Goal: Transaction & Acquisition: Obtain resource

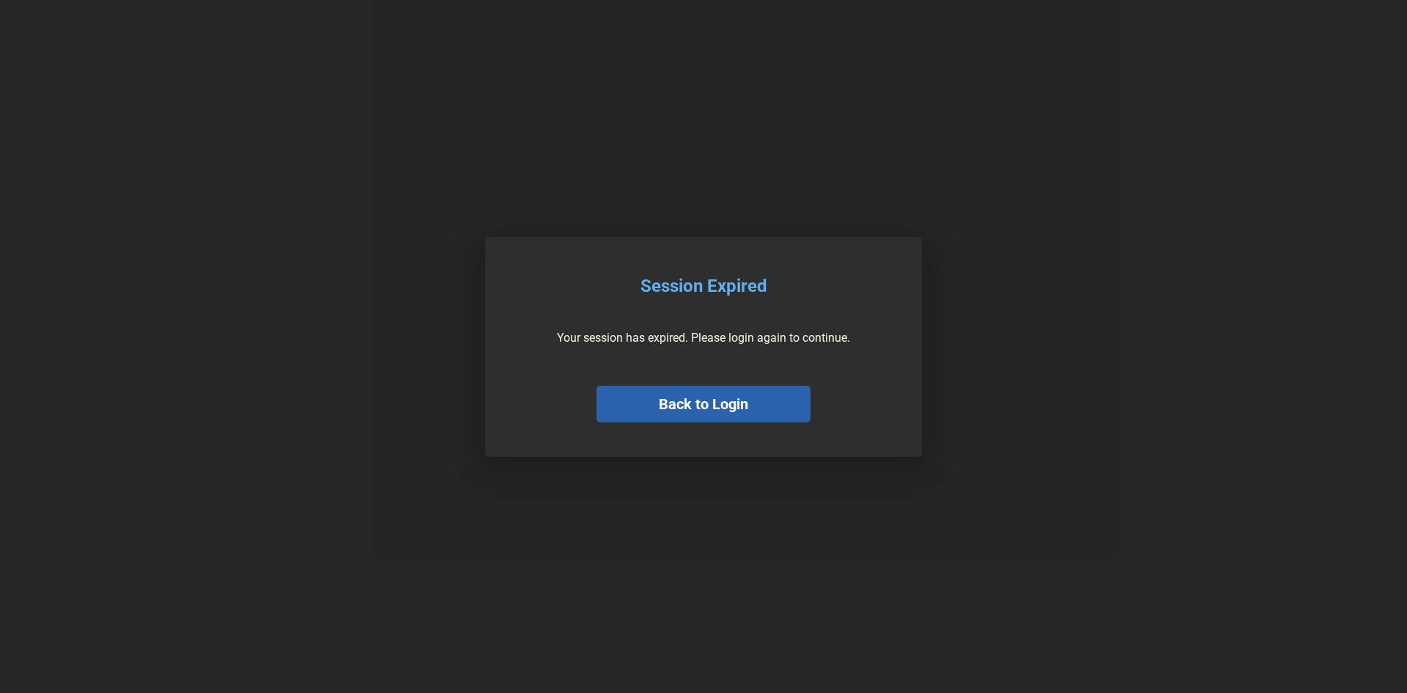
click at [741, 400] on button "Back to Login" at bounding box center [704, 403] width 214 height 37
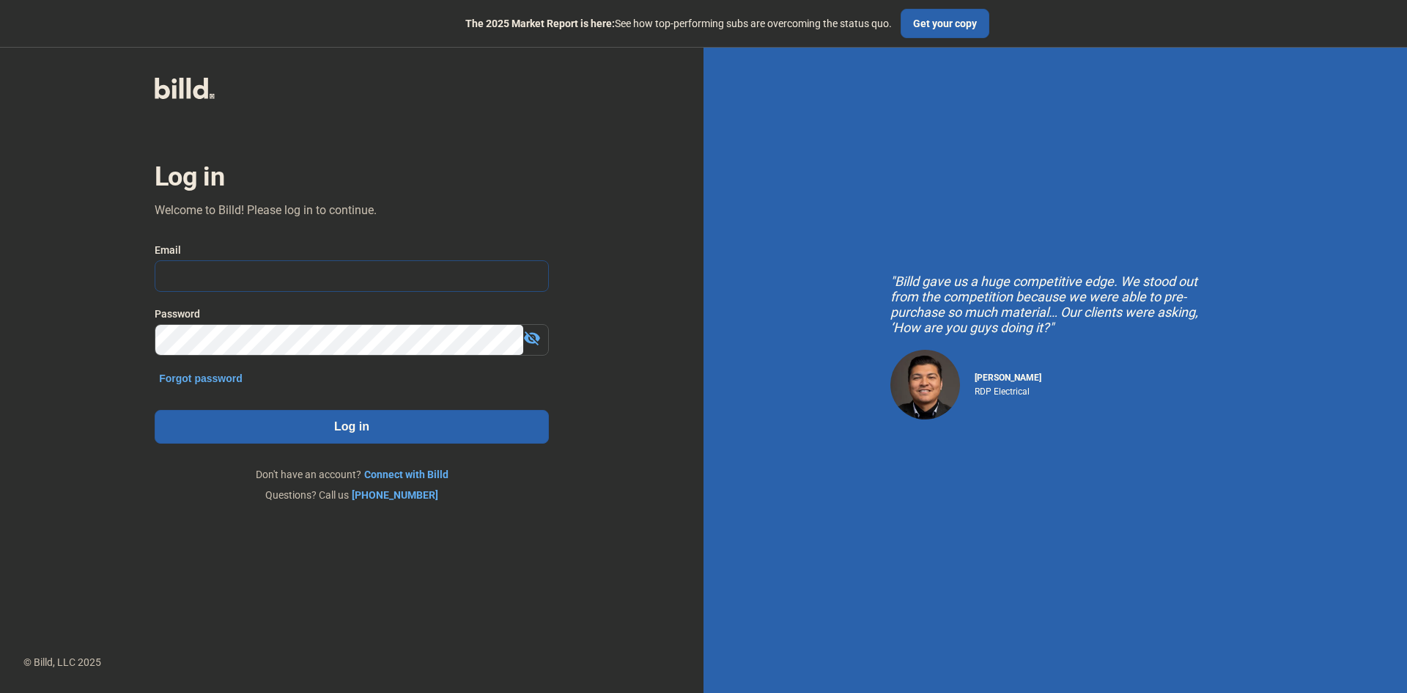
type input "[PERSON_NAME][EMAIL_ADDRESS][DOMAIN_NAME]"
click at [365, 435] on button "Log in" at bounding box center [352, 427] width 394 height 34
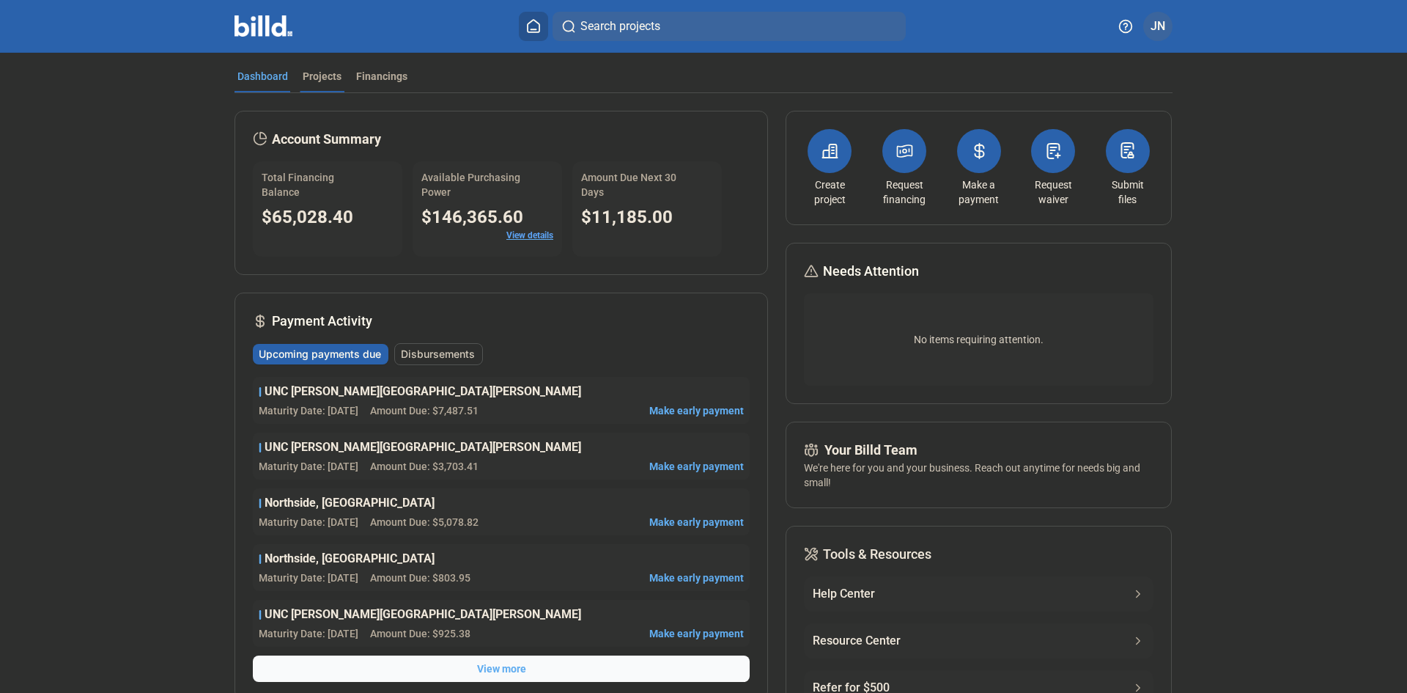
click at [320, 73] on div "Projects" at bounding box center [322, 76] width 39 height 15
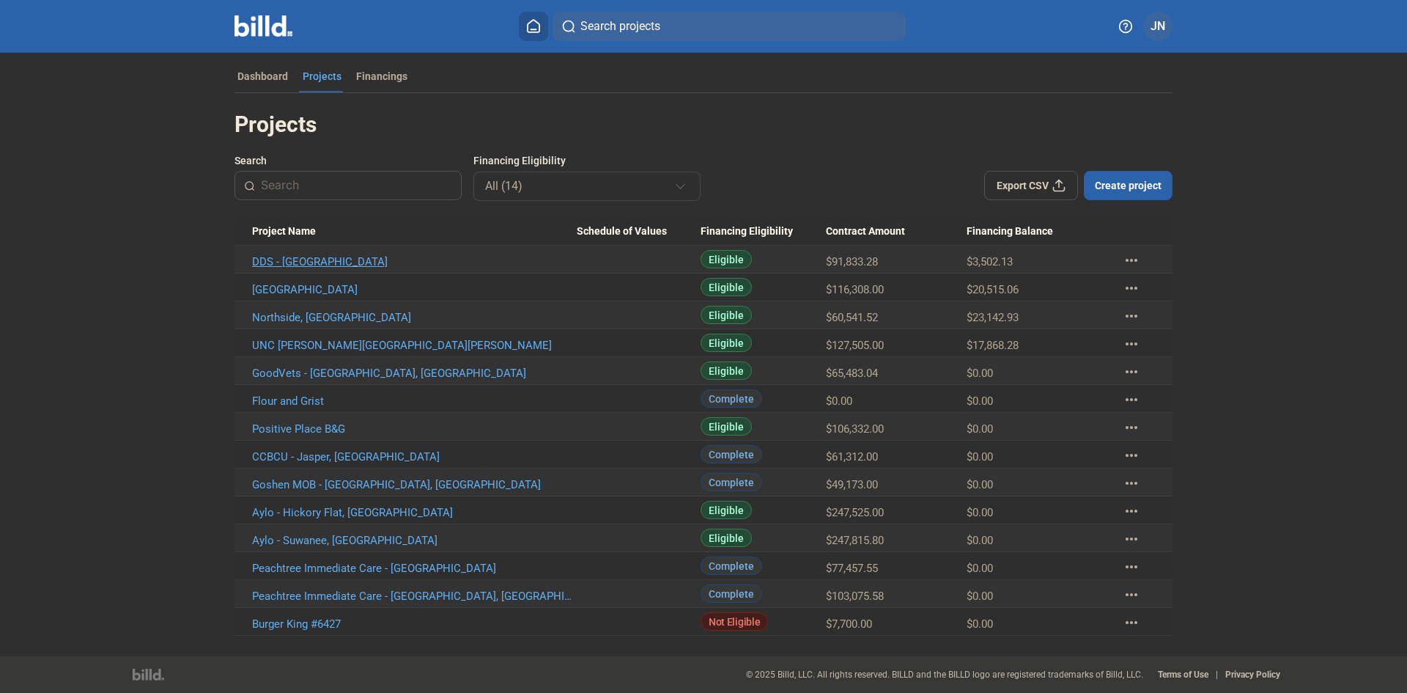
click at [289, 264] on link "DDS - Rome" at bounding box center [414, 261] width 325 height 13
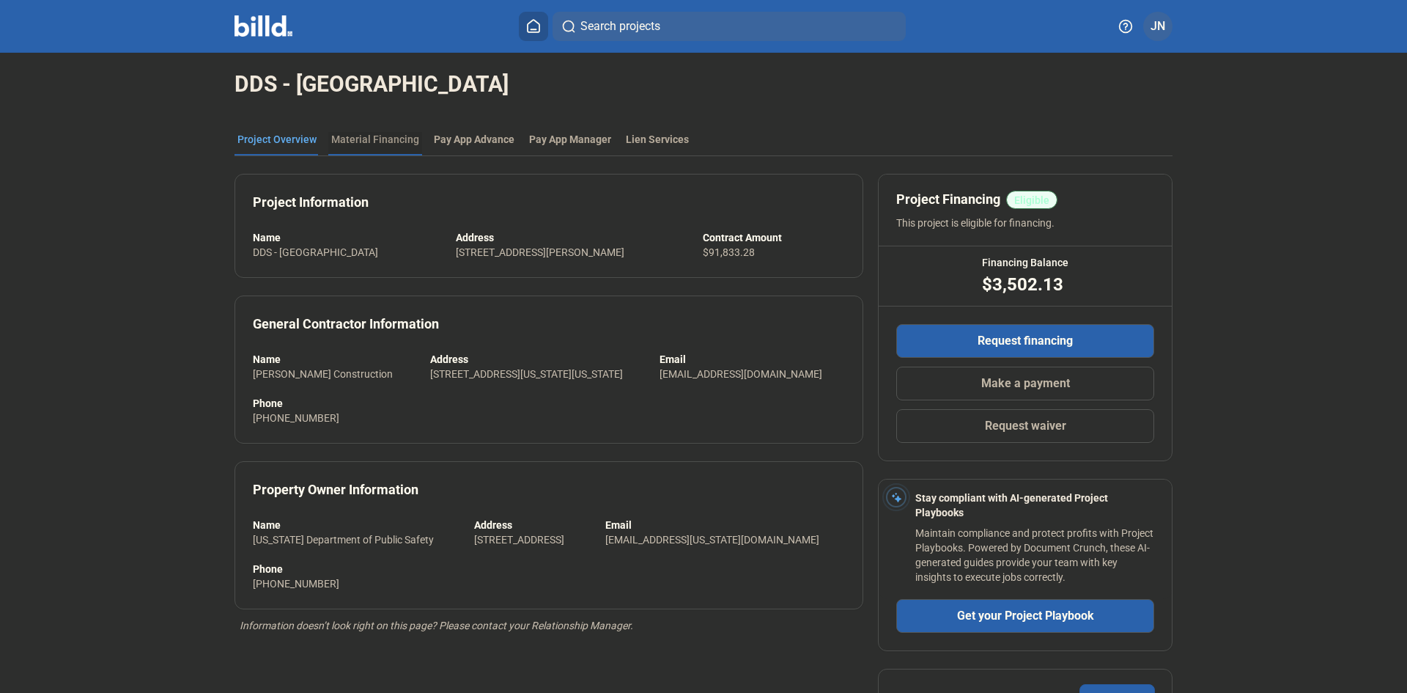
click at [369, 138] on div "Material Financing" at bounding box center [375, 139] width 88 height 15
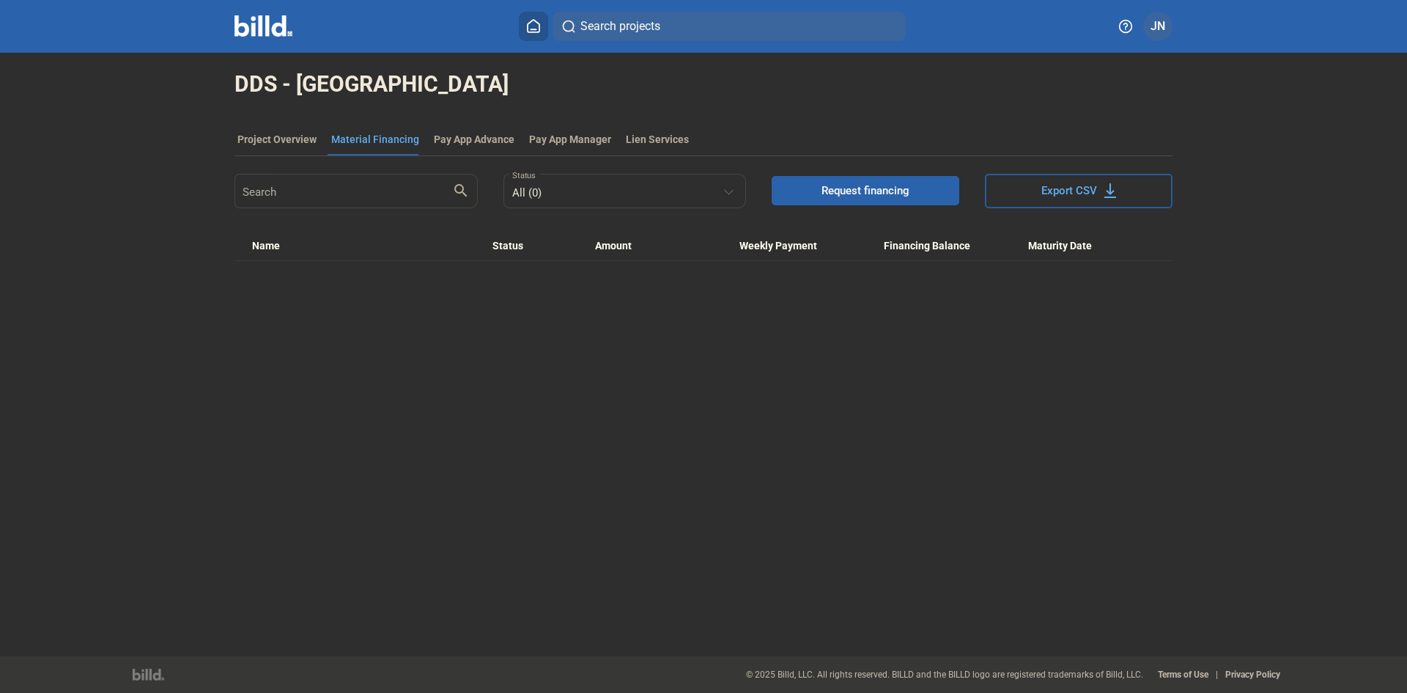
click at [860, 180] on button "Request financing" at bounding box center [866, 190] width 188 height 29
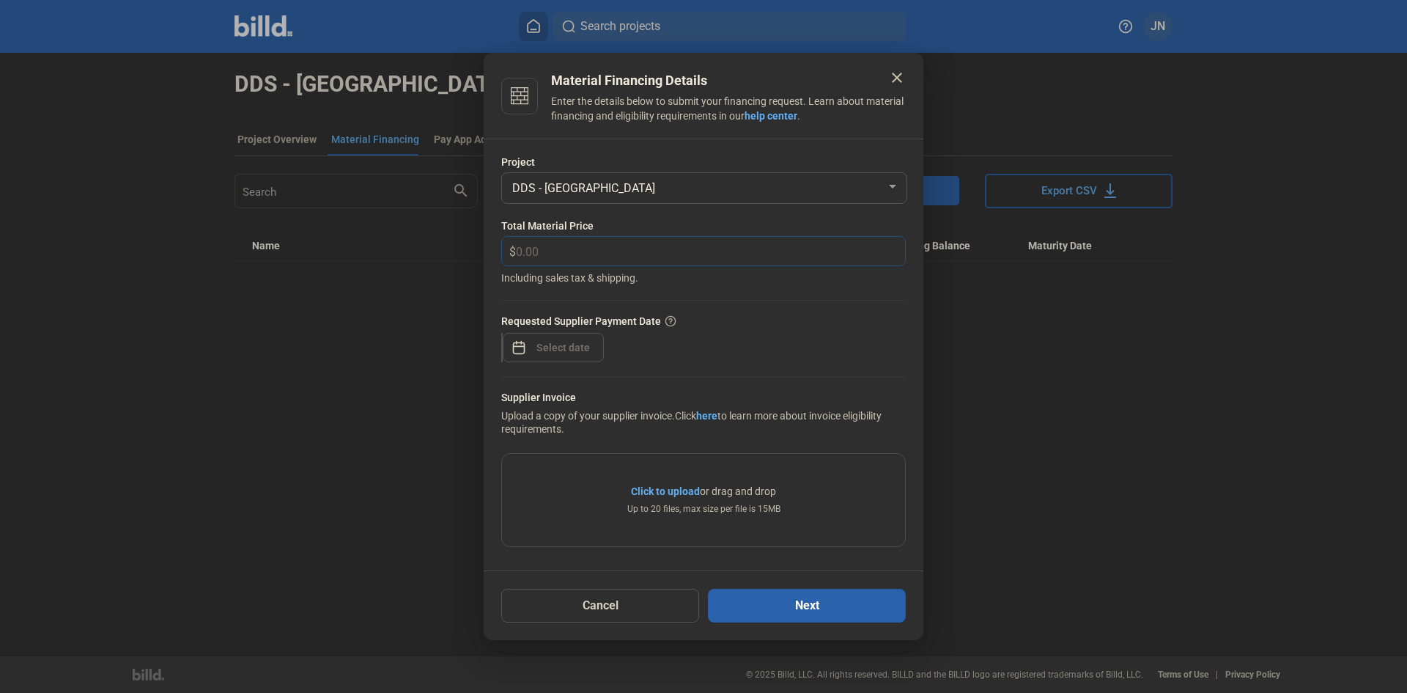
click at [564, 250] on input "text" at bounding box center [710, 251] width 389 height 29
type input "1,004.90"
click at [520, 350] on span "Open calendar" at bounding box center [518, 339] width 35 height 35
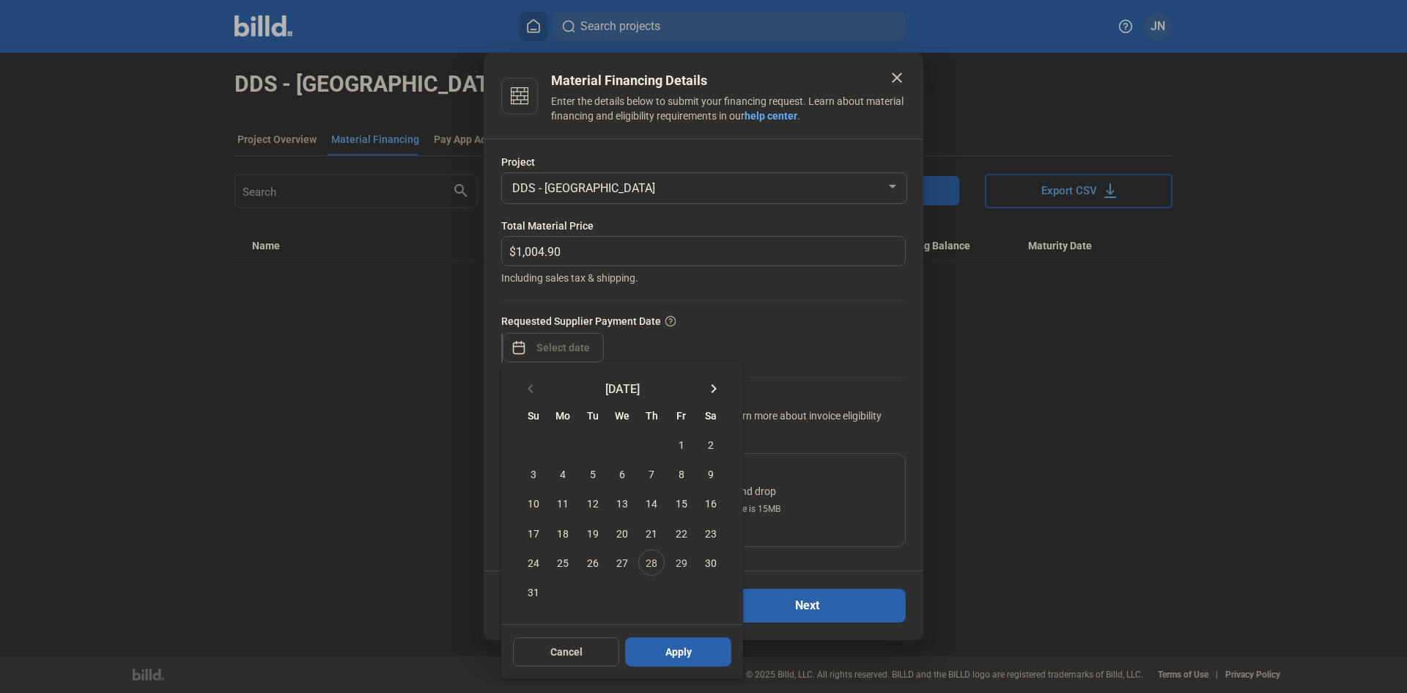
click at [651, 565] on span "28" at bounding box center [651, 562] width 26 height 26
click at [682, 657] on span "Apply" at bounding box center [678, 651] width 26 height 15
type input "Aug 28, 2025"
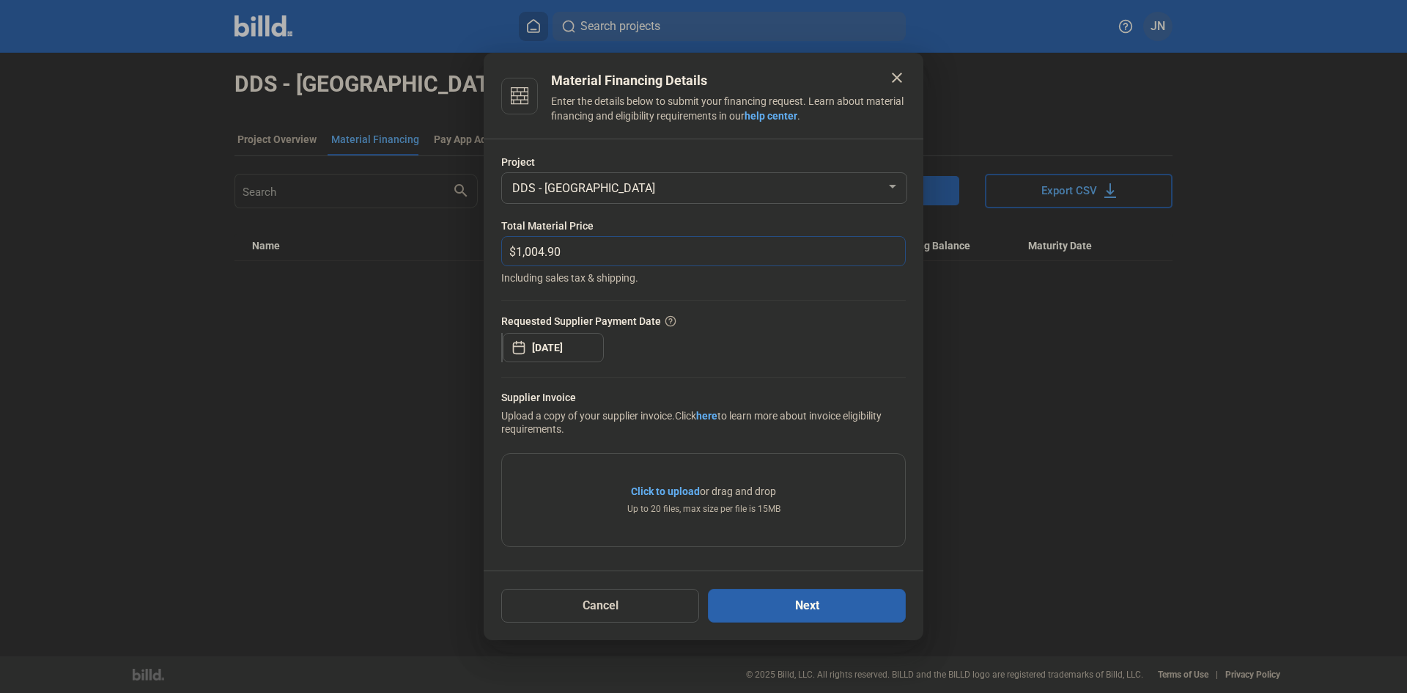
click at [767, 245] on input "1,004.90" at bounding box center [710, 251] width 389 height 29
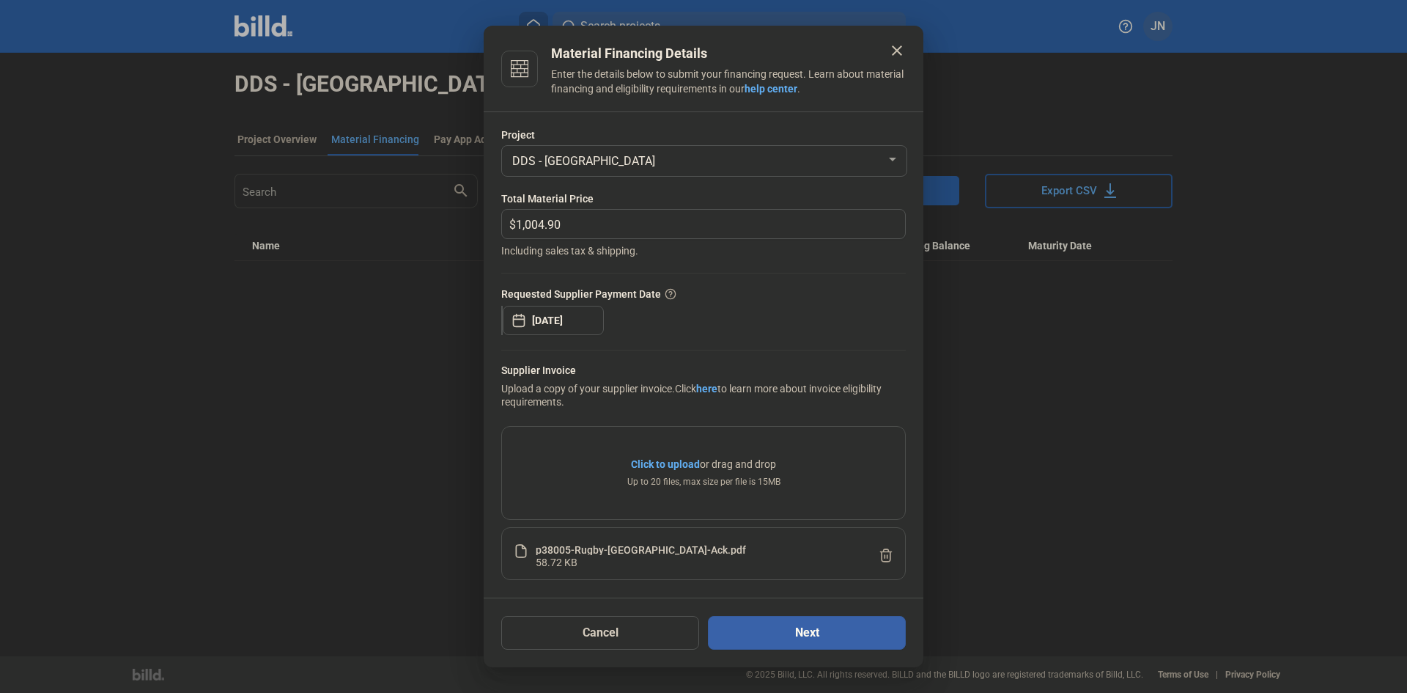
click at [807, 640] on button "Next" at bounding box center [807, 633] width 198 height 34
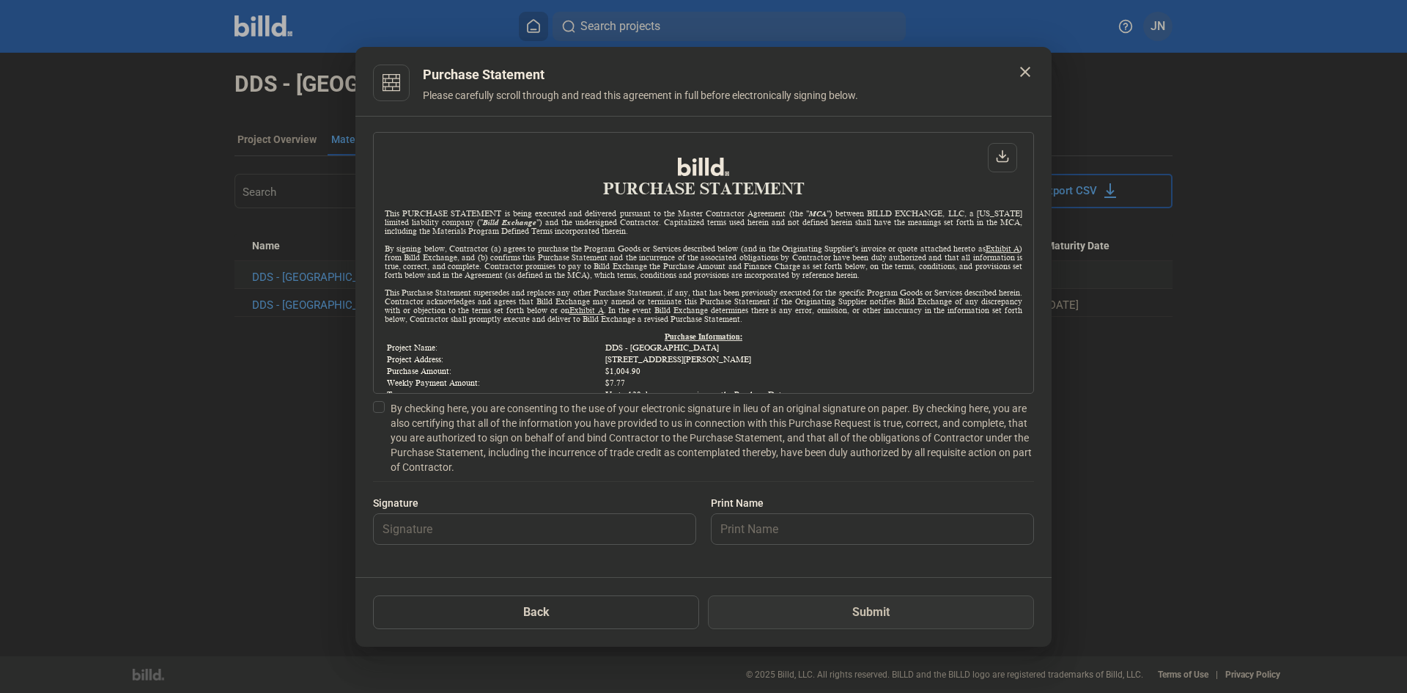
scroll to position [1, 0]
click at [385, 413] on label "By checking here, you are consenting to the use of your electronic signature in…" at bounding box center [703, 437] width 661 height 73
click at [0, 0] on input "By checking here, you are consenting to the use of your electronic signature in…" at bounding box center [0, 0] width 0 height 0
click at [444, 525] on input "text" at bounding box center [527, 529] width 306 height 30
type input "[PERSON_NAME]"
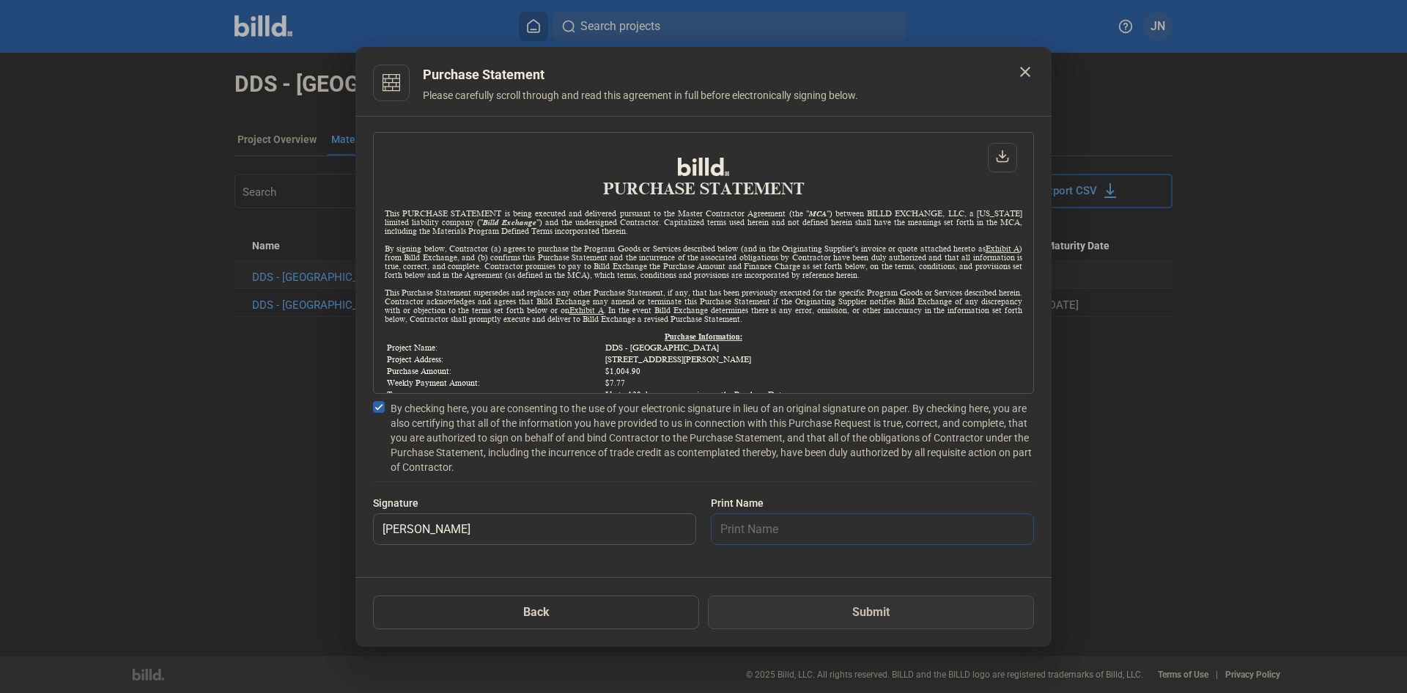
type input "[PERSON_NAME]"
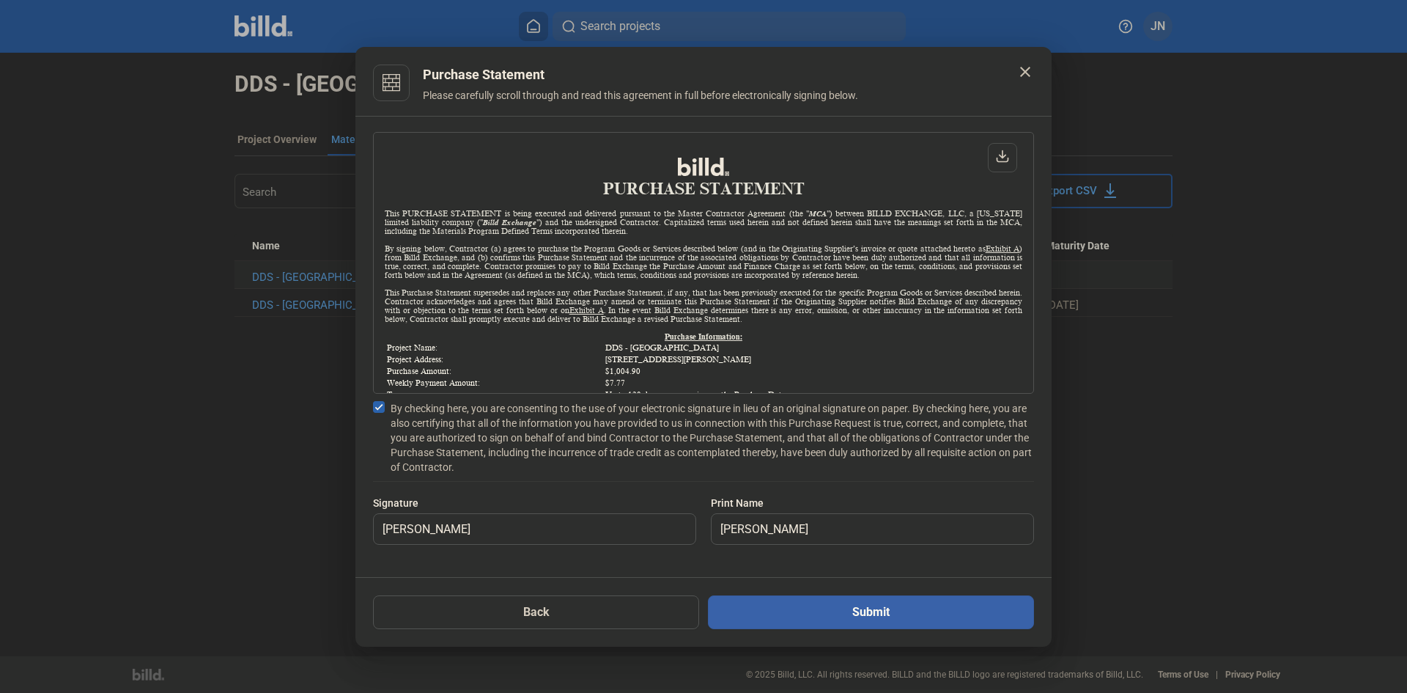
click at [863, 618] on button "Submit" at bounding box center [871, 612] width 326 height 34
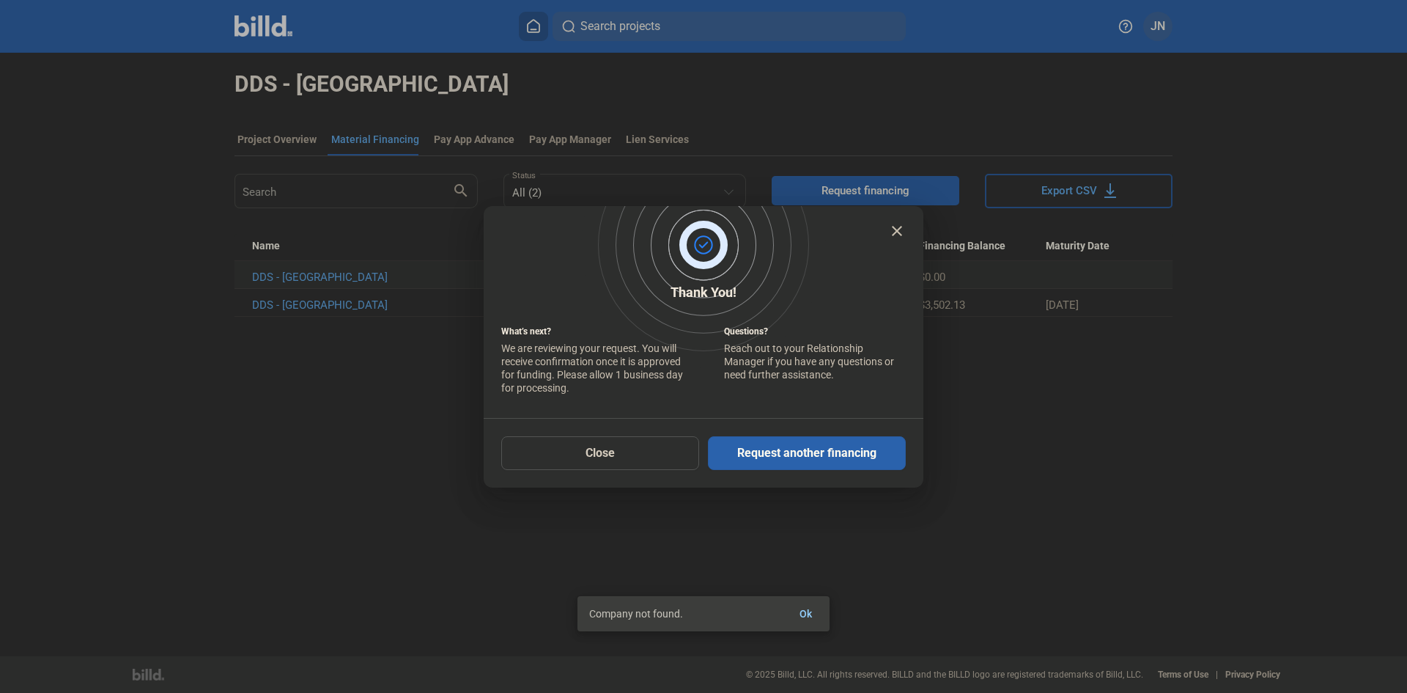
click at [896, 230] on mat-icon "close" at bounding box center [897, 231] width 18 height 18
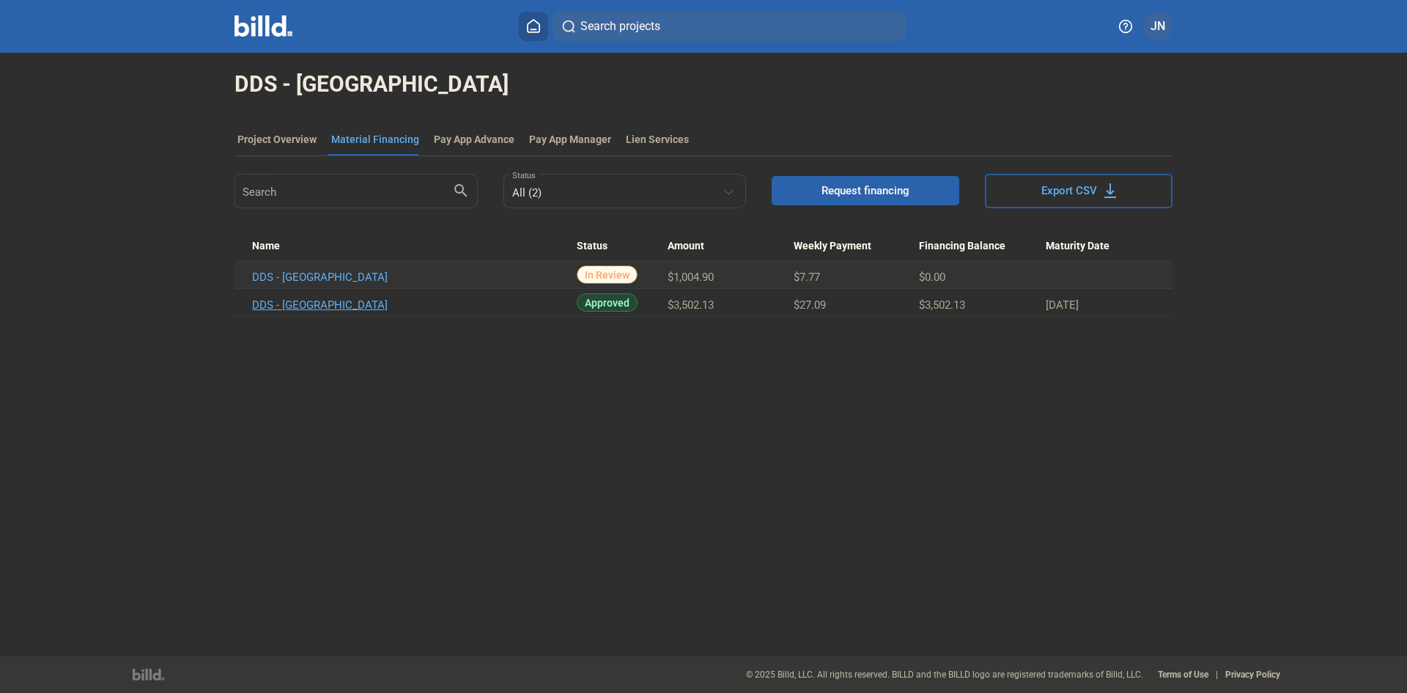
click at [302, 306] on link "DDS - Rome_MF_1" at bounding box center [414, 304] width 325 height 13
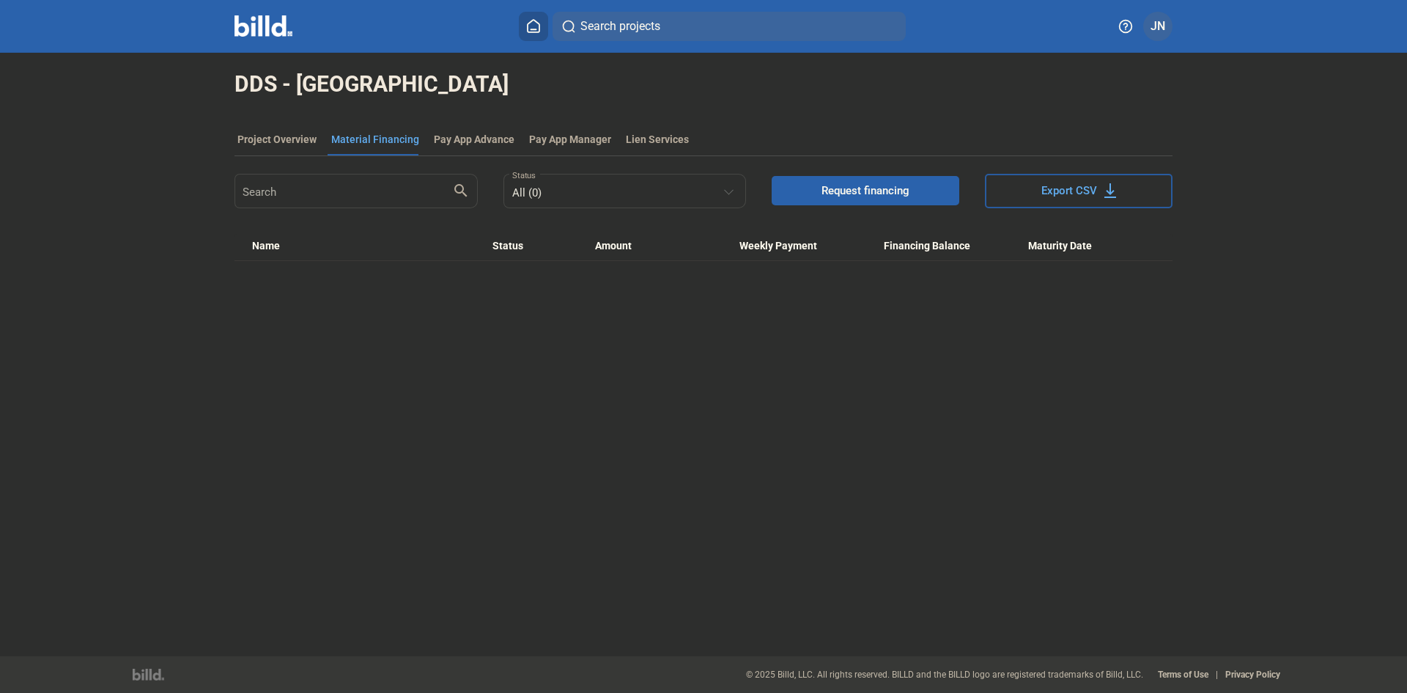
click at [830, 193] on span "Request financing" at bounding box center [865, 190] width 88 height 15
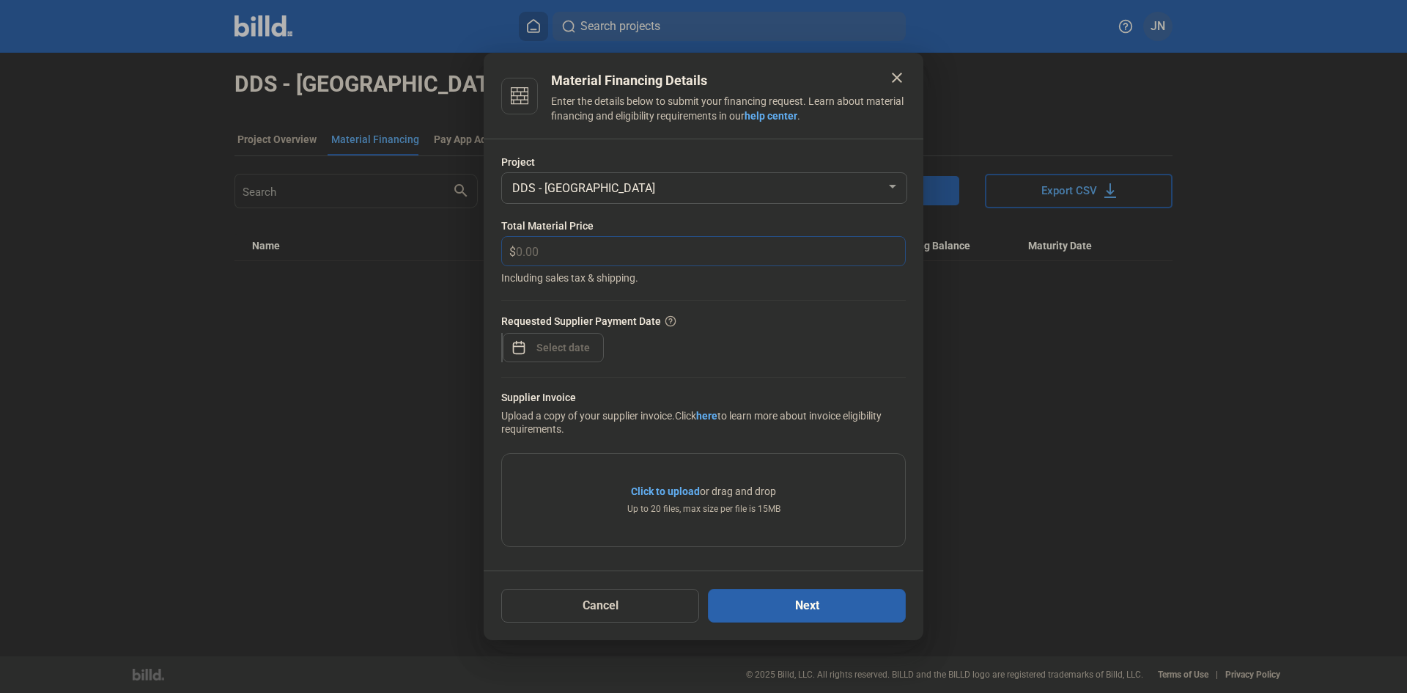
click at [534, 251] on input "text" at bounding box center [702, 251] width 372 height 29
type input "3,207.08"
click at [559, 348] on div "close Material Financing Details Enter the details below to submit your financi…" at bounding box center [703, 346] width 1407 height 693
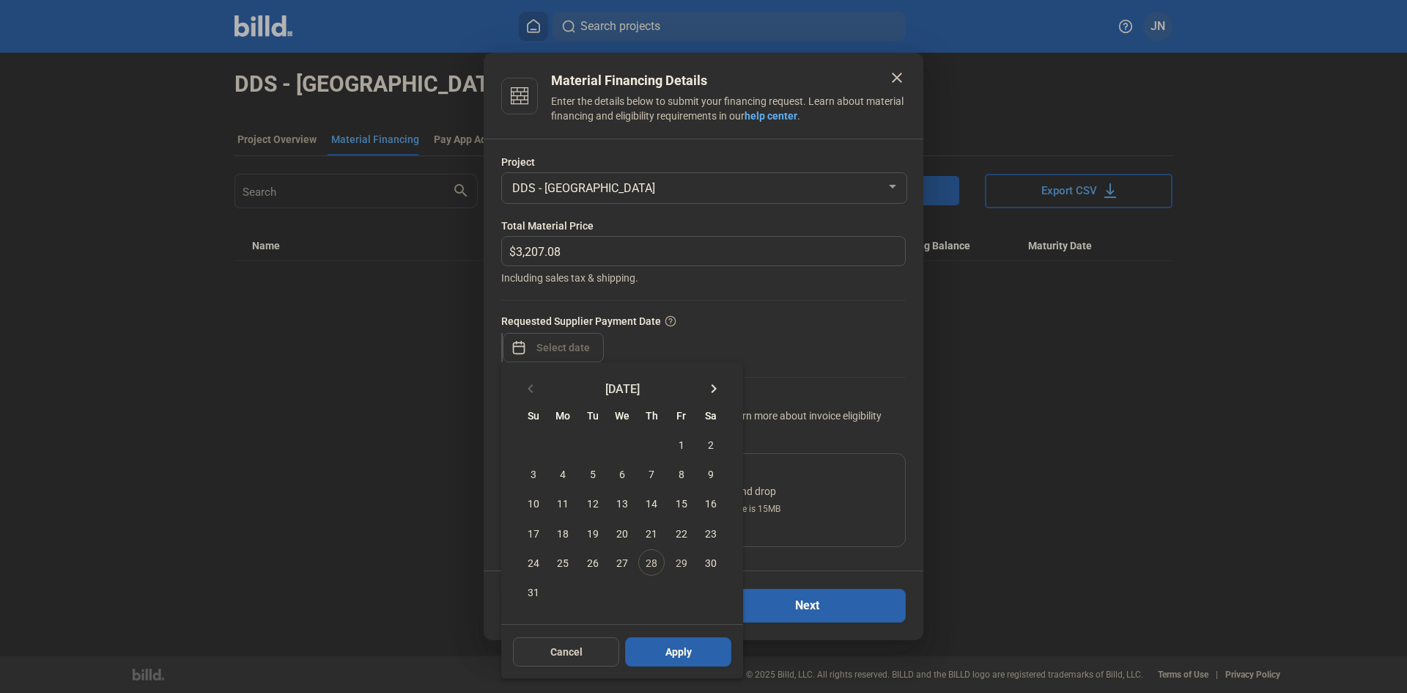
click at [561, 656] on span "Cancel" at bounding box center [566, 651] width 32 height 15
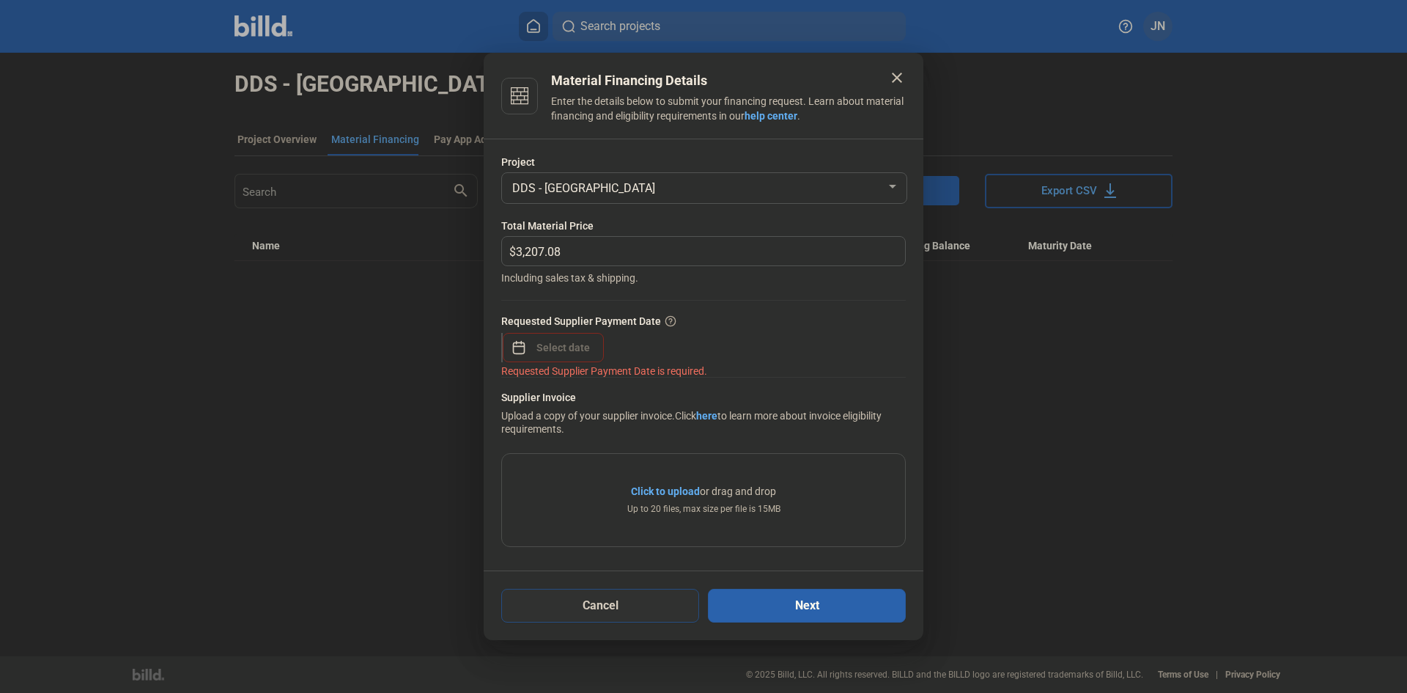
click at [610, 610] on button "Cancel" at bounding box center [600, 605] width 198 height 34
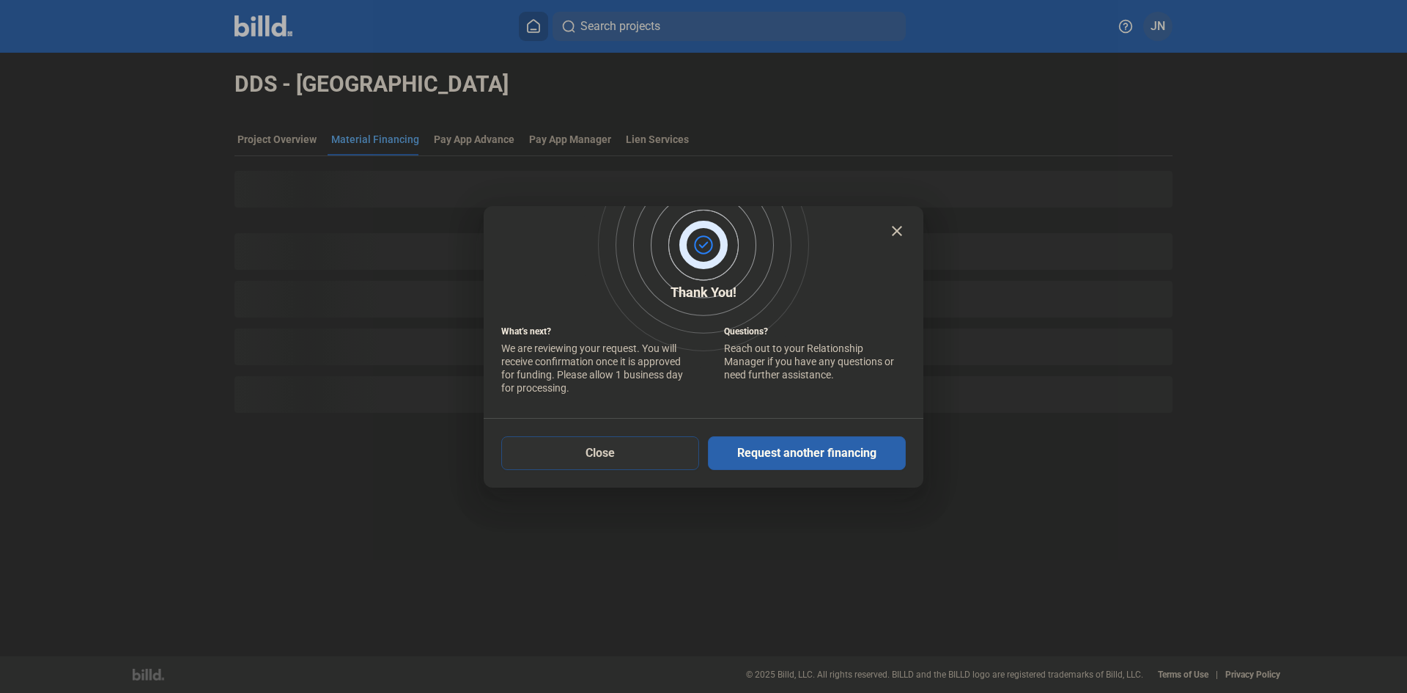
click at [647, 461] on button "Close" at bounding box center [600, 453] width 198 height 34
click at [635, 451] on button "Close" at bounding box center [600, 453] width 198 height 34
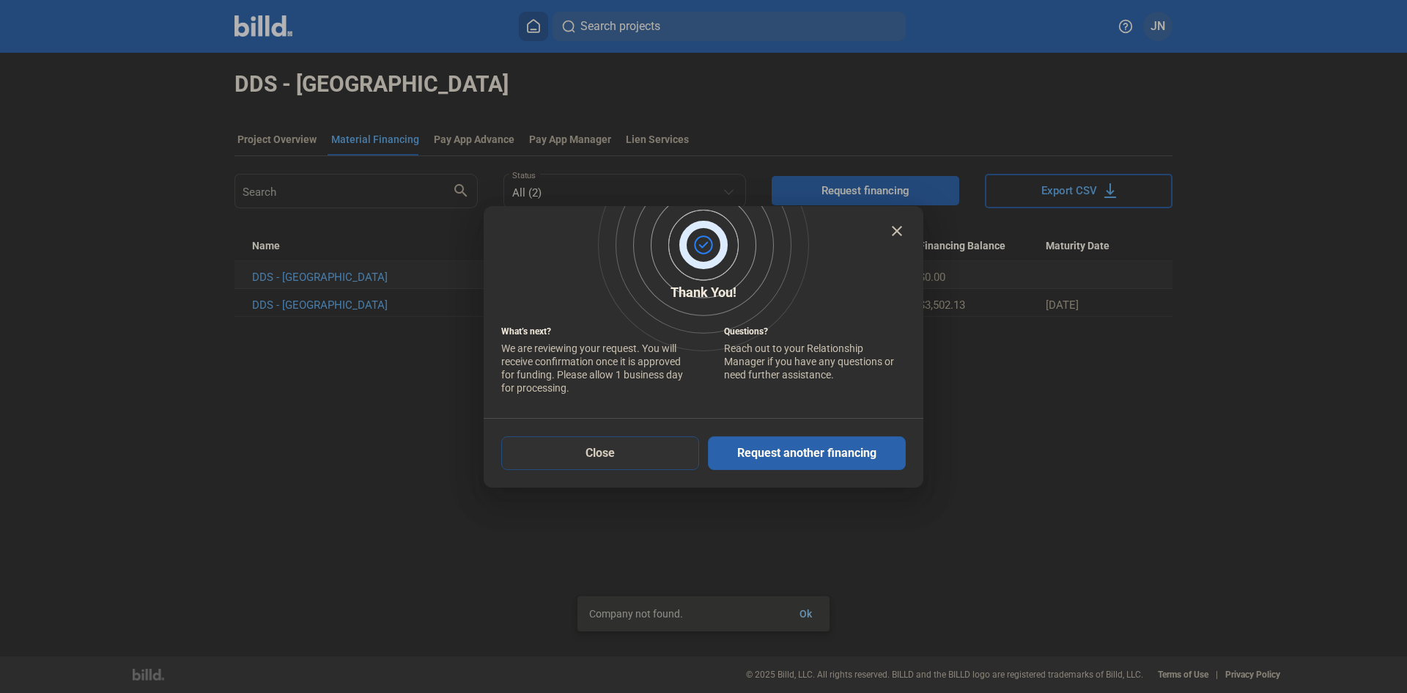
click at [619, 465] on button "Close" at bounding box center [600, 453] width 198 height 34
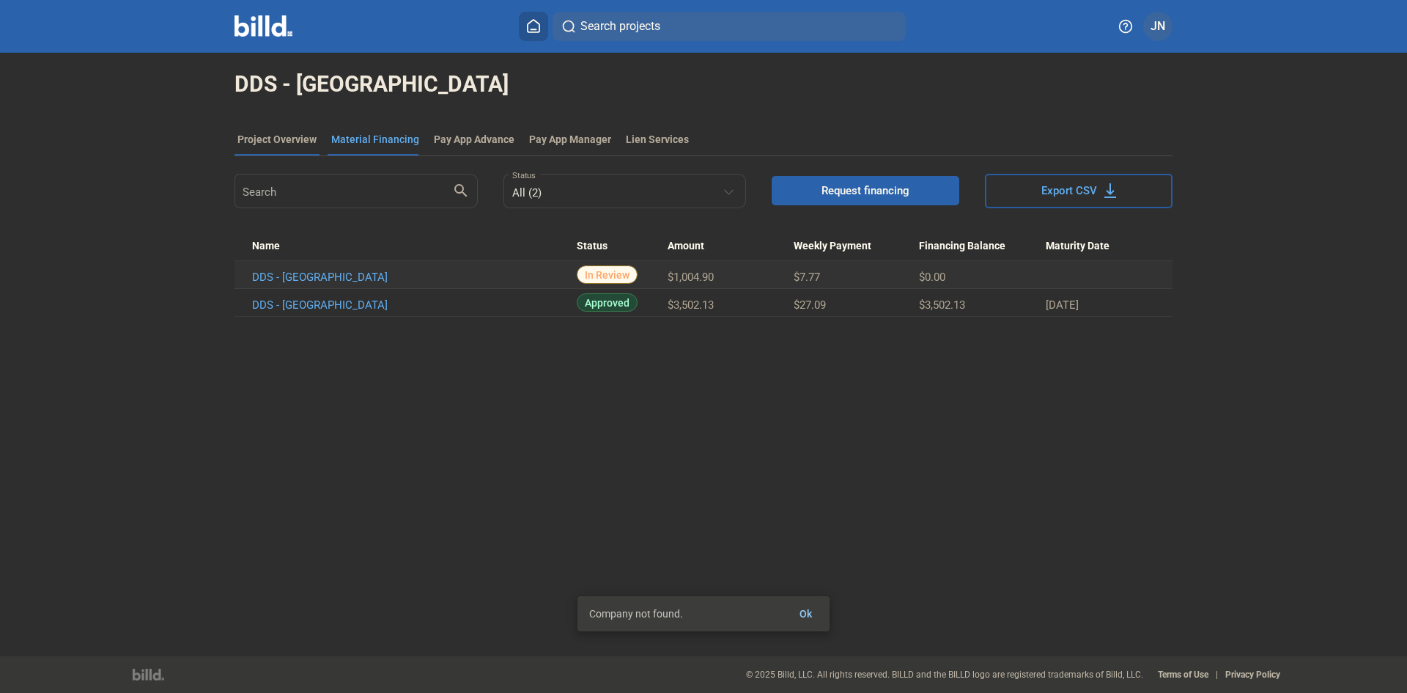
click at [259, 139] on div "Project Overview" at bounding box center [276, 139] width 79 height 15
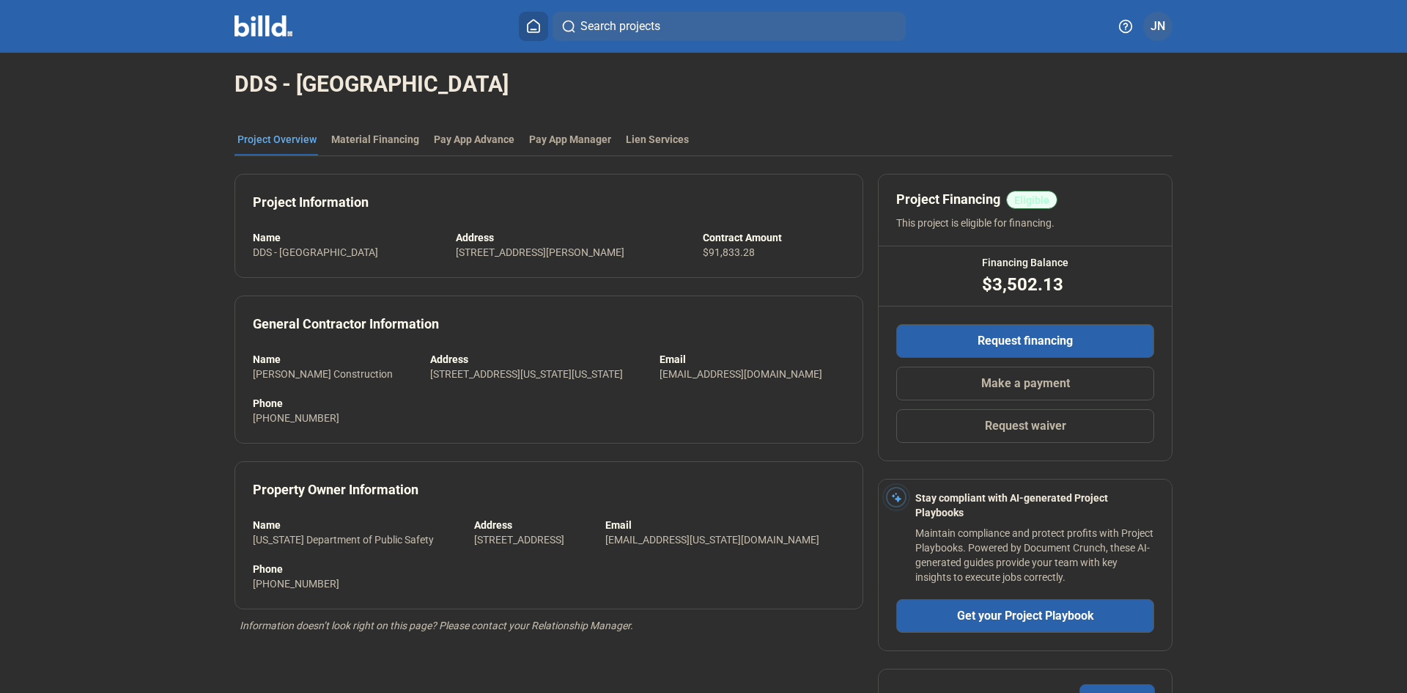
click at [252, 10] on mat-toolbar "Search projects JN" at bounding box center [703, 26] width 1407 height 53
click at [256, 25] on img at bounding box center [264, 25] width 58 height 21
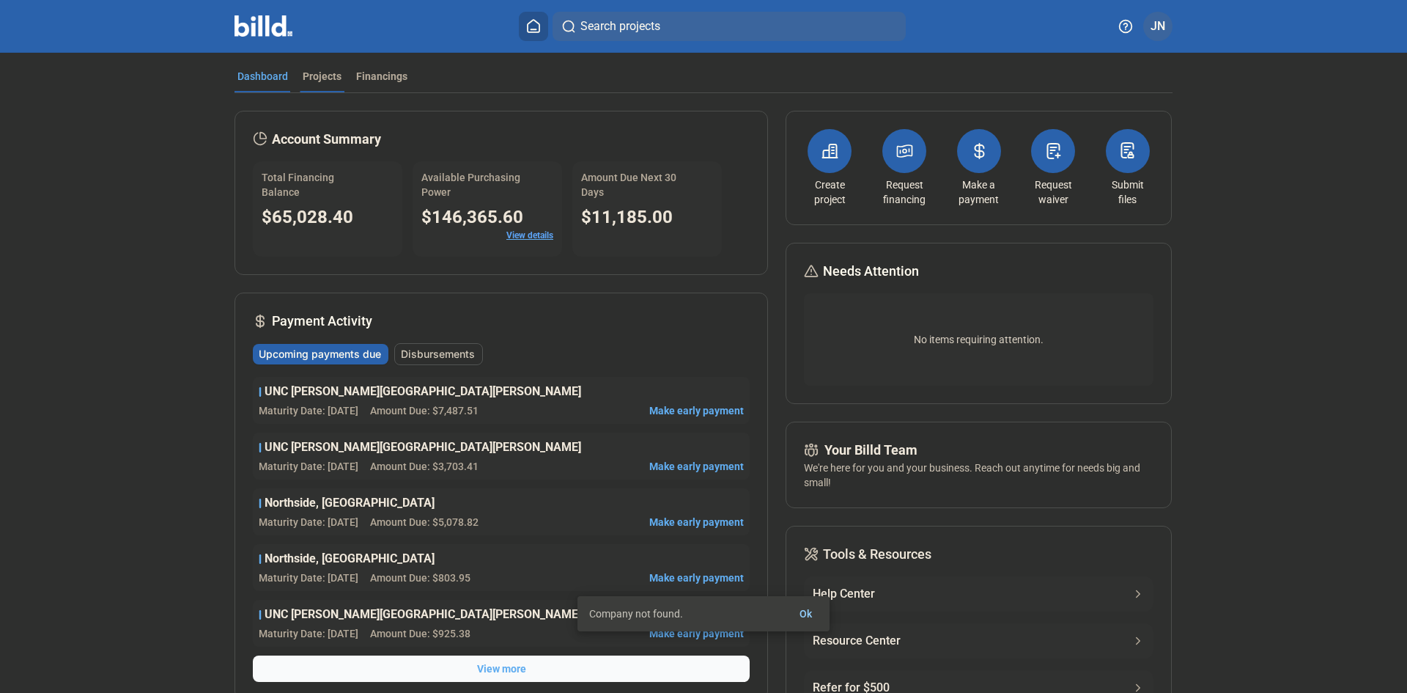
click at [312, 70] on div "Projects" at bounding box center [322, 76] width 39 height 15
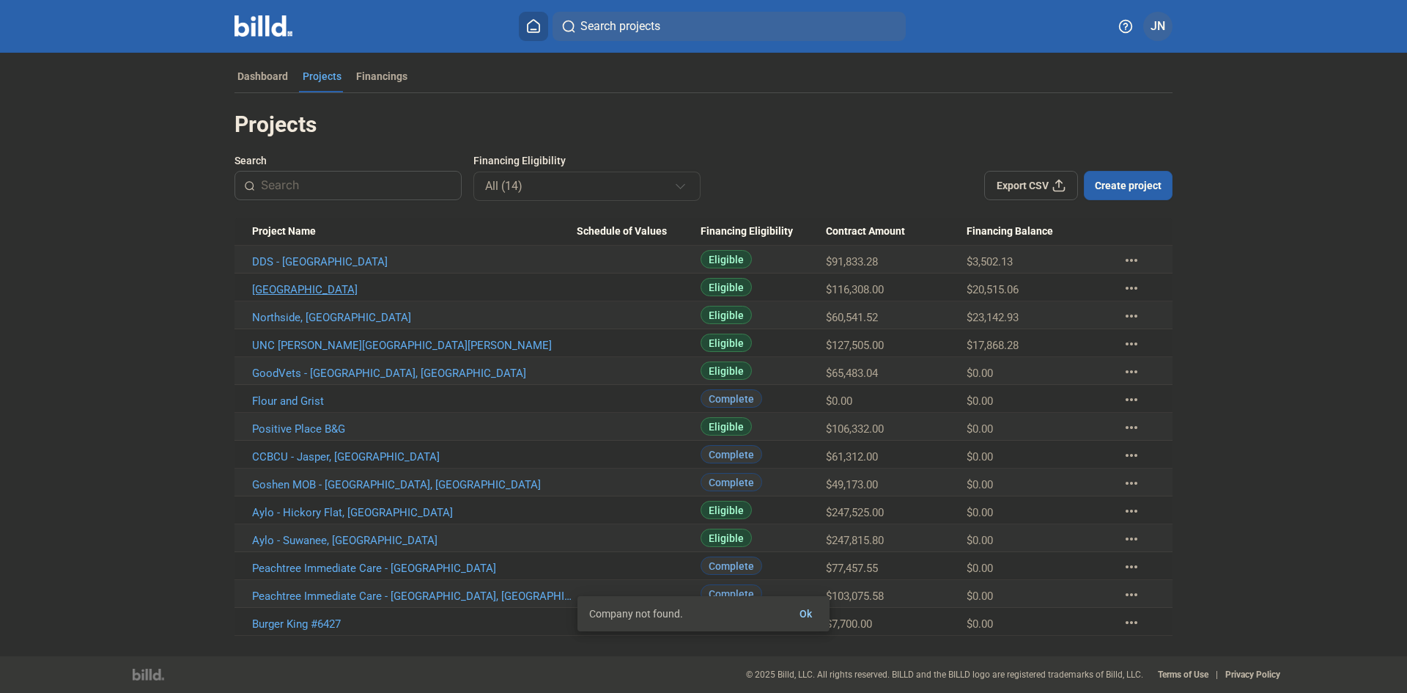
click at [293, 284] on link "[GEOGRAPHIC_DATA]" at bounding box center [414, 289] width 325 height 13
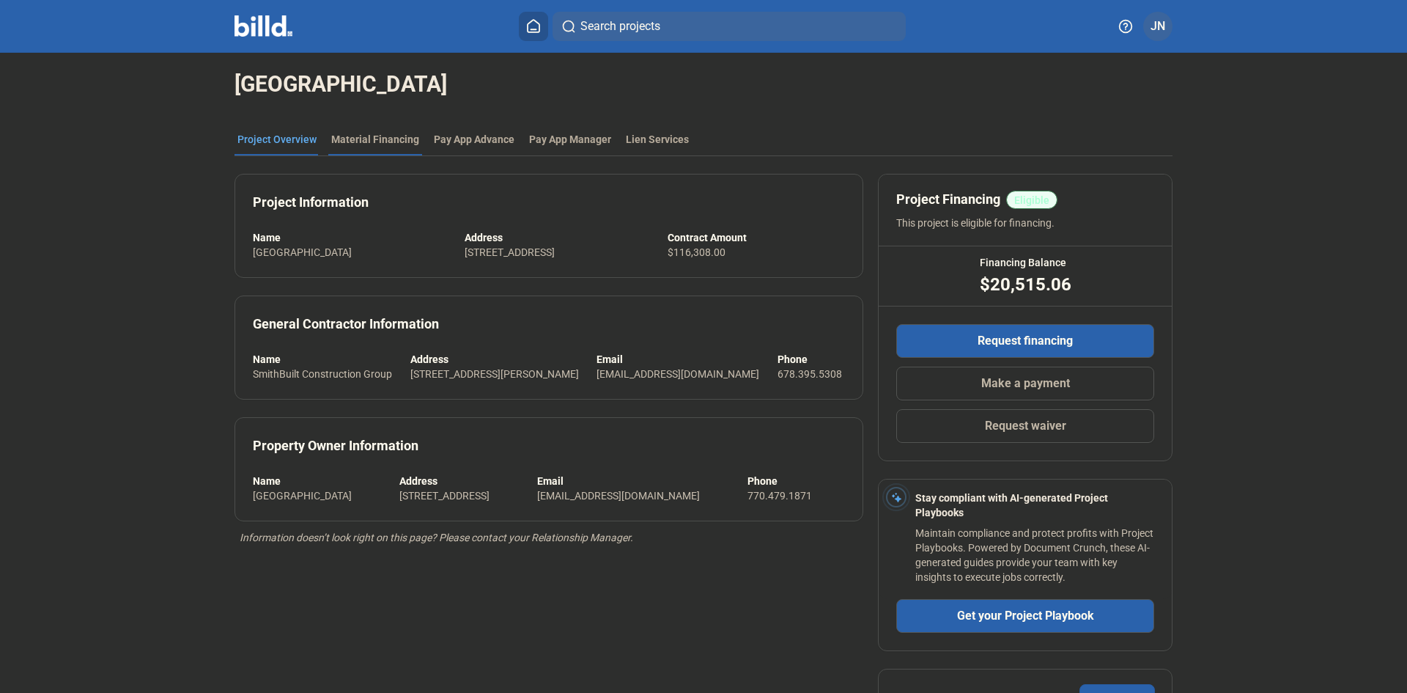
click at [374, 133] on div "Material Financing" at bounding box center [375, 139] width 88 height 15
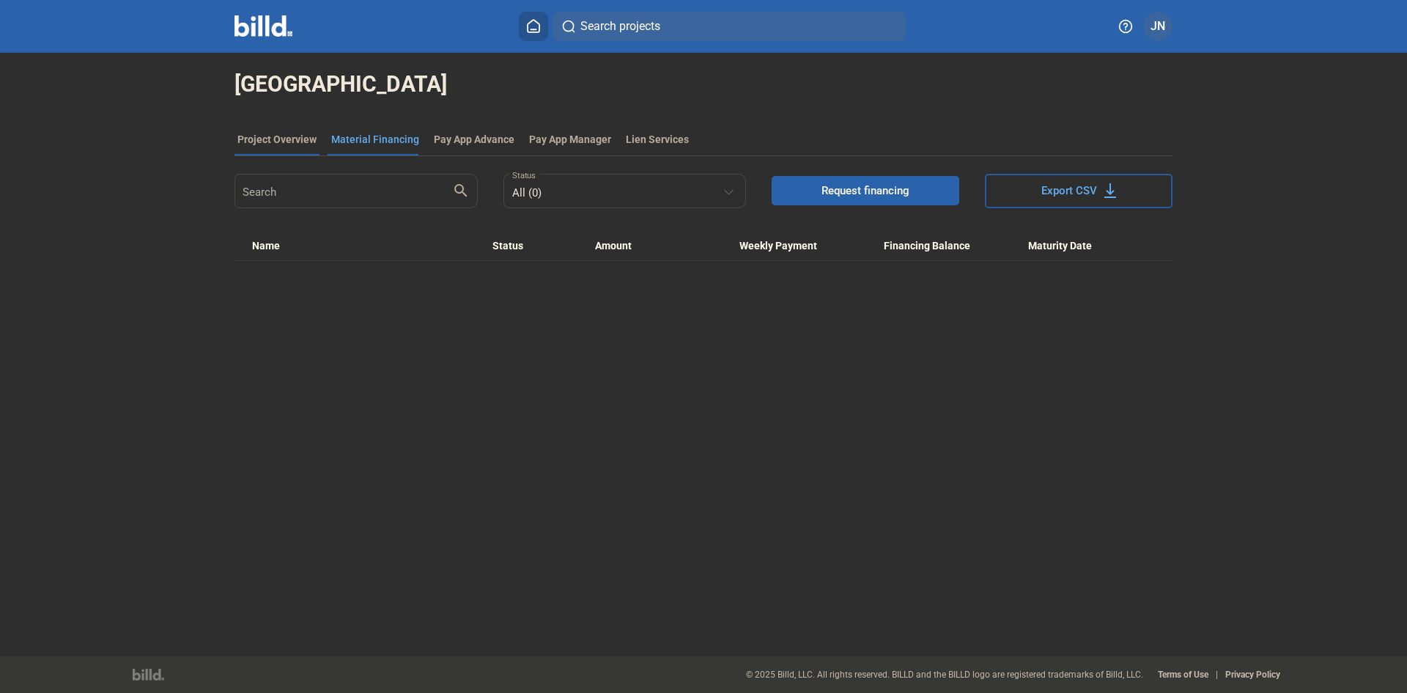
click at [255, 138] on div "Project Overview" at bounding box center [276, 139] width 79 height 15
click at [278, 141] on div "Project Overview" at bounding box center [276, 139] width 79 height 15
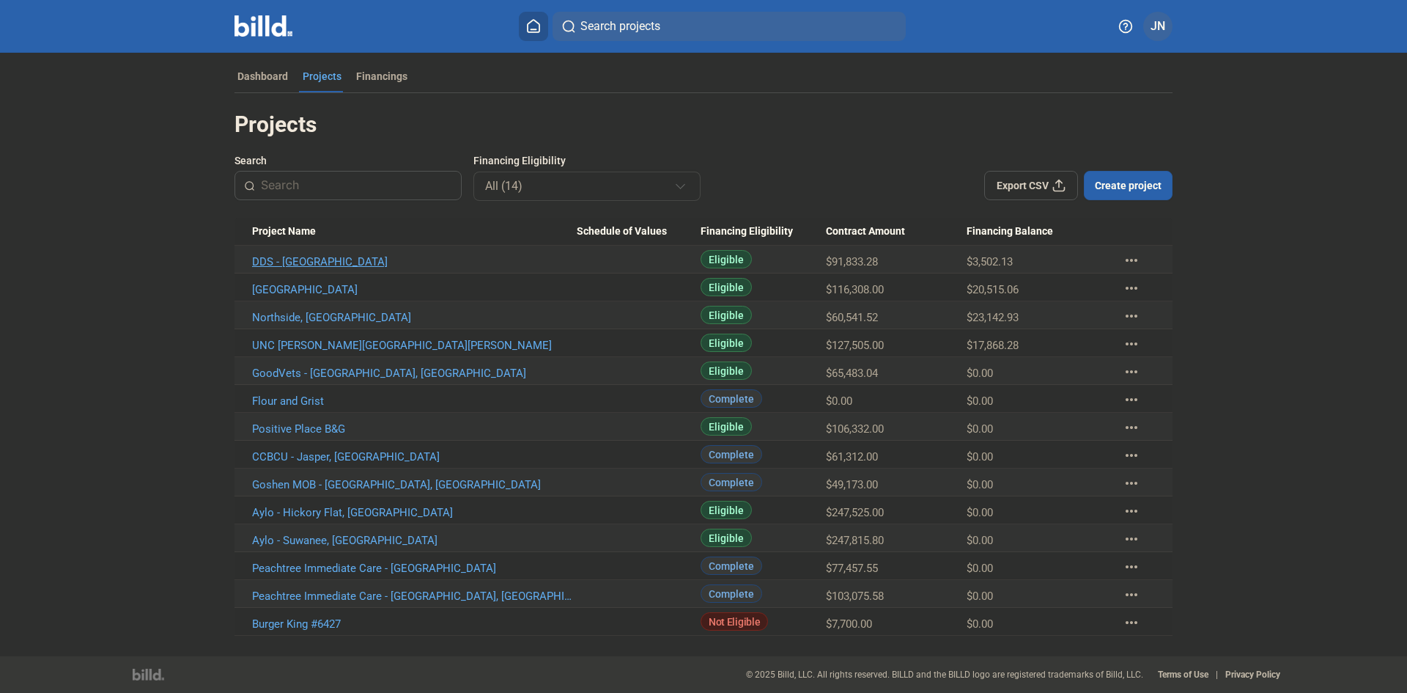
click at [294, 259] on link "DDS - [GEOGRAPHIC_DATA]" at bounding box center [414, 261] width 325 height 13
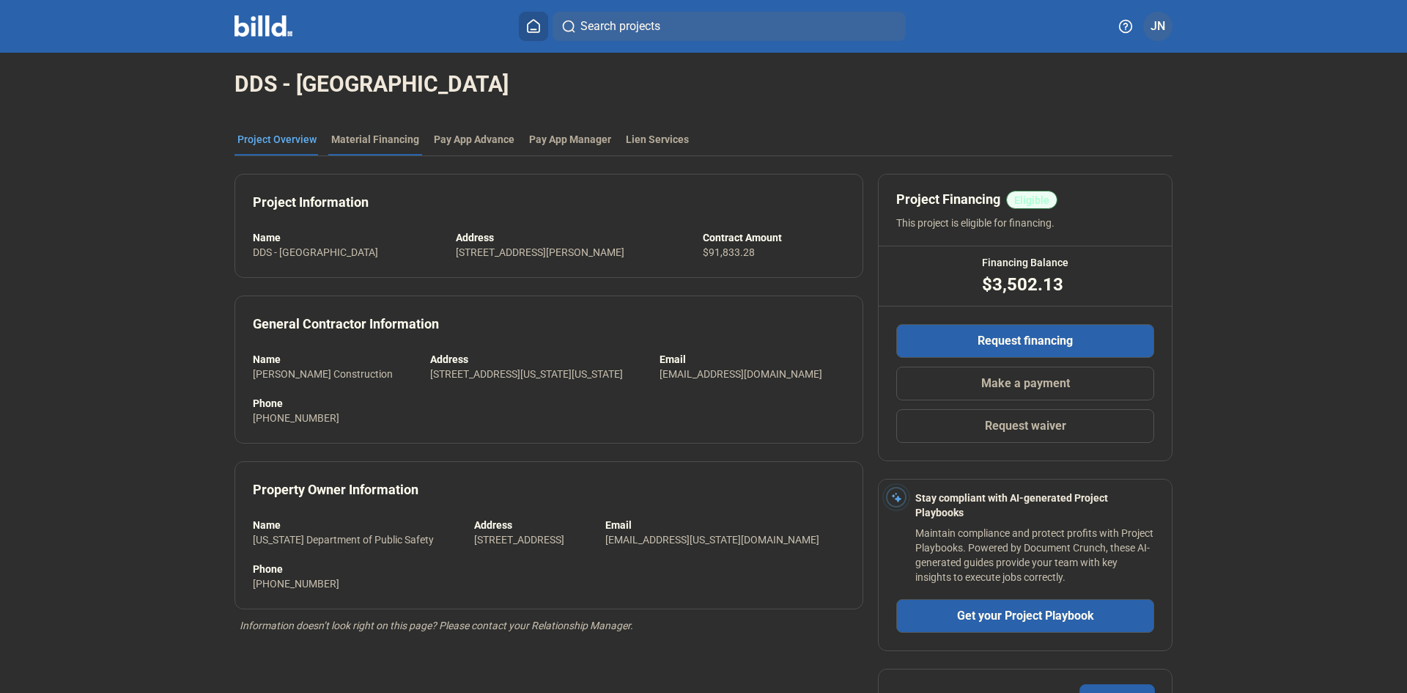
click at [368, 143] on div "Material Financing" at bounding box center [375, 139] width 88 height 15
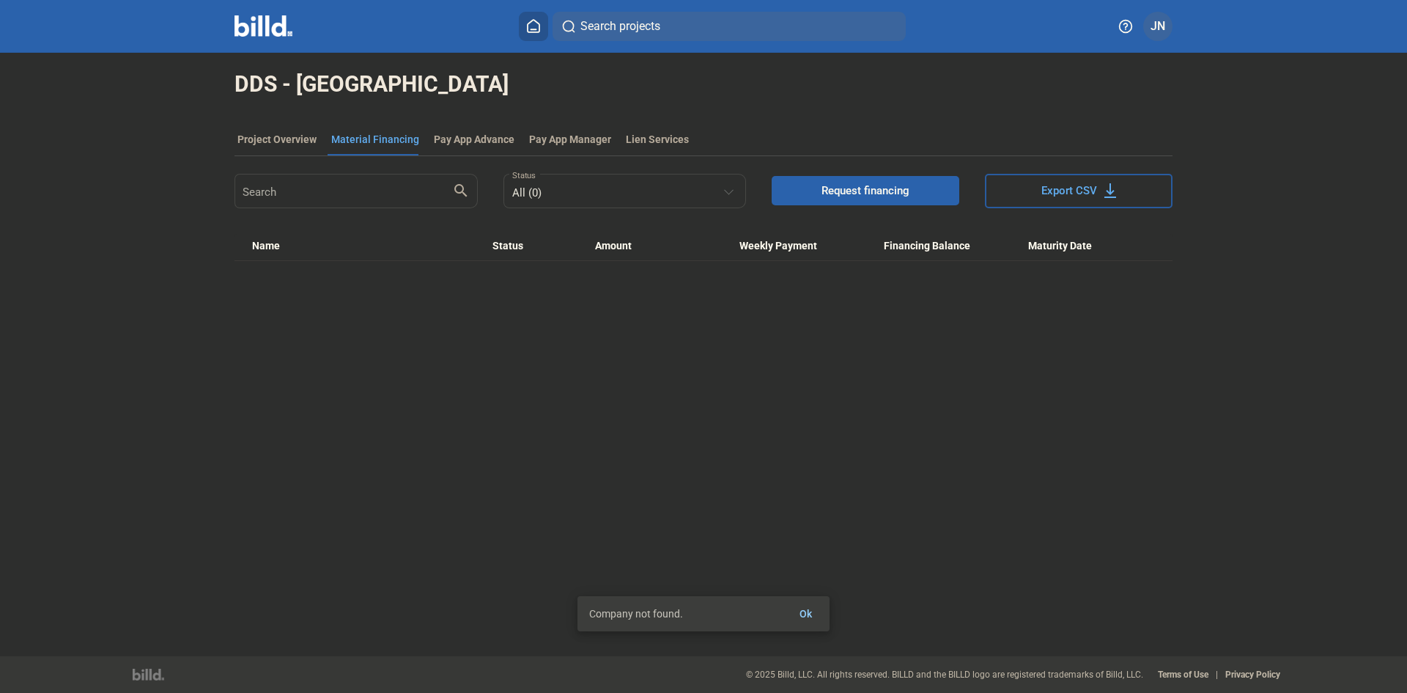
click at [835, 193] on span "Request financing" at bounding box center [865, 190] width 88 height 15
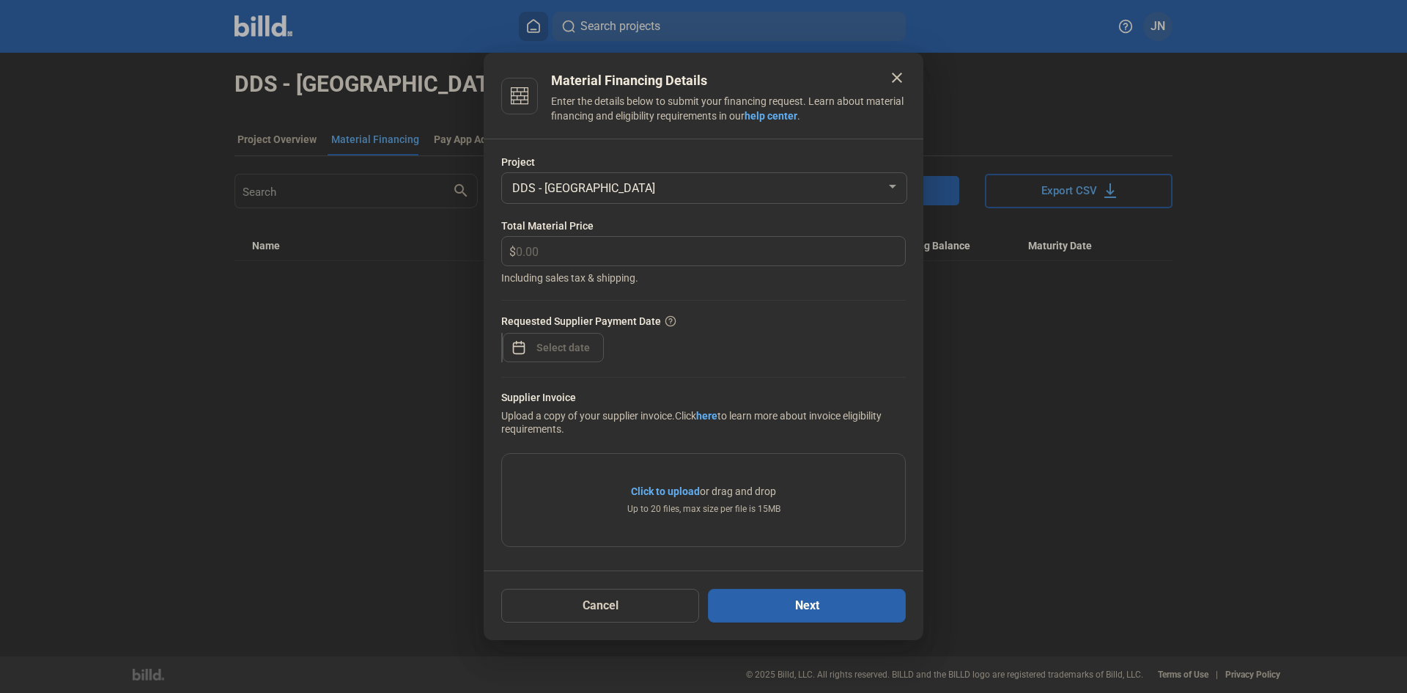
click at [893, 73] on mat-icon "close" at bounding box center [897, 78] width 18 height 18
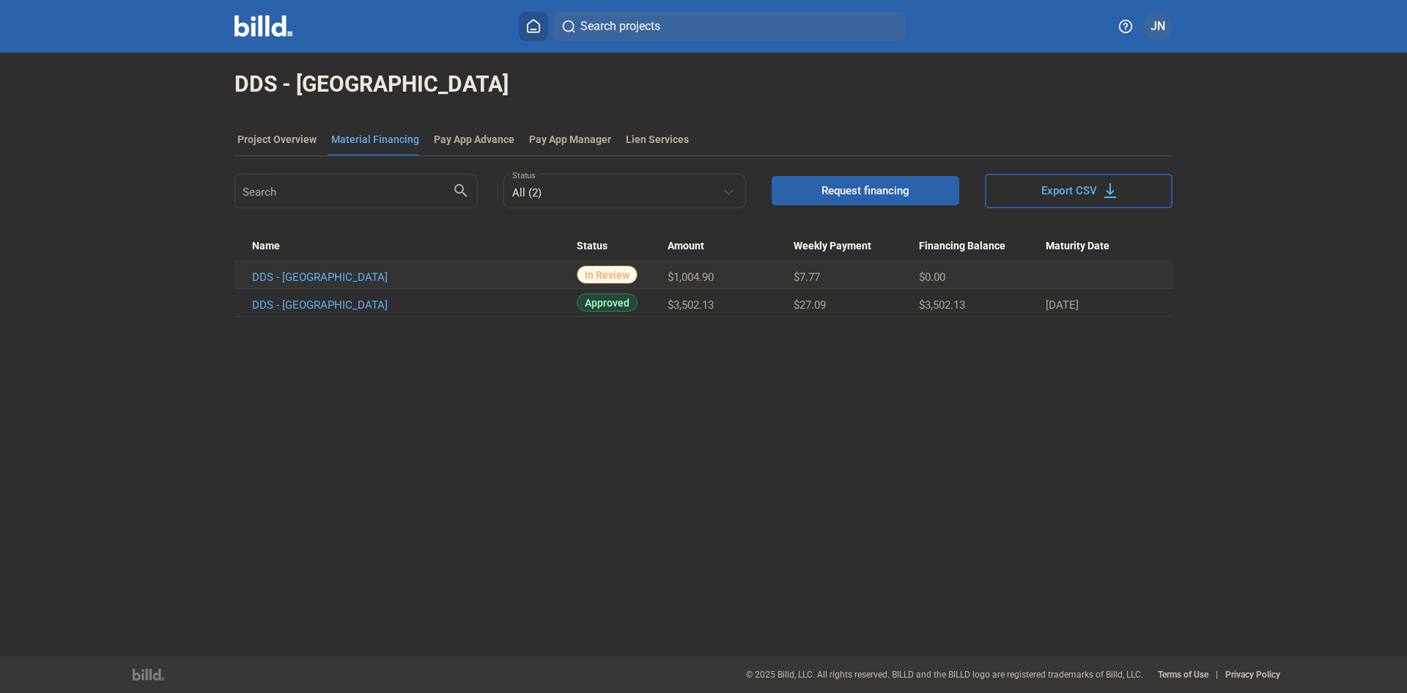
click at [837, 192] on span "Request financing" at bounding box center [865, 190] width 88 height 15
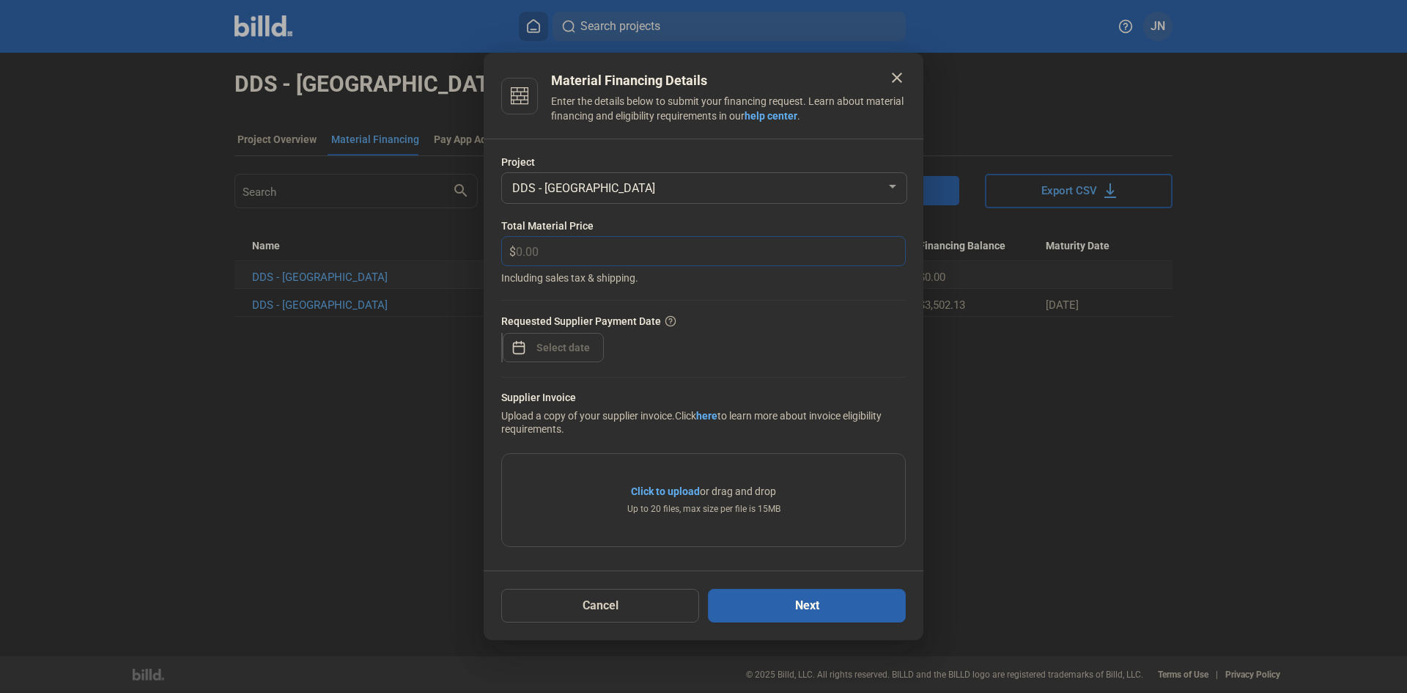
click at [592, 254] on input "text" at bounding box center [702, 251] width 372 height 29
type input "3,207.08"
click at [543, 340] on div "close Material Financing Details Enter the details below to submit your financi…" at bounding box center [703, 346] width 1407 height 693
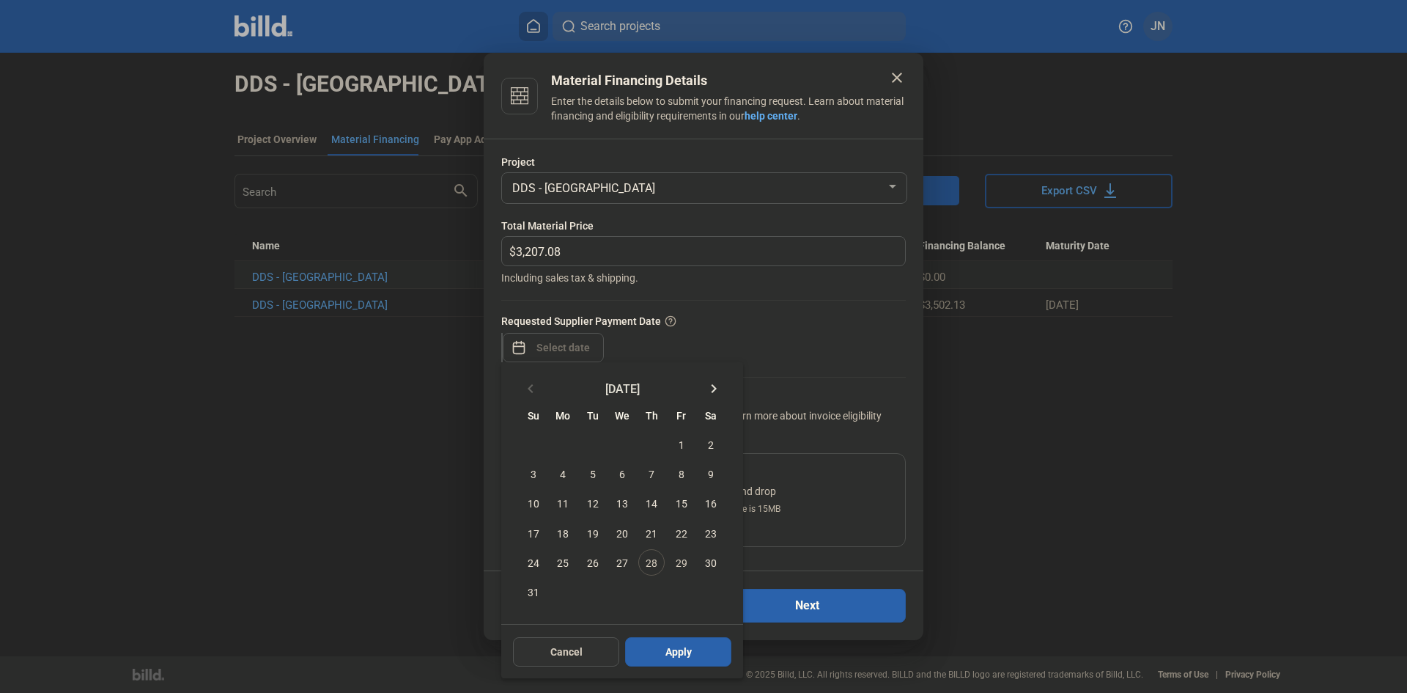
click at [544, 662] on button "Cancel" at bounding box center [566, 651] width 106 height 29
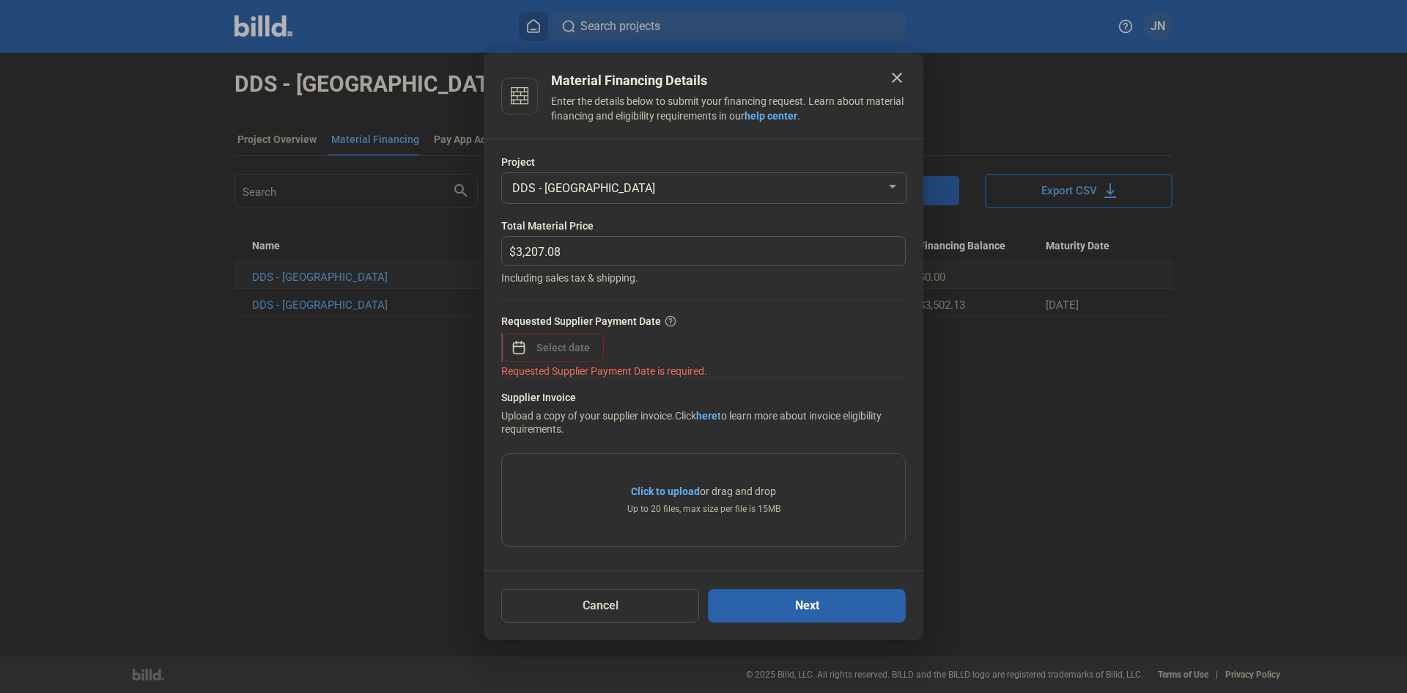
click at [898, 67] on mat-dialog-container "close Material Financing Details Enter the details below to submit your financi…" at bounding box center [704, 346] width 440 height 587
click at [629, 609] on button "Cancel" at bounding box center [600, 605] width 198 height 34
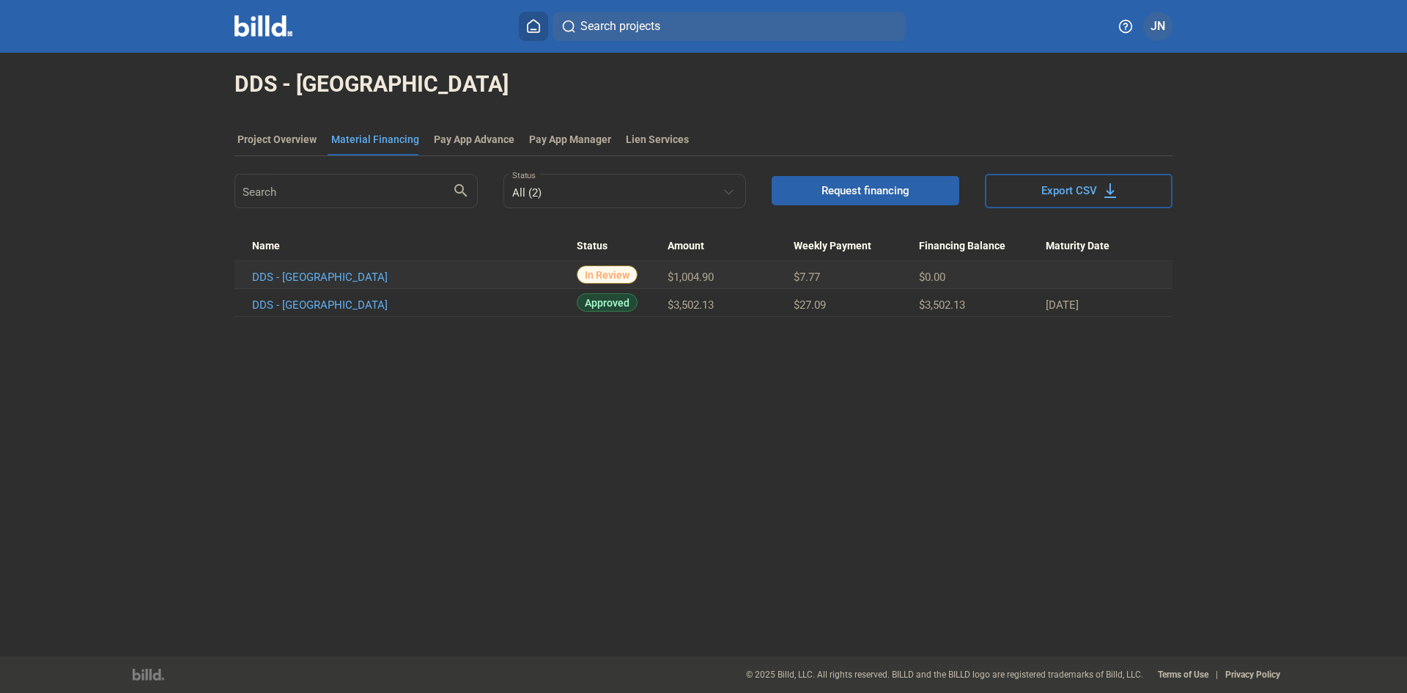
click at [269, 139] on div "Project Overview" at bounding box center [276, 139] width 79 height 15
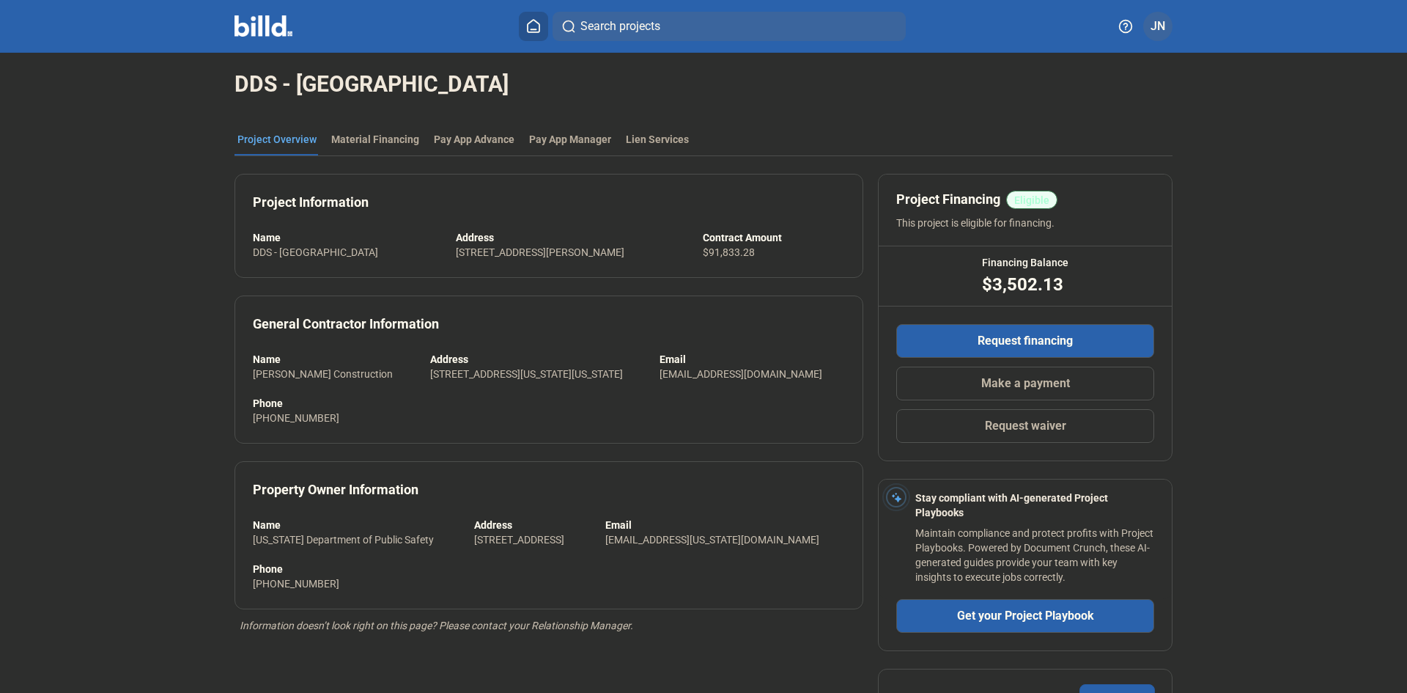
drag, startPoint x: 541, startPoint y: 23, endPoint x: 529, endPoint y: 63, distance: 41.3
click at [543, 23] on button at bounding box center [533, 26] width 29 height 29
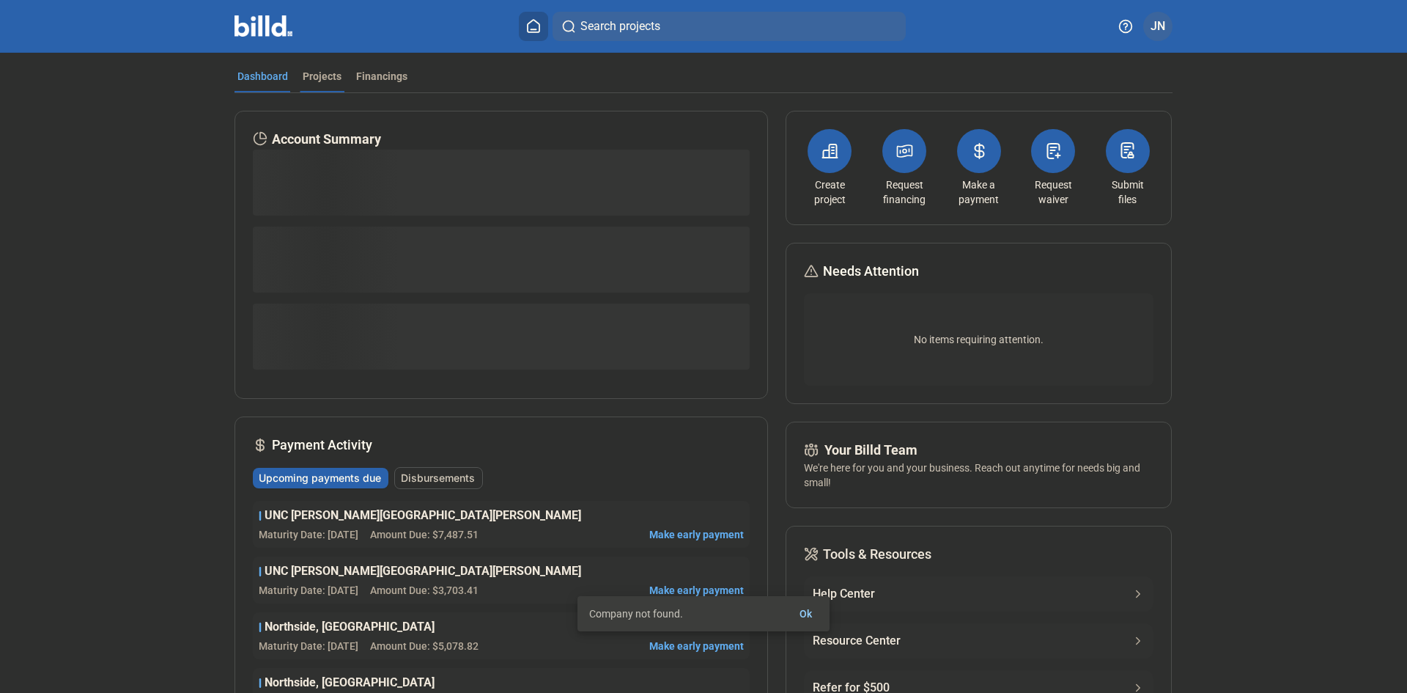
click at [311, 81] on div "Projects" at bounding box center [322, 76] width 39 height 15
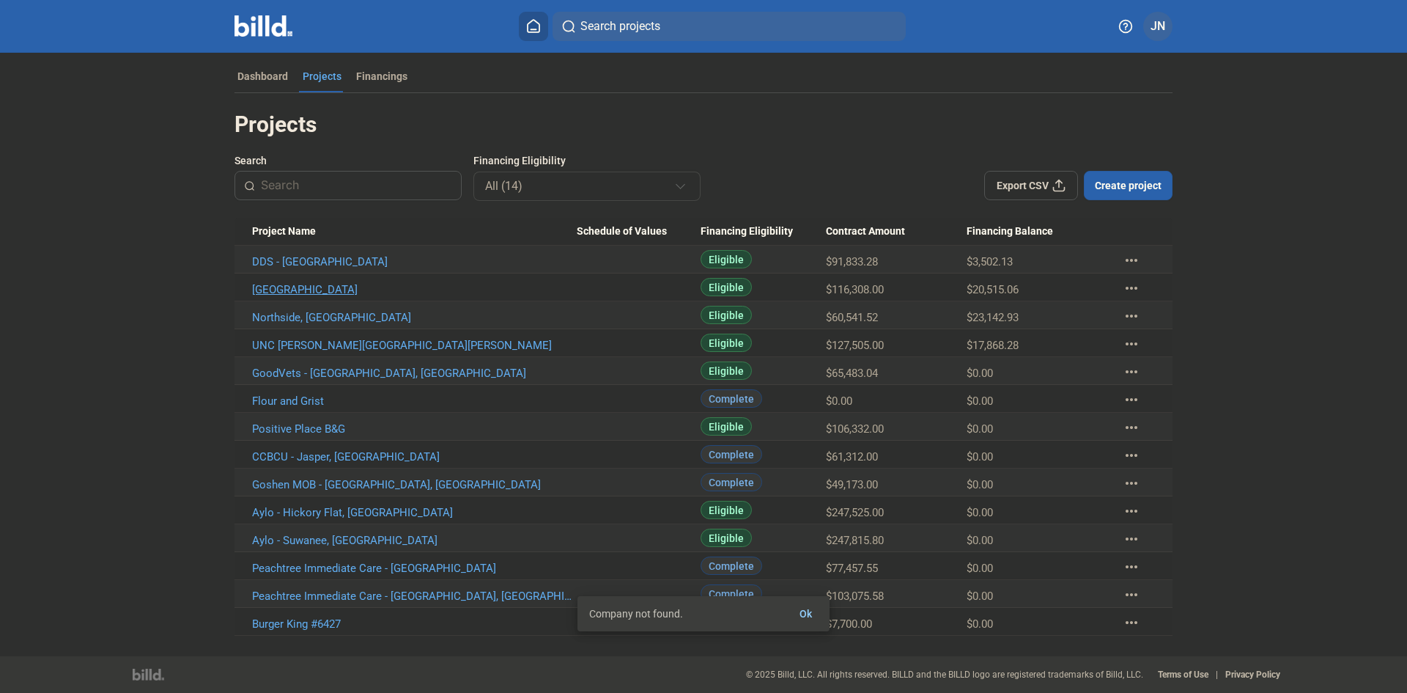
click at [321, 293] on link "Woodstock High School" at bounding box center [414, 289] width 325 height 13
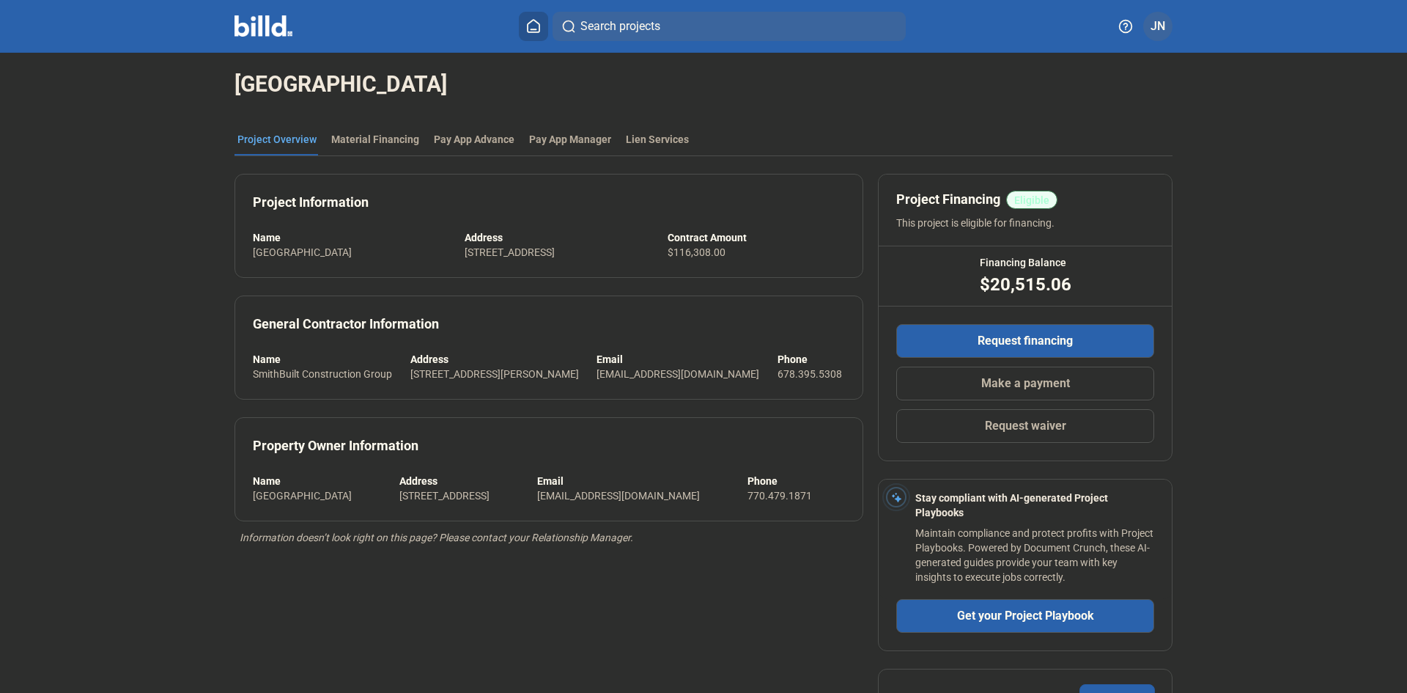
drag, startPoint x: 382, startPoint y: 136, endPoint x: 389, endPoint y: 125, distance: 13.8
click at [381, 136] on div "Material Financing" at bounding box center [375, 139] width 88 height 15
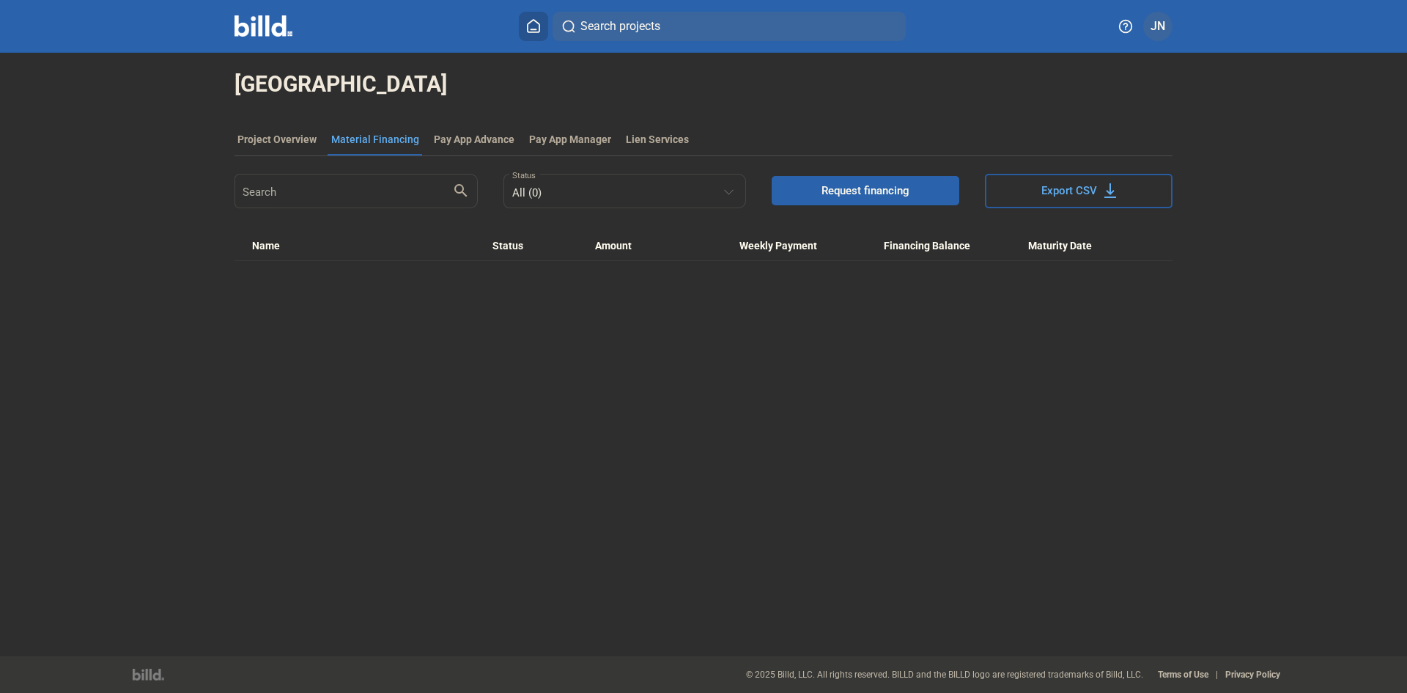
click at [361, 138] on div "Material Financing" at bounding box center [375, 139] width 88 height 15
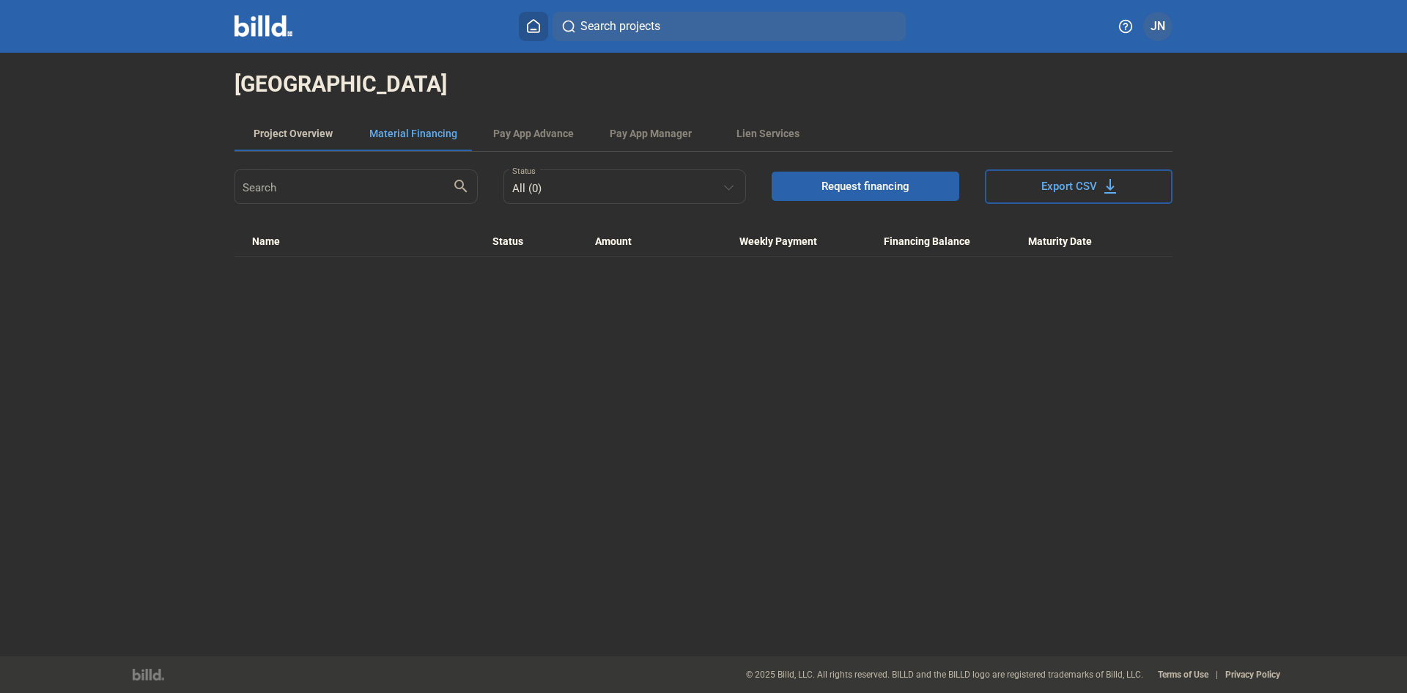
click at [281, 135] on div "Project Overview" at bounding box center [293, 133] width 79 height 15
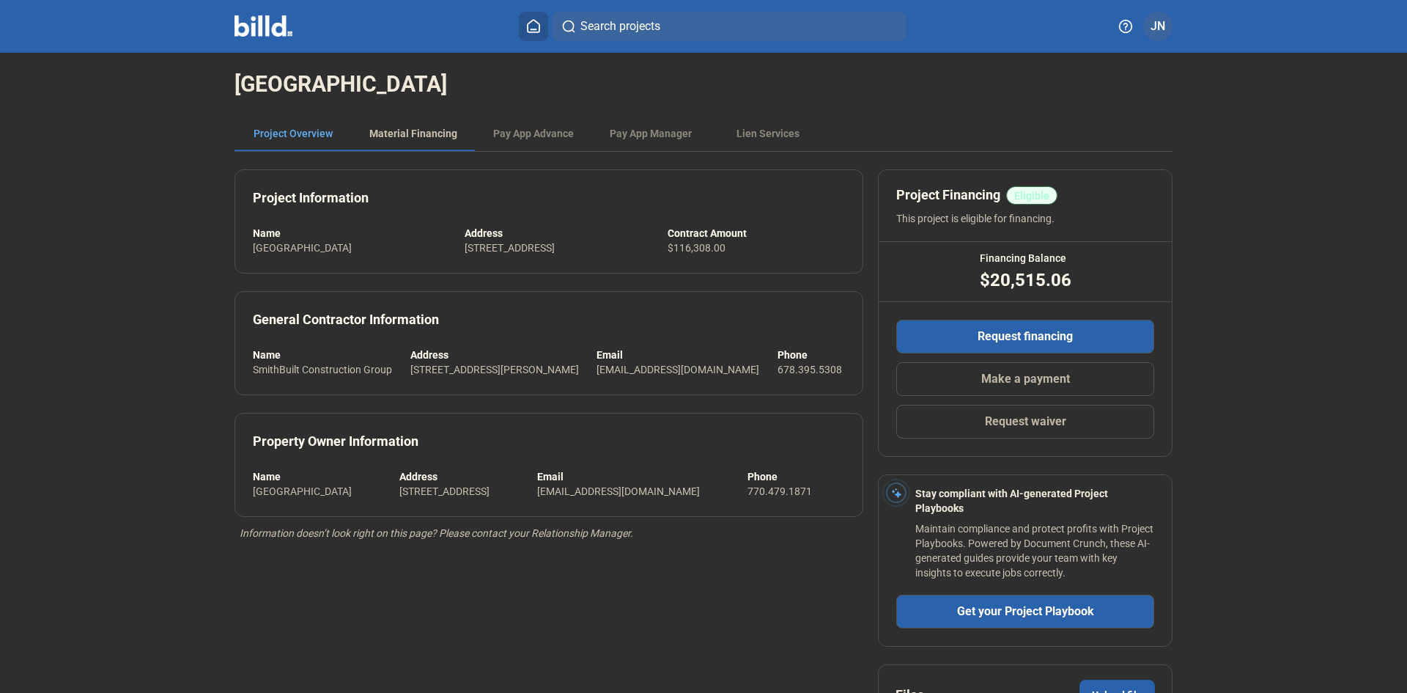
click at [390, 129] on div "Material Financing" at bounding box center [413, 133] width 88 height 15
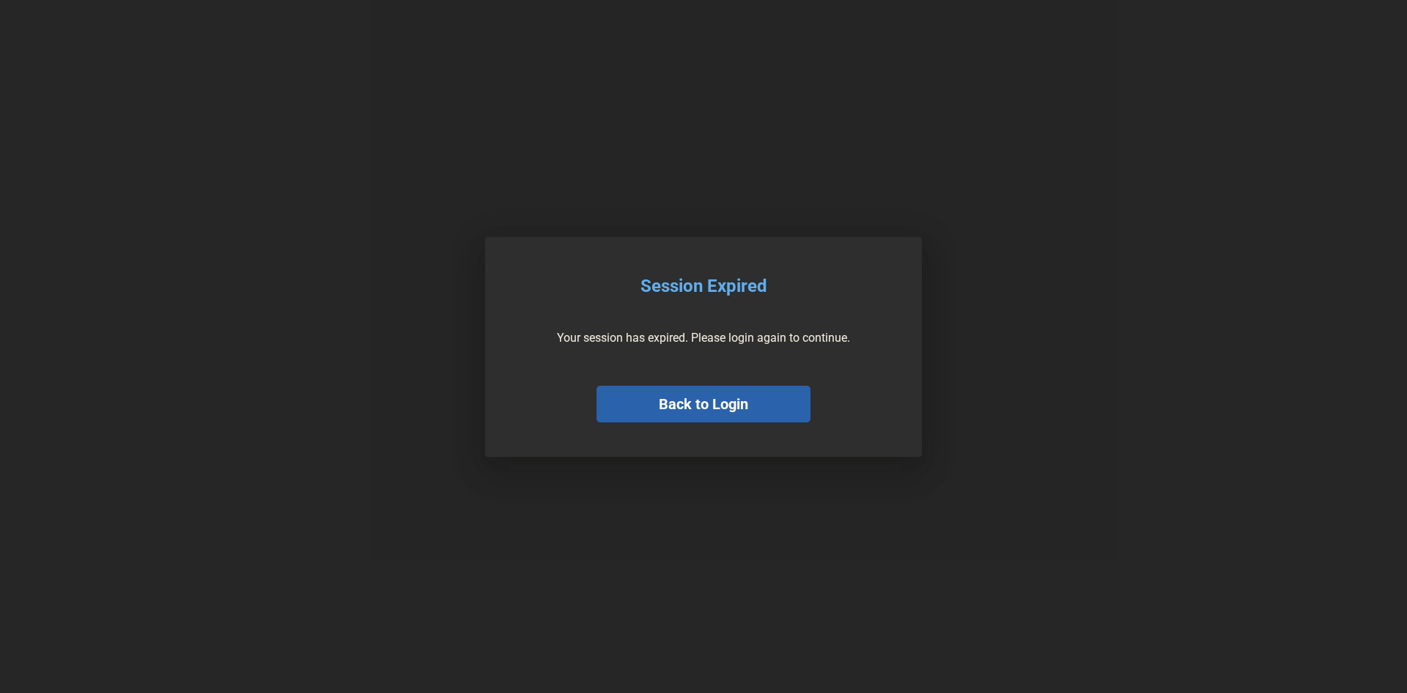
click at [656, 418] on button "Back to Login" at bounding box center [704, 403] width 214 height 37
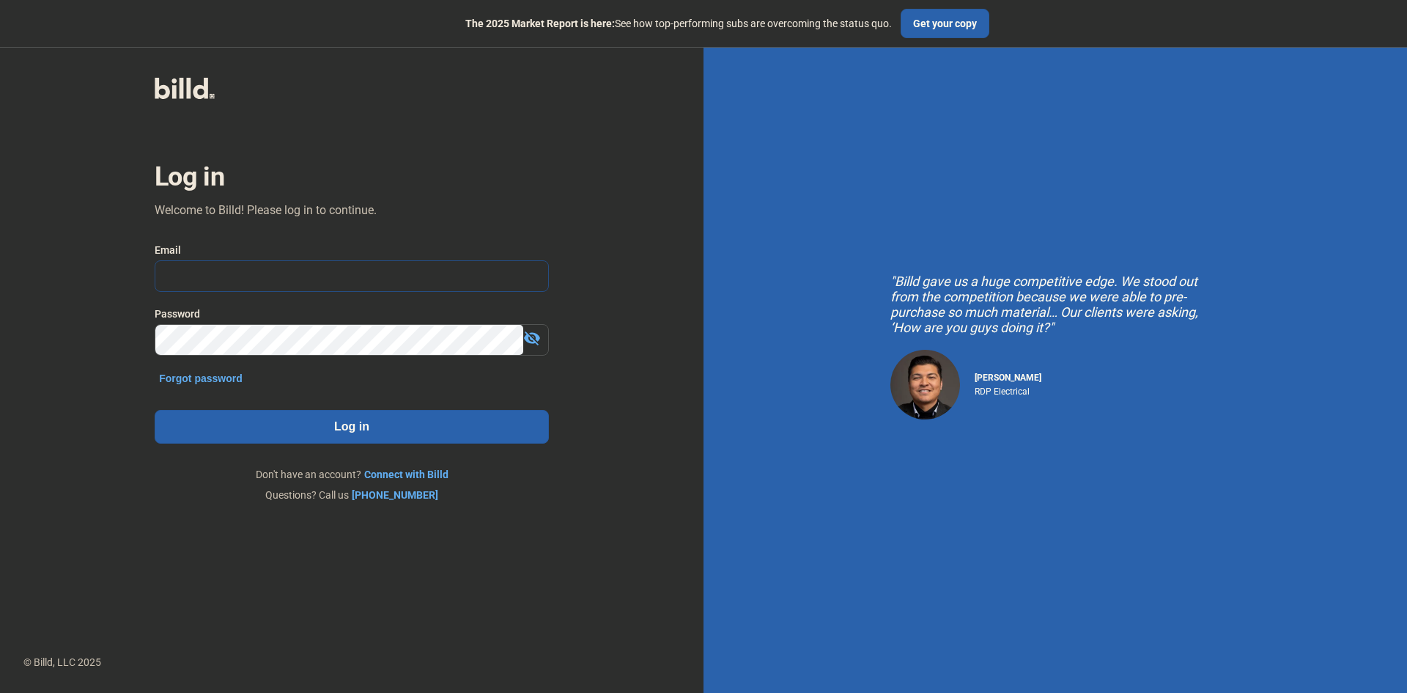
type input "[PERSON_NAME][EMAIL_ADDRESS][DOMAIN_NAME]"
click at [332, 429] on button "Log in" at bounding box center [352, 427] width 394 height 34
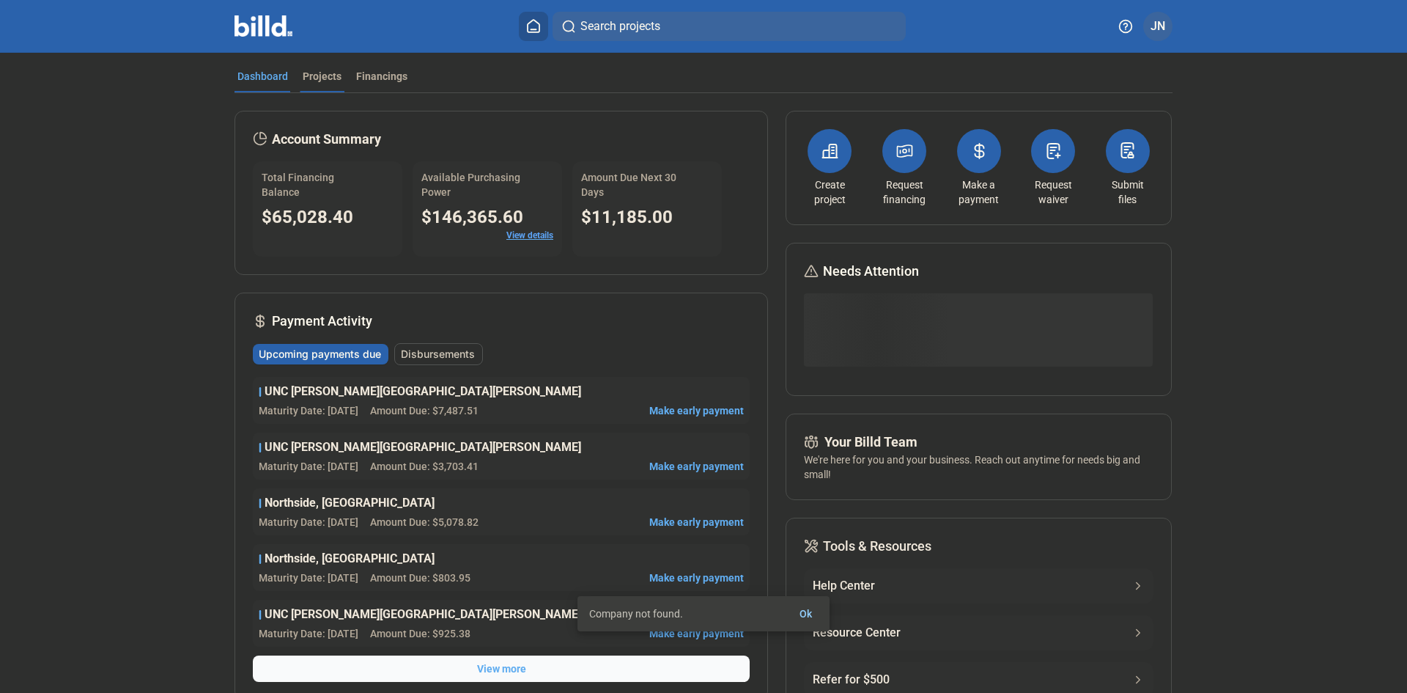
click at [314, 75] on div "Projects" at bounding box center [322, 76] width 39 height 15
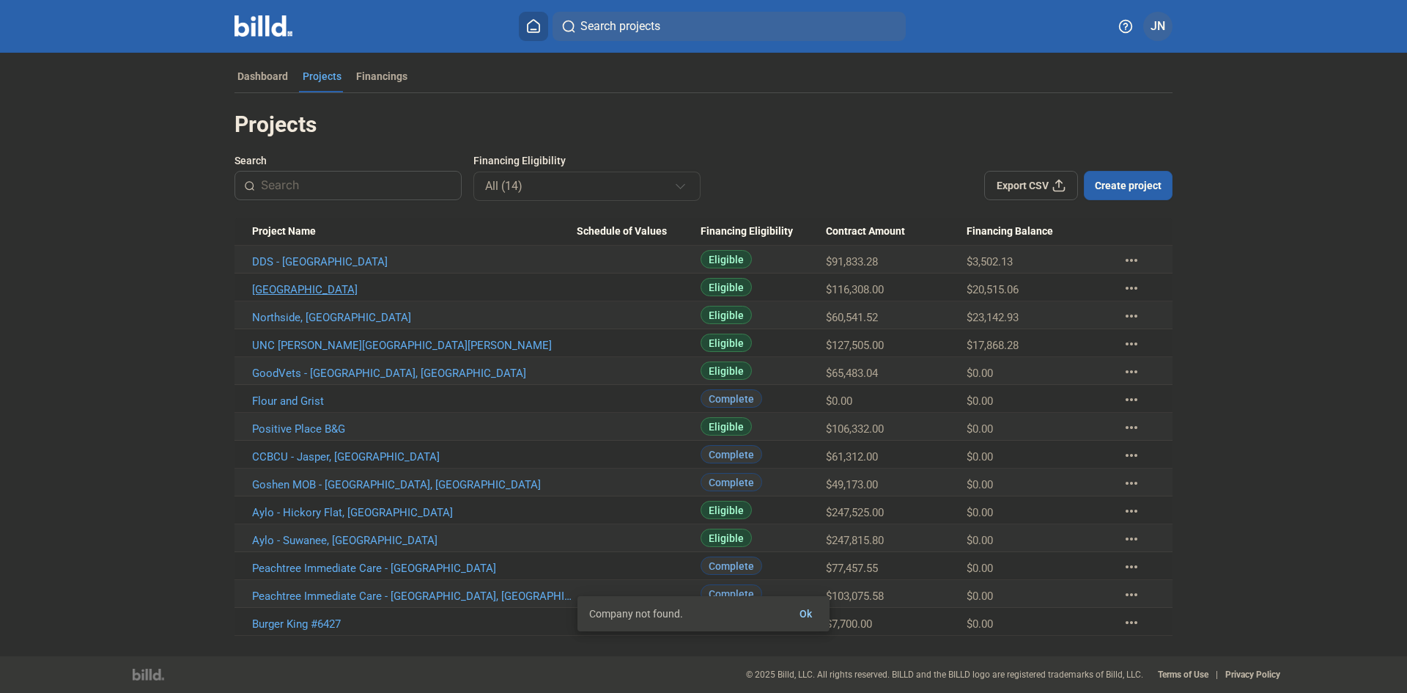
click at [302, 287] on link "[GEOGRAPHIC_DATA]" at bounding box center [414, 289] width 325 height 13
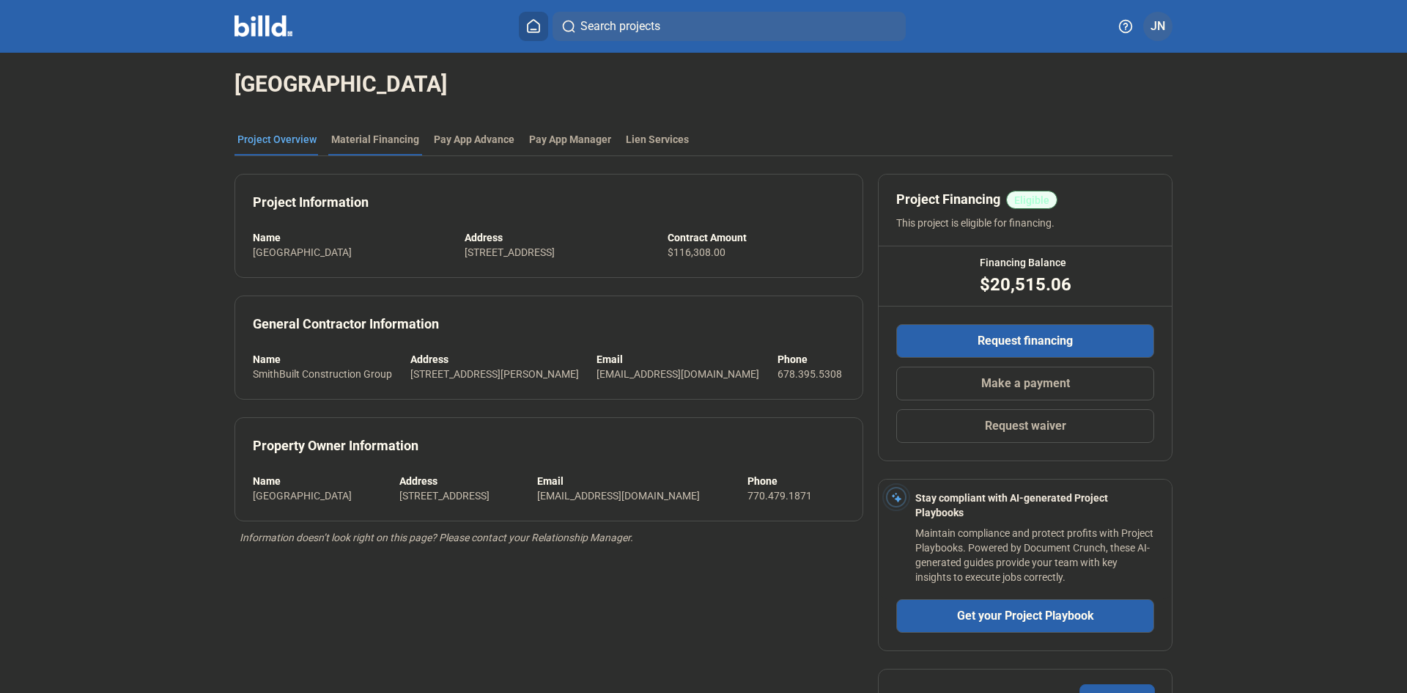
click at [385, 134] on div "Material Financing" at bounding box center [375, 139] width 88 height 15
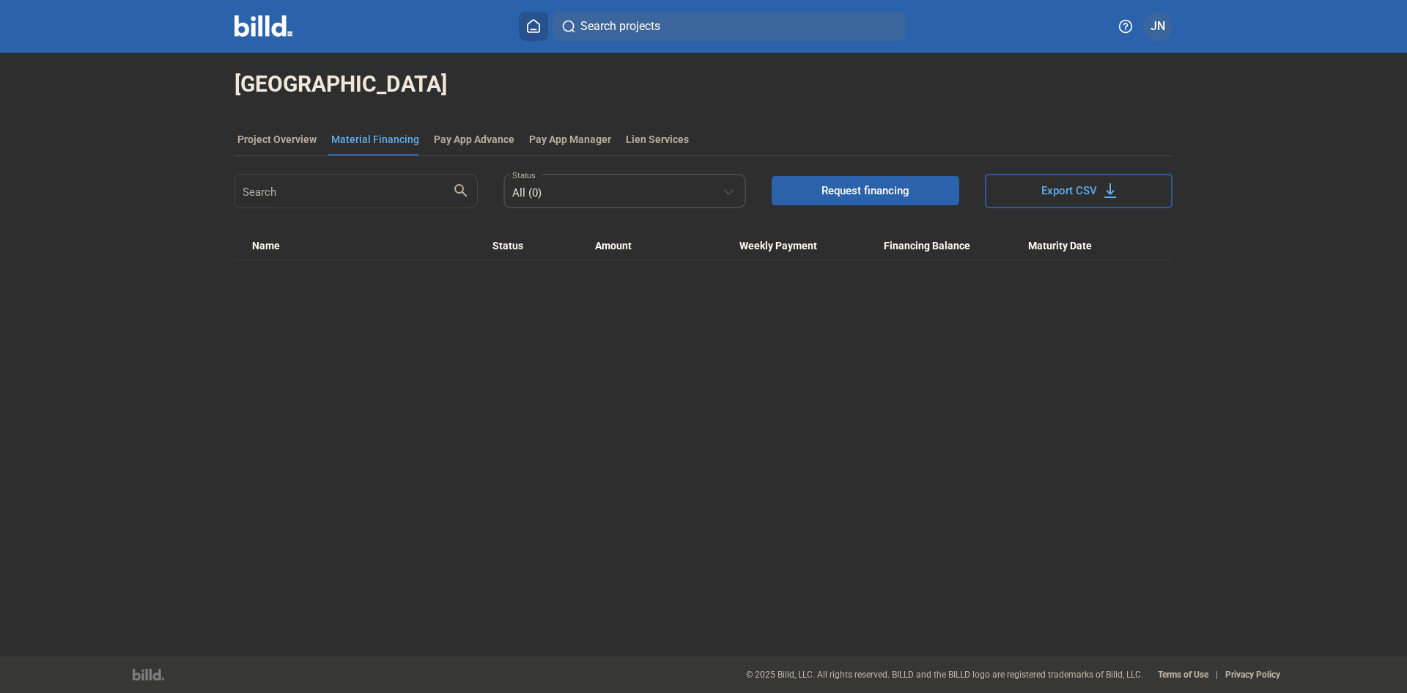
click at [638, 201] on div "All (0)" at bounding box center [625, 189] width 227 height 29
click at [646, 184] on div "All (0) In Review (0) Approved (0) Complete (0) Not Approved (0)" at bounding box center [614, 272] width 227 height 194
click at [399, 479] on div at bounding box center [703, 346] width 1407 height 693
click at [835, 507] on div "Woodstock High School Project Overview Material Financing Pay App Advance Pay A…" at bounding box center [703, 354] width 1407 height 603
click at [532, 19] on button at bounding box center [533, 26] width 29 height 29
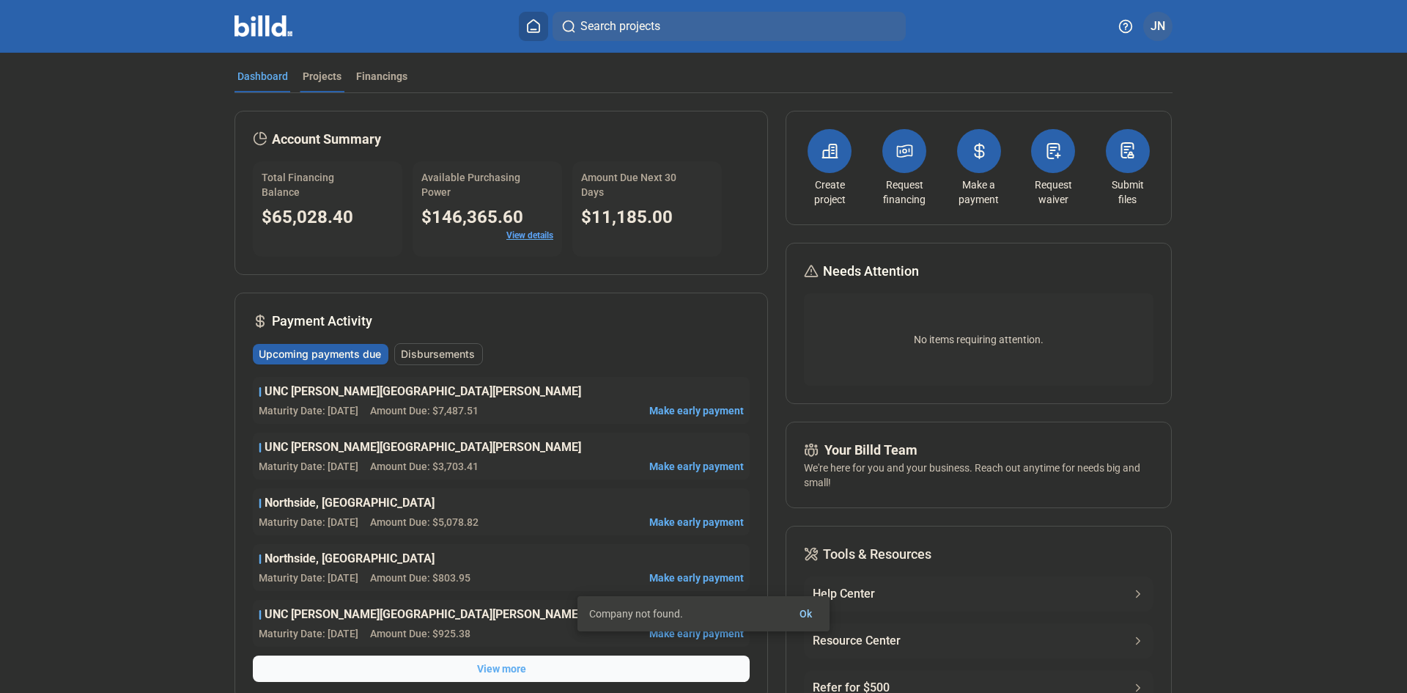
click at [317, 76] on div "Projects" at bounding box center [322, 76] width 39 height 15
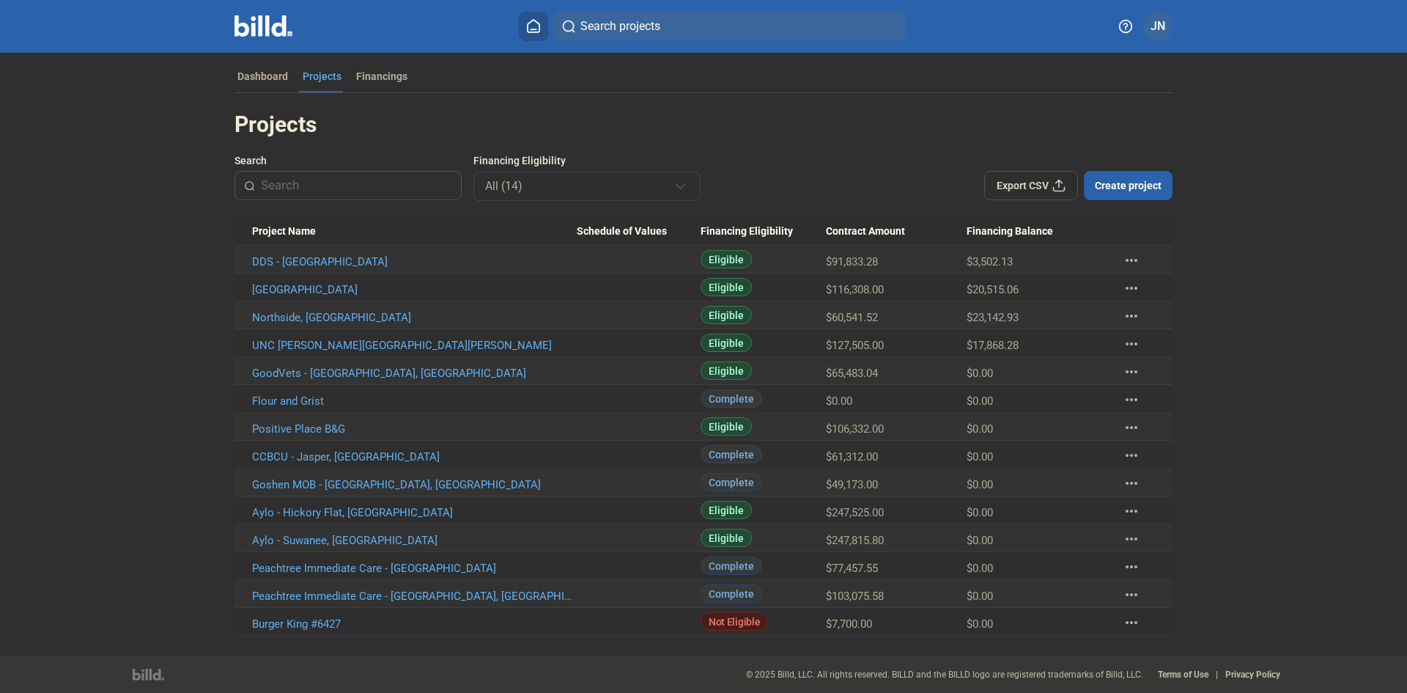
click at [1131, 287] on mat-icon "more_horiz" at bounding box center [1132, 288] width 18 height 18
click at [325, 285] on div at bounding box center [703, 346] width 1407 height 693
click at [317, 286] on link "Woodstock High School" at bounding box center [414, 289] width 325 height 13
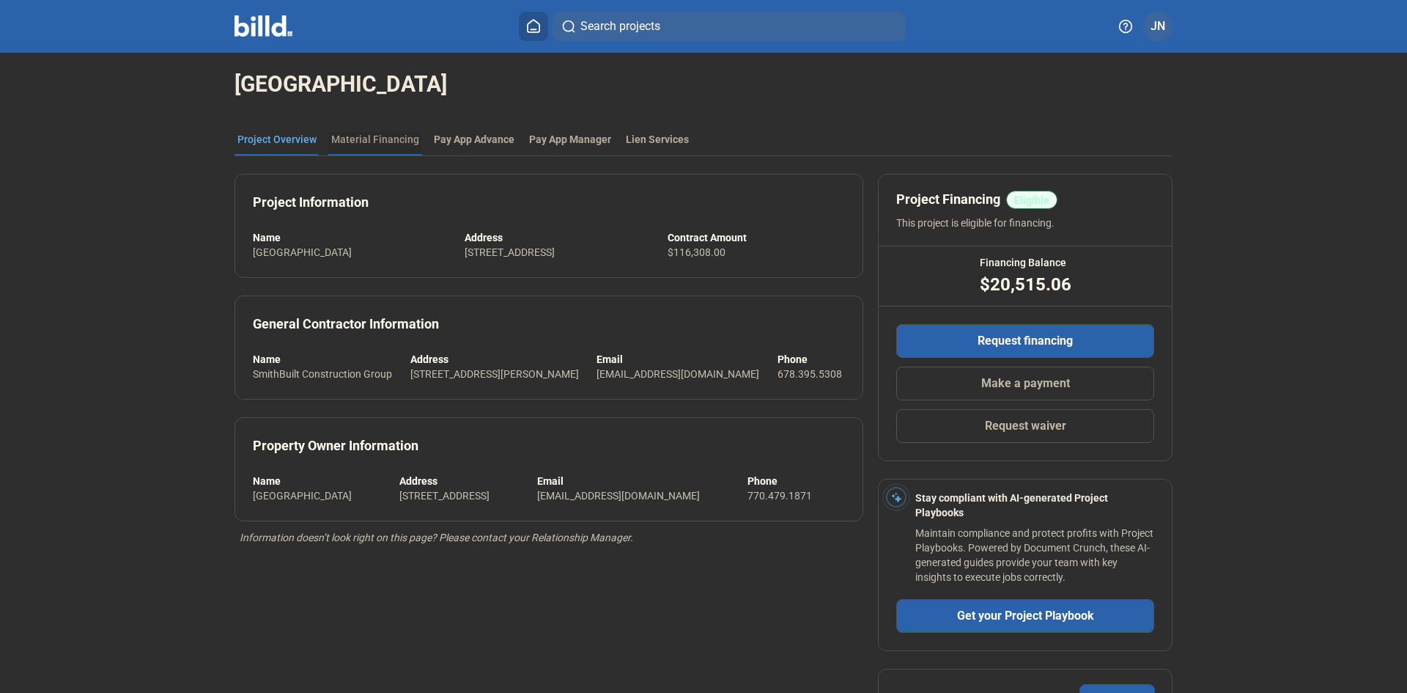
click at [346, 136] on div "Material Financing" at bounding box center [375, 139] width 88 height 15
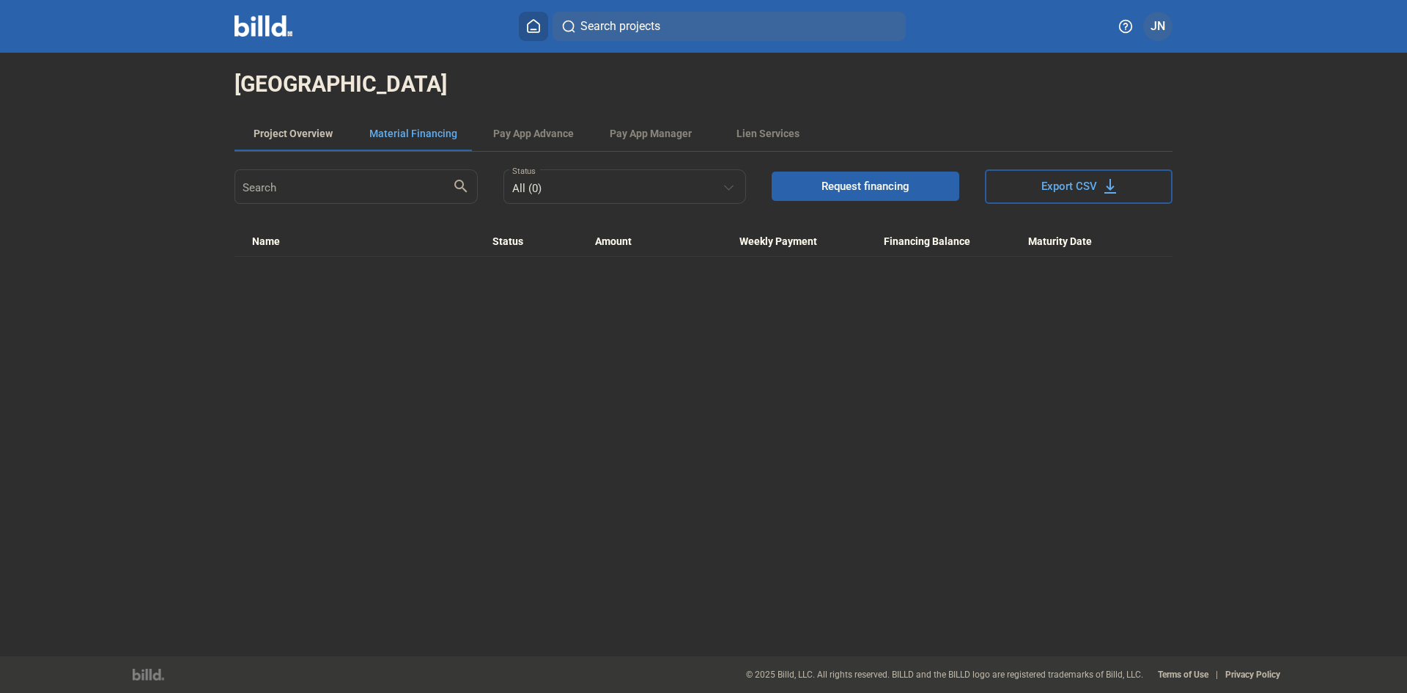
click at [306, 130] on div "Project Overview" at bounding box center [293, 133] width 79 height 15
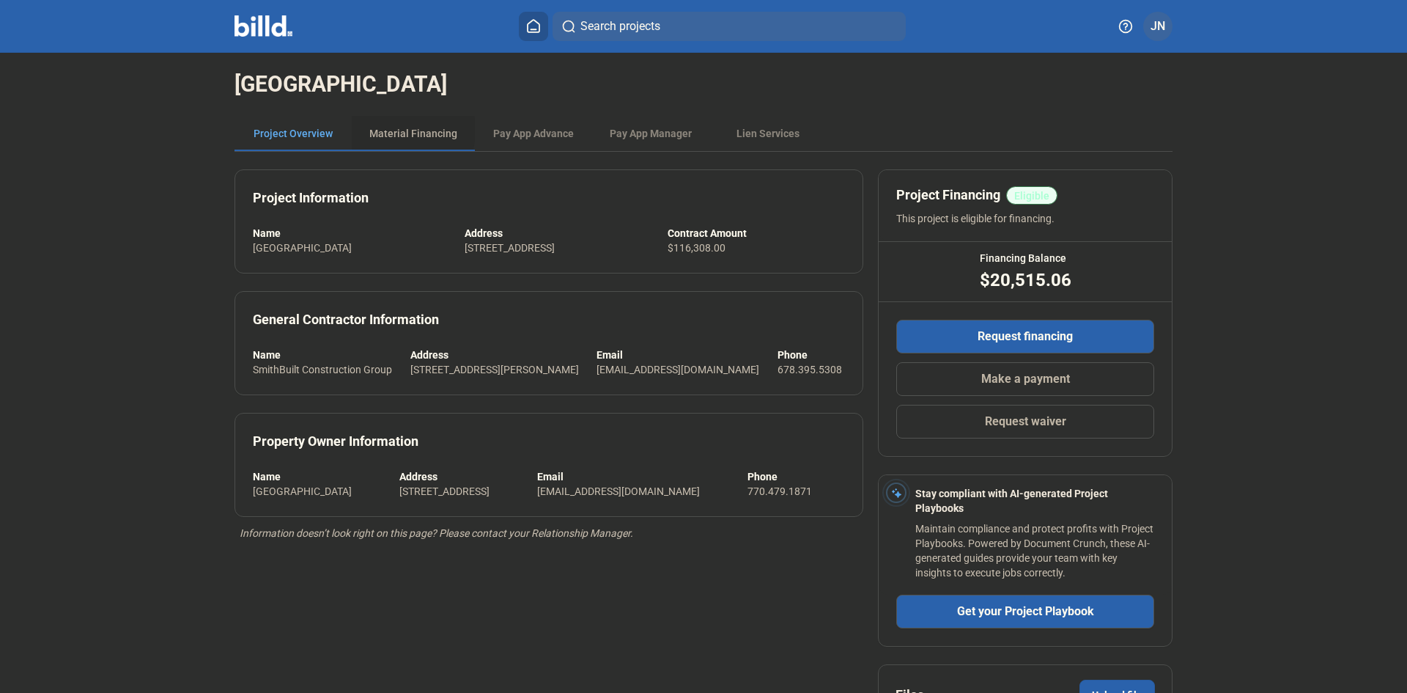
click at [381, 130] on div "Material Financing" at bounding box center [413, 133] width 88 height 15
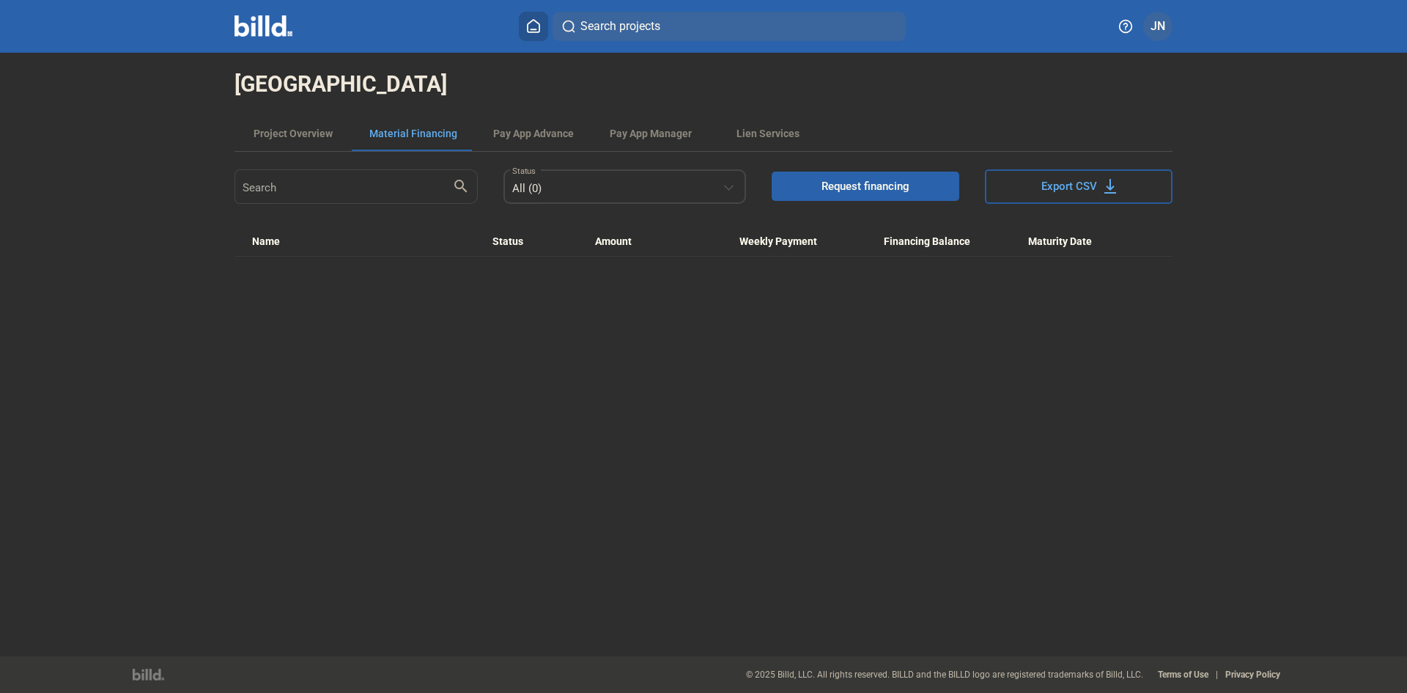
click at [729, 185] on div at bounding box center [729, 185] width 10 height 10
click at [598, 313] on span "Complete (0)" at bounding box center [625, 315] width 227 height 33
click at [440, 188] on input "Search" at bounding box center [348, 185] width 210 height 29
click at [723, 182] on div at bounding box center [731, 178] width 16 height 30
click at [547, 314] on span "Complete (0)" at bounding box center [544, 315] width 64 height 13
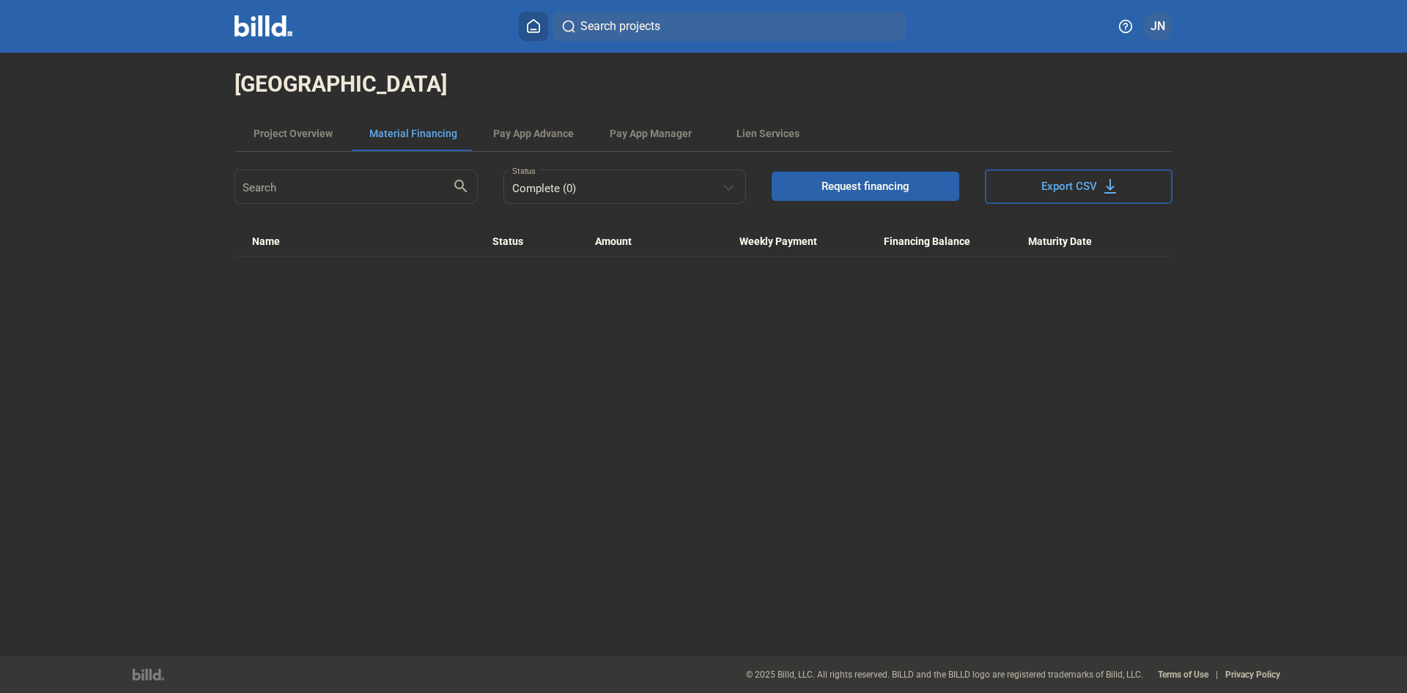
click at [528, 29] on icon at bounding box center [534, 26] width 12 height 12
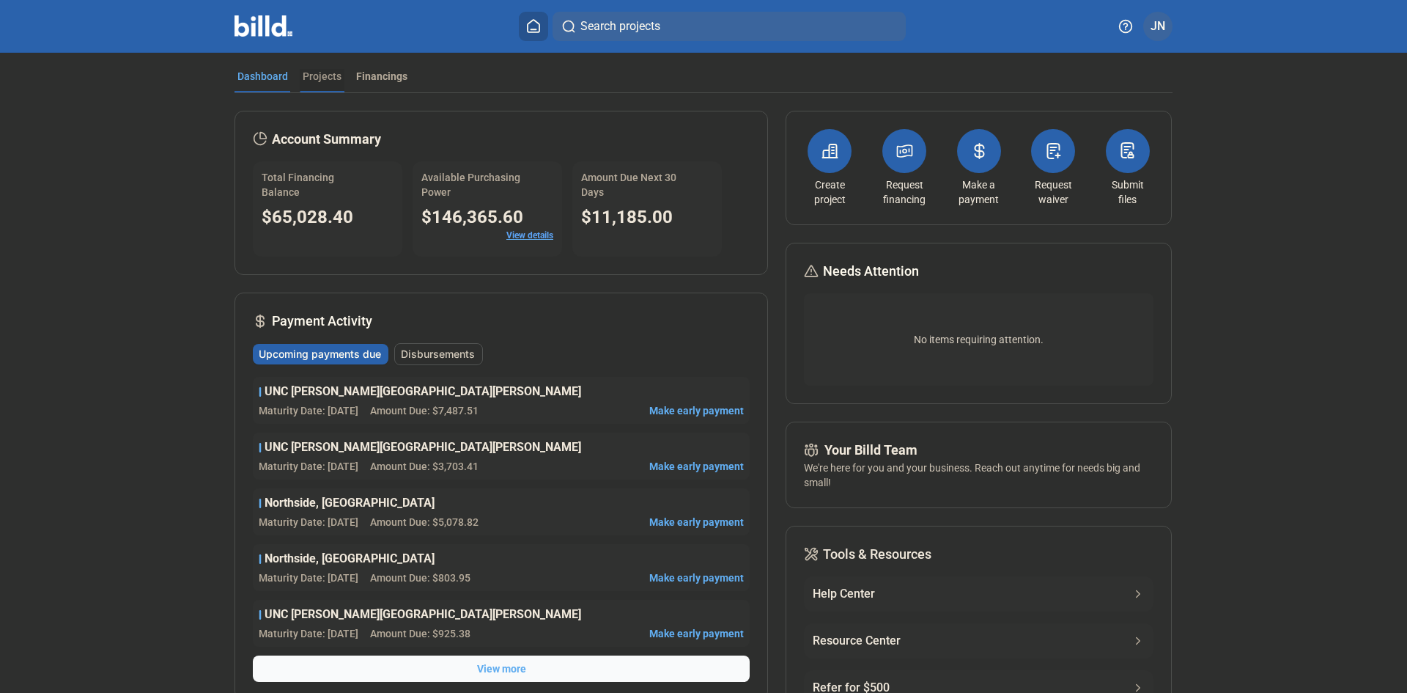
click at [318, 86] on div "Projects" at bounding box center [322, 80] width 45 height 23
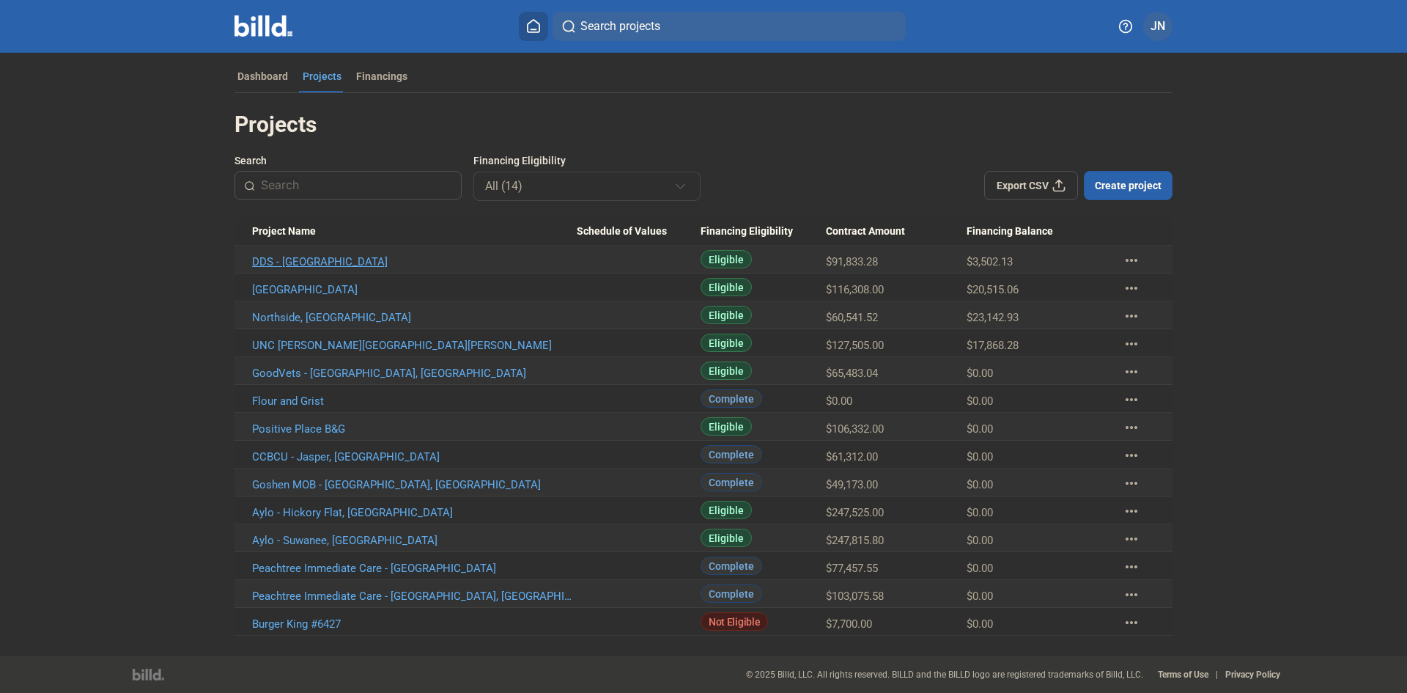
click at [289, 263] on link "DDS - [GEOGRAPHIC_DATA]" at bounding box center [414, 261] width 325 height 13
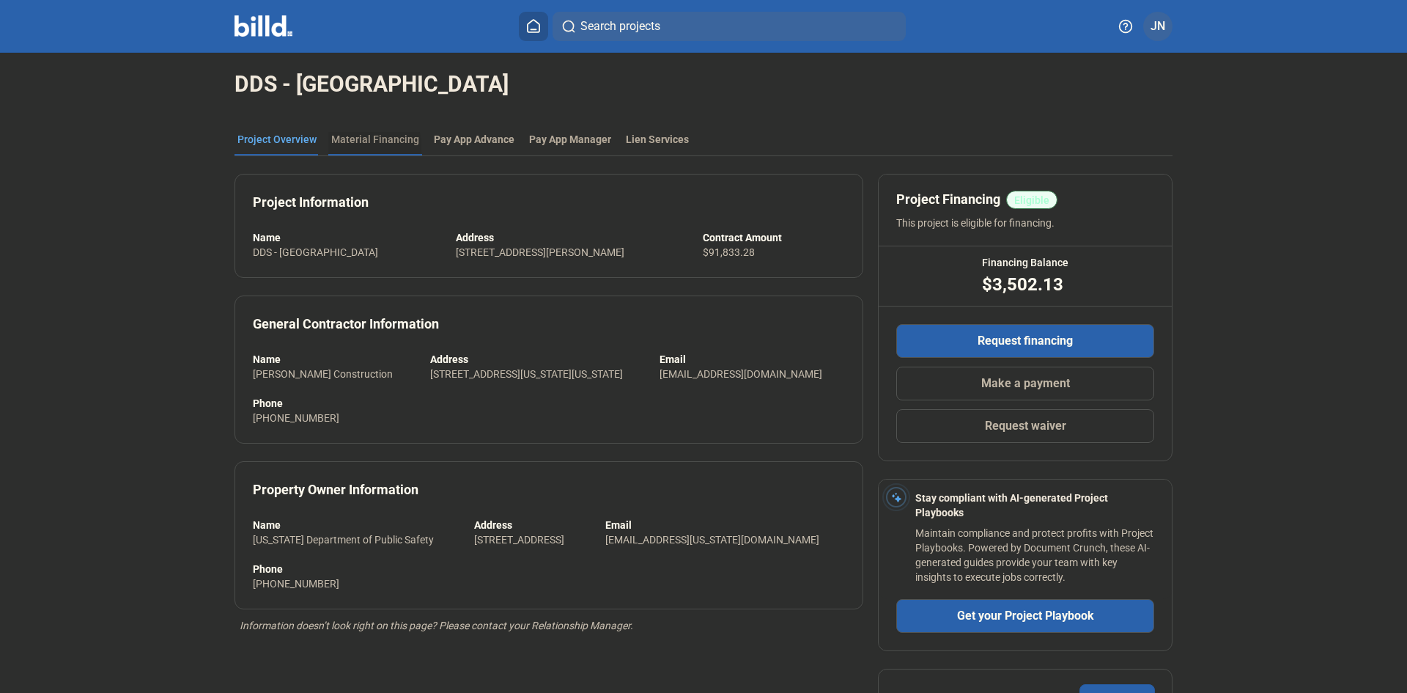
click at [355, 145] on div "Material Financing" at bounding box center [375, 139] width 88 height 15
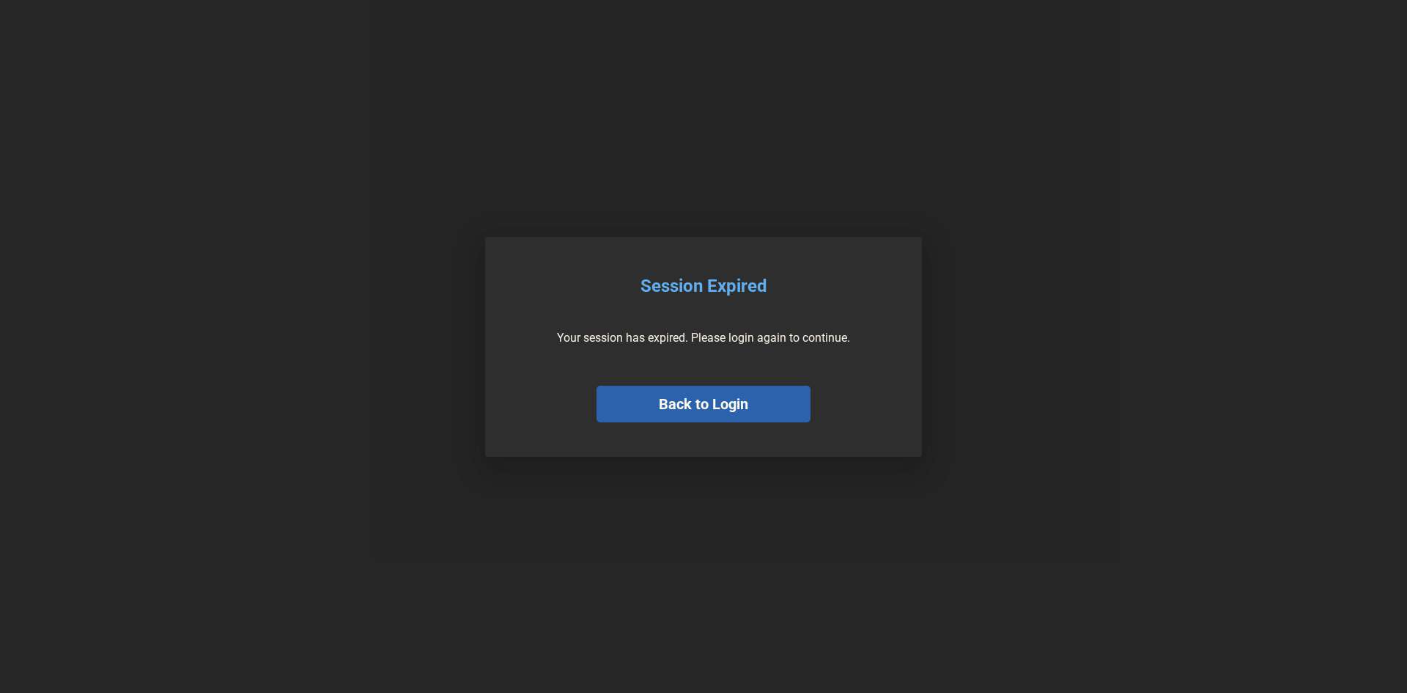
click at [750, 406] on button "Back to Login" at bounding box center [704, 403] width 214 height 37
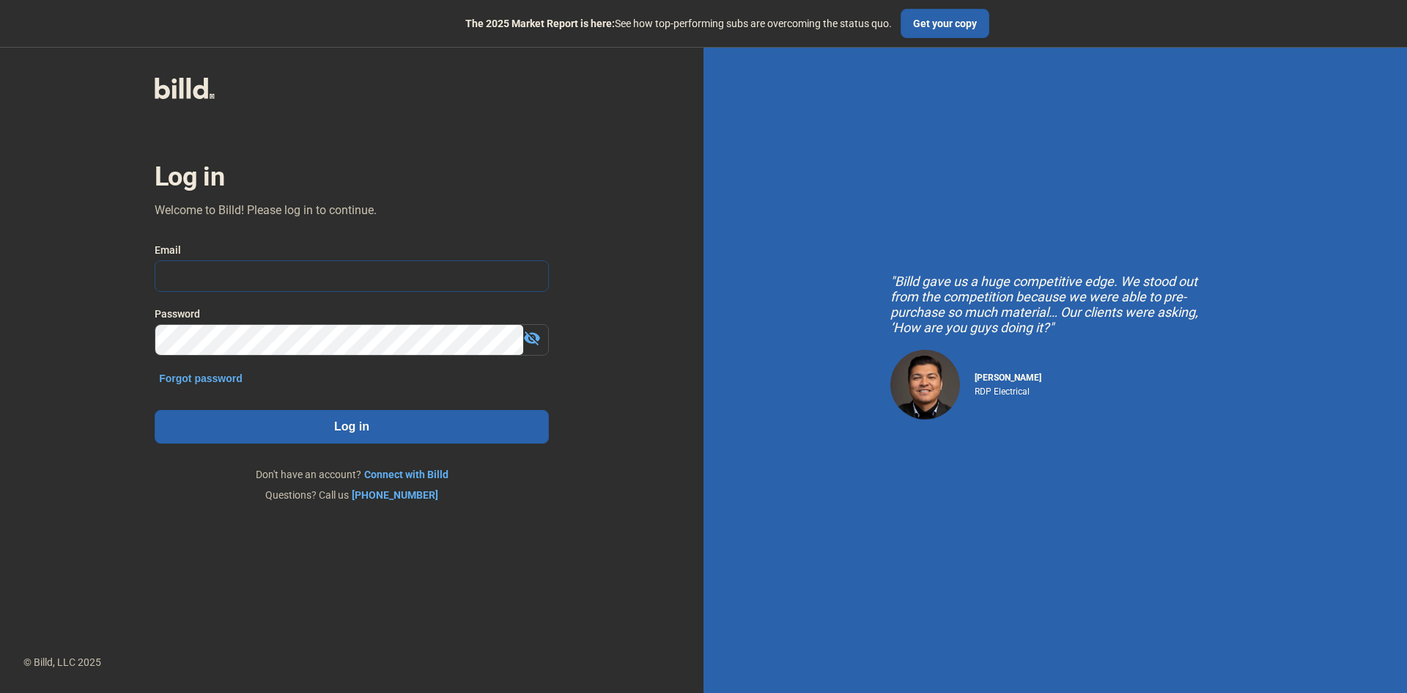
type input "[PERSON_NAME][EMAIL_ADDRESS][DOMAIN_NAME]"
click at [387, 416] on button "Log in" at bounding box center [352, 427] width 394 height 34
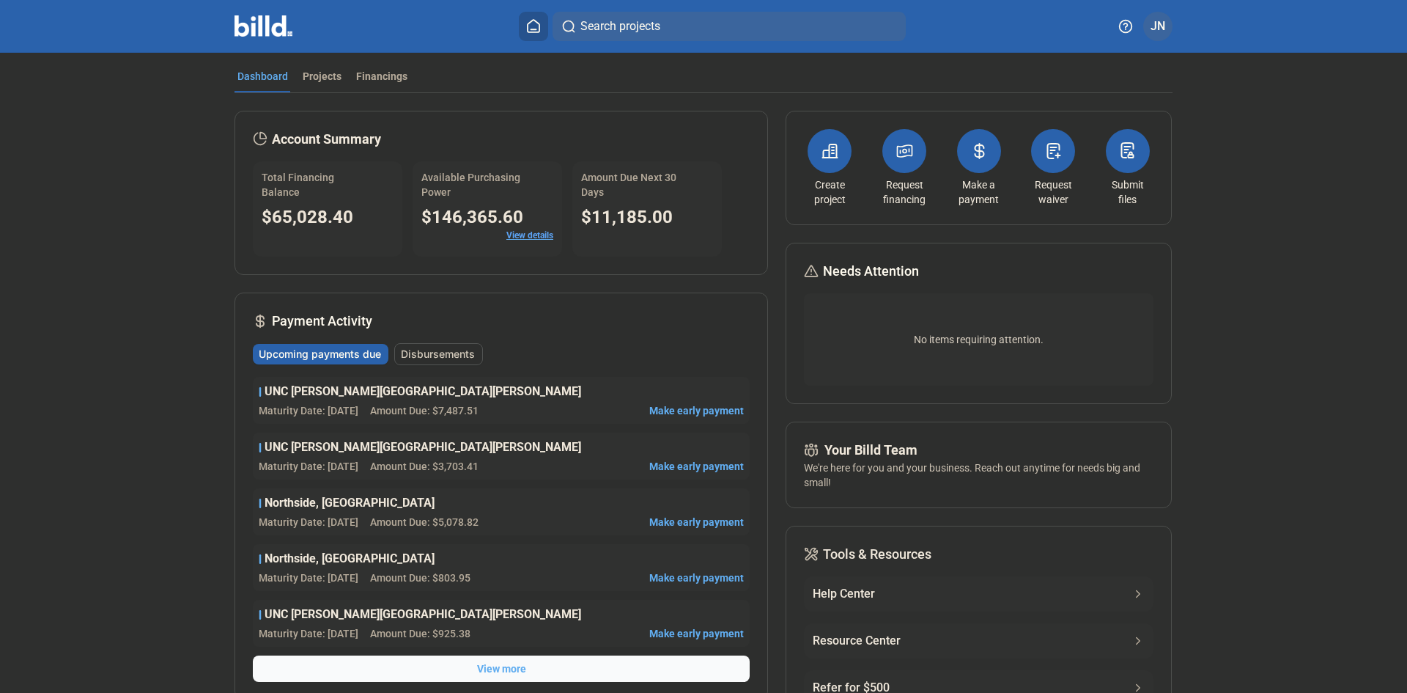
click at [444, 358] on span "Disbursements" at bounding box center [438, 354] width 74 height 15
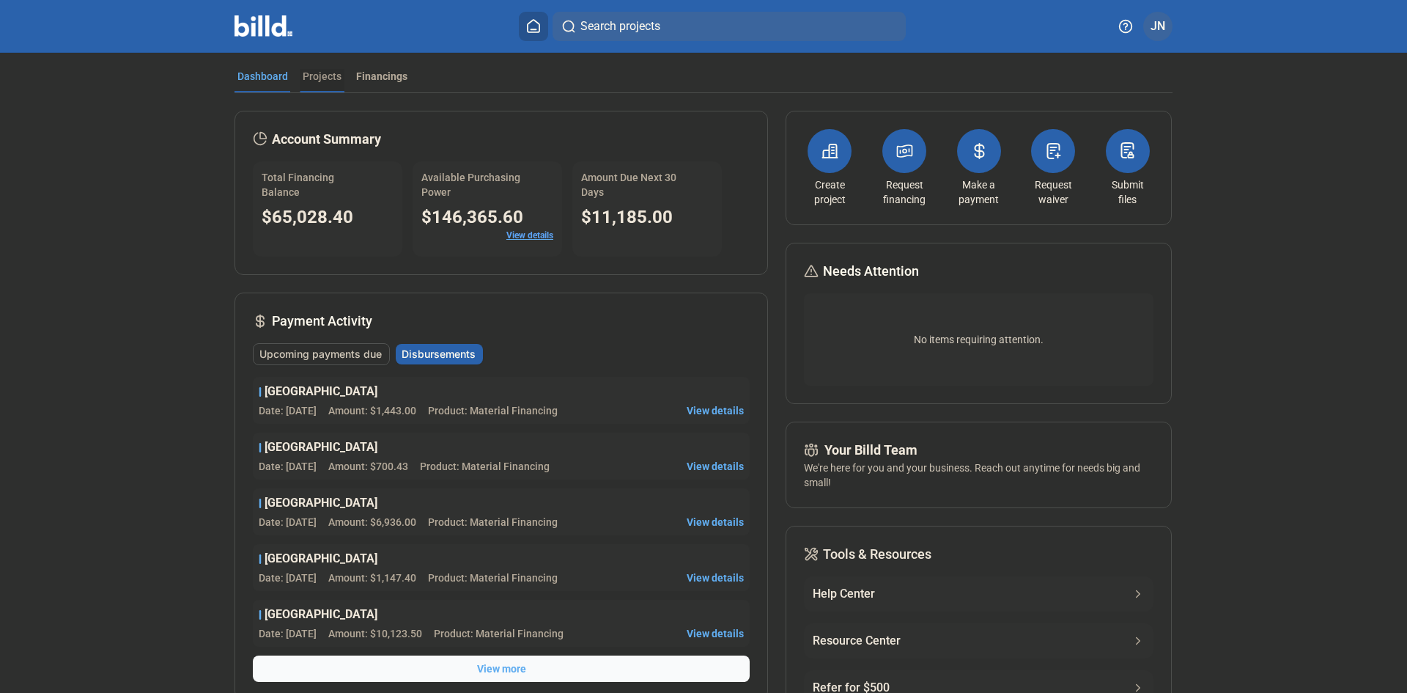
click at [308, 75] on div "Projects" at bounding box center [322, 76] width 39 height 15
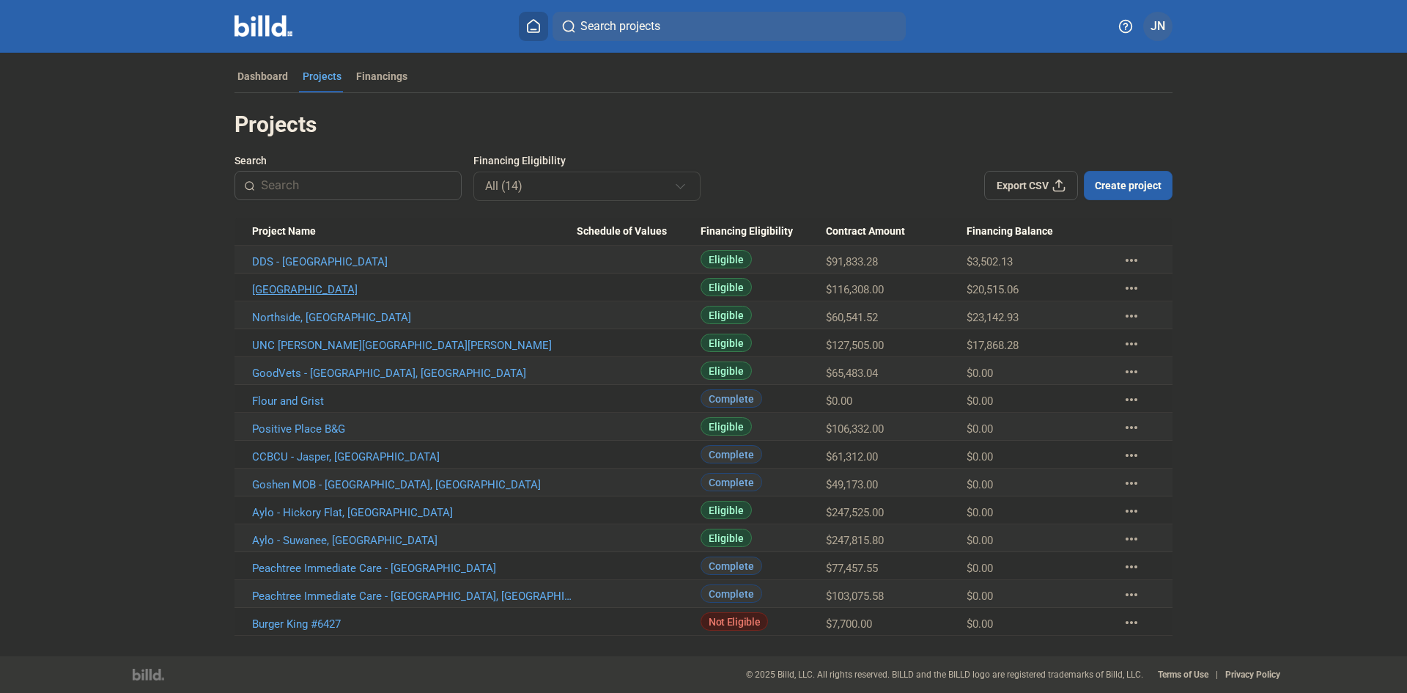
click at [359, 290] on link "[GEOGRAPHIC_DATA]" at bounding box center [414, 289] width 325 height 13
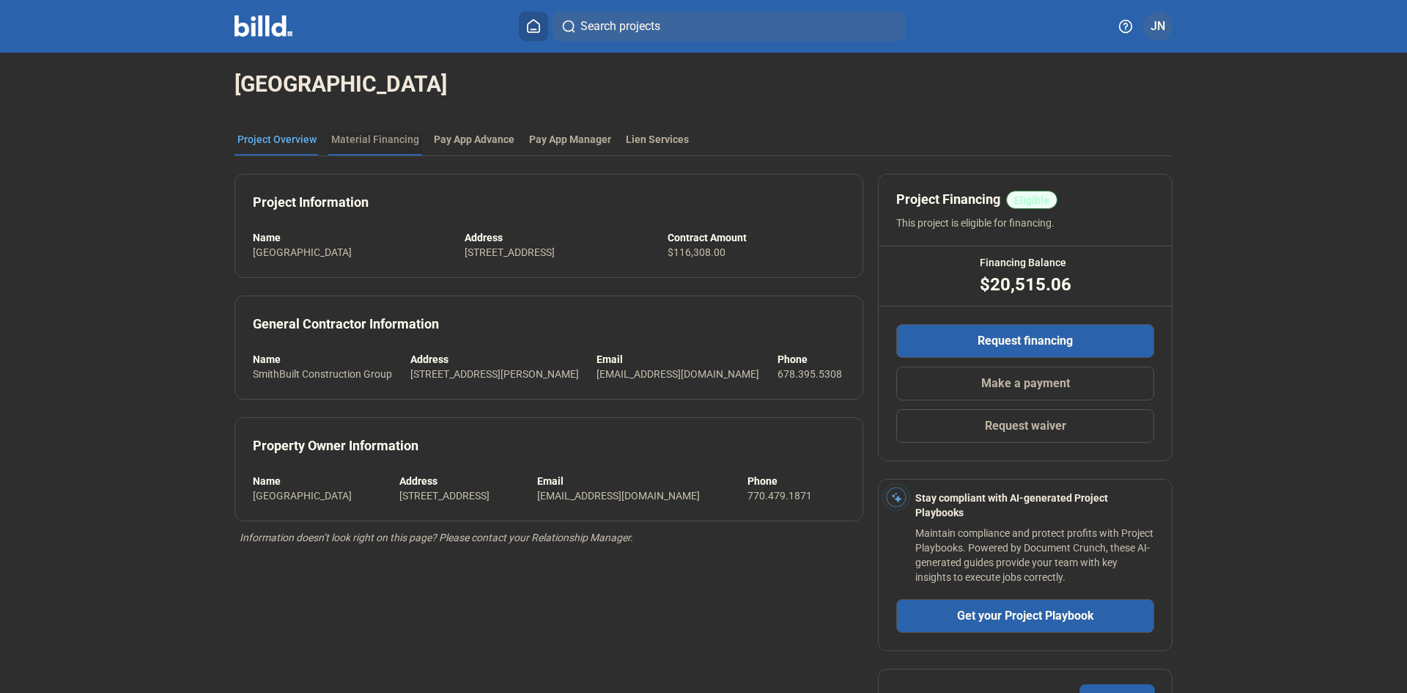
click at [376, 144] on div "Material Financing" at bounding box center [375, 139] width 88 height 15
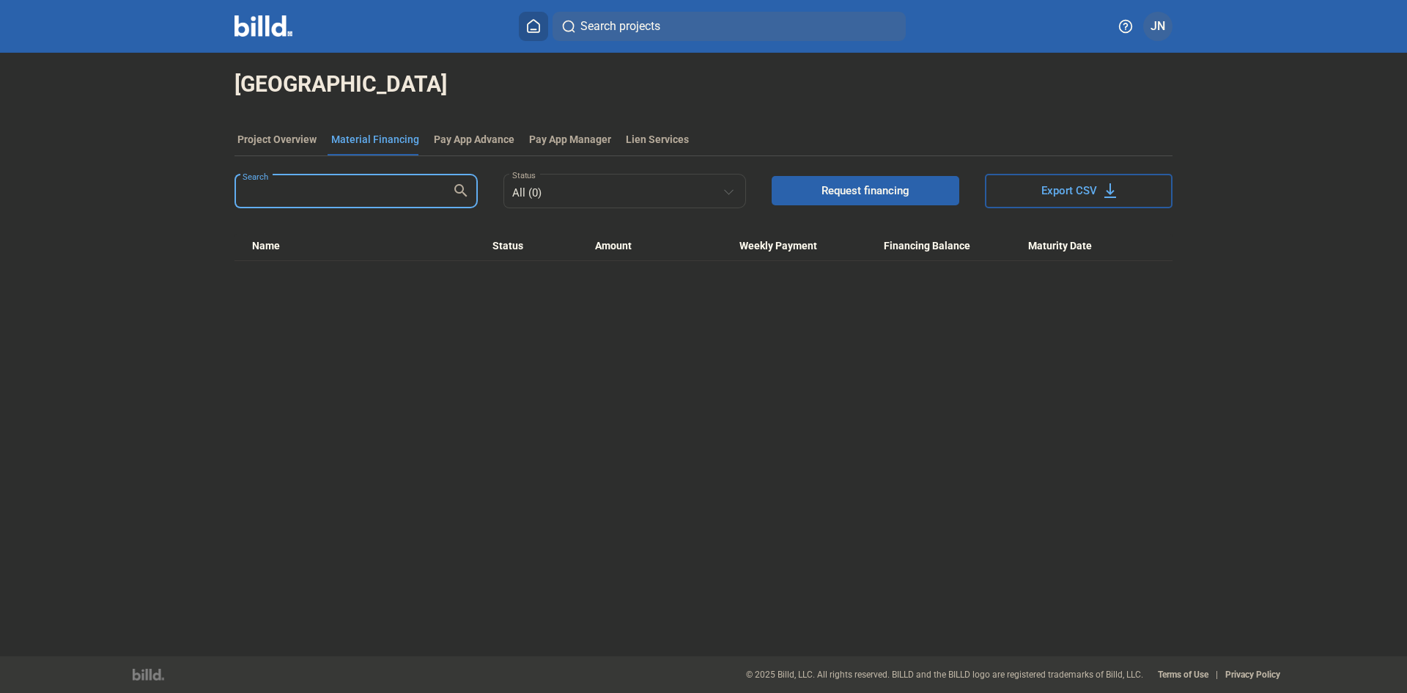
click at [320, 193] on input "Search" at bounding box center [348, 189] width 210 height 29
click at [462, 188] on mat-icon "search" at bounding box center [461, 190] width 18 height 18
type input "l"
click at [462, 189] on mat-icon "search" at bounding box center [461, 190] width 18 height 18
click at [253, 138] on div "Project Overview" at bounding box center [276, 139] width 79 height 15
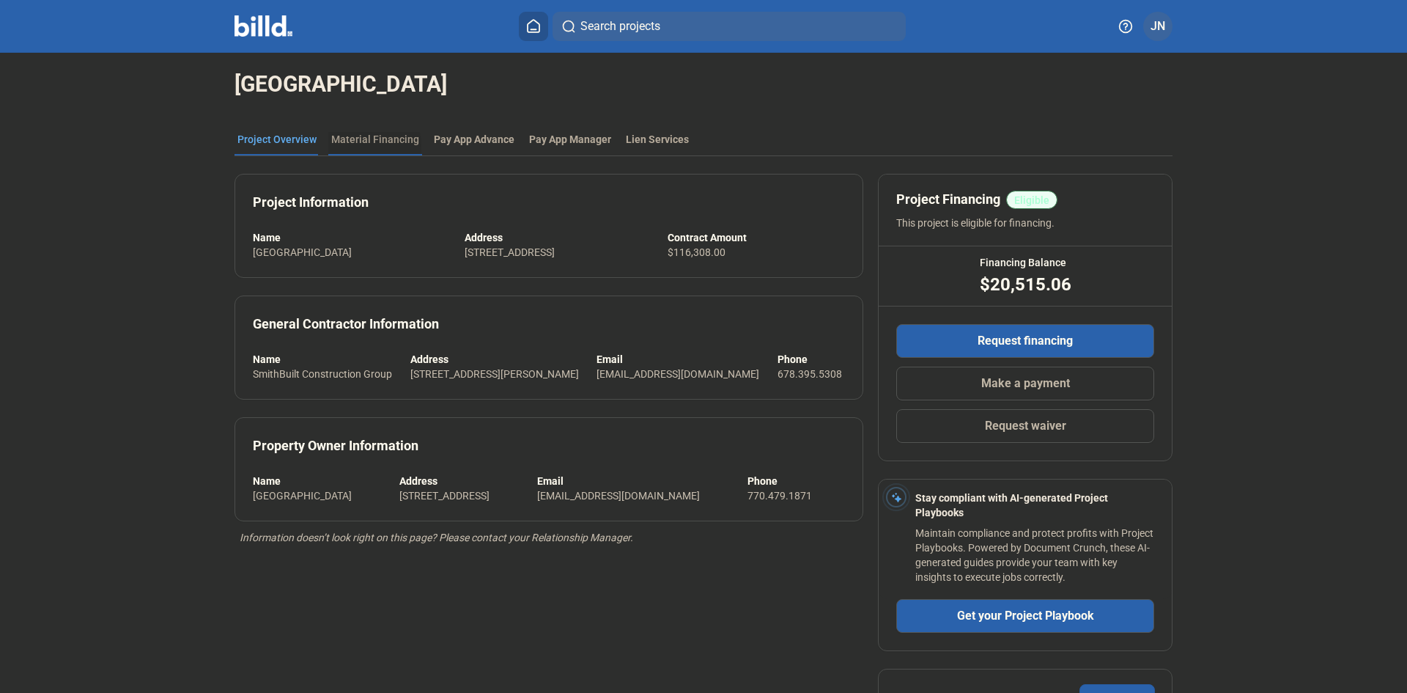
click at [363, 147] on div "Material Financing" at bounding box center [375, 143] width 94 height 23
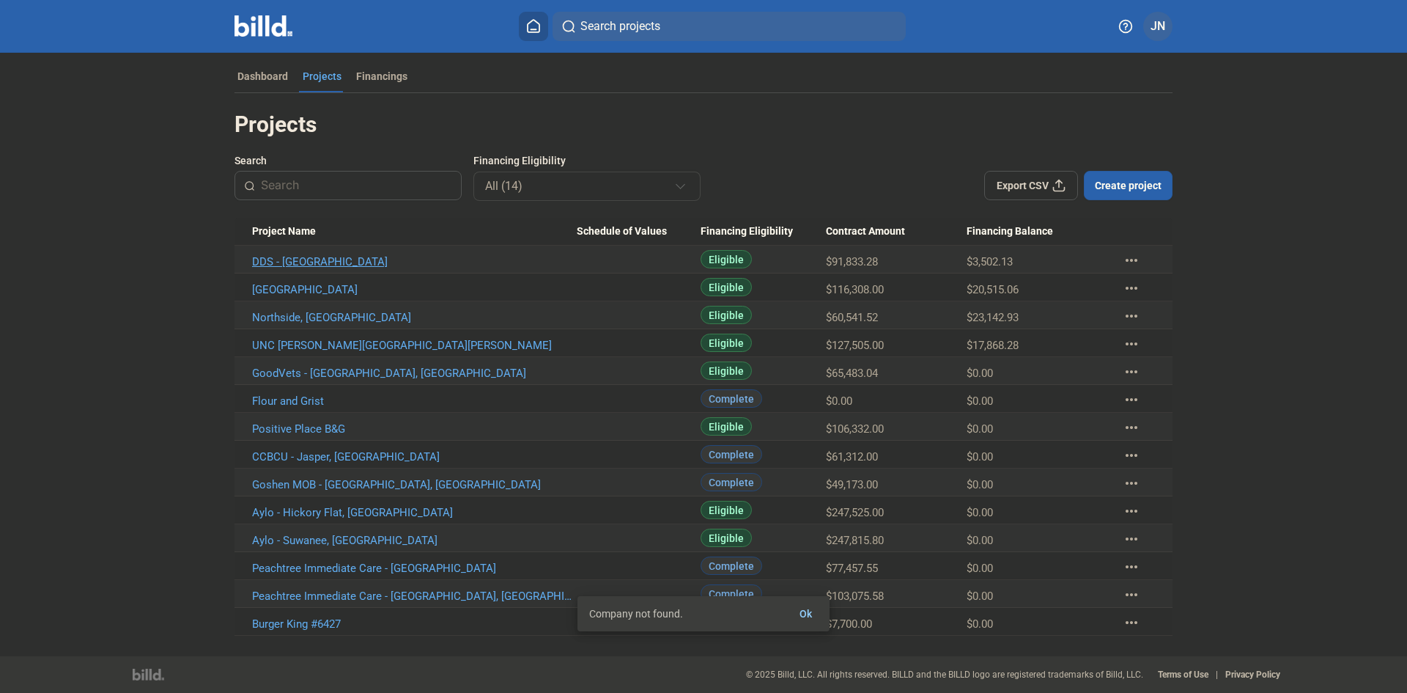
click at [287, 258] on link "DDS - [GEOGRAPHIC_DATA]" at bounding box center [414, 261] width 325 height 13
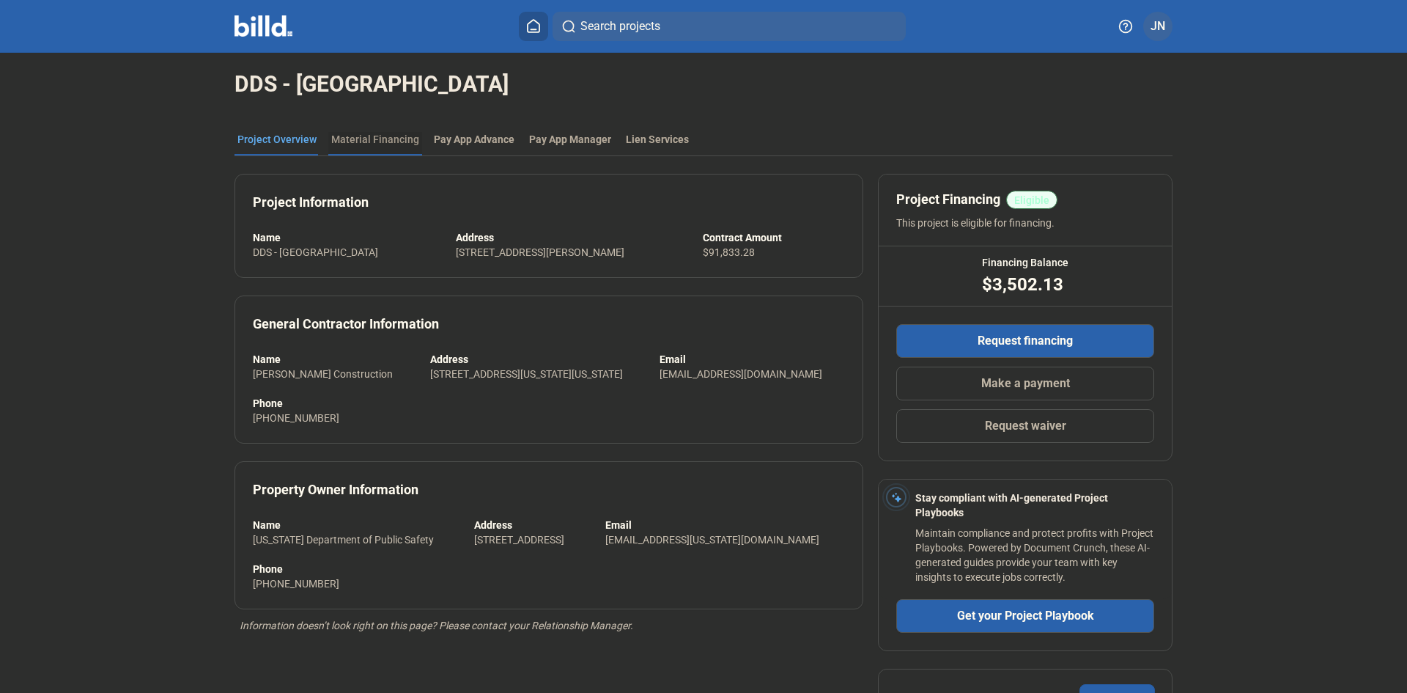
click at [376, 144] on div "Material Financing" at bounding box center [375, 139] width 88 height 15
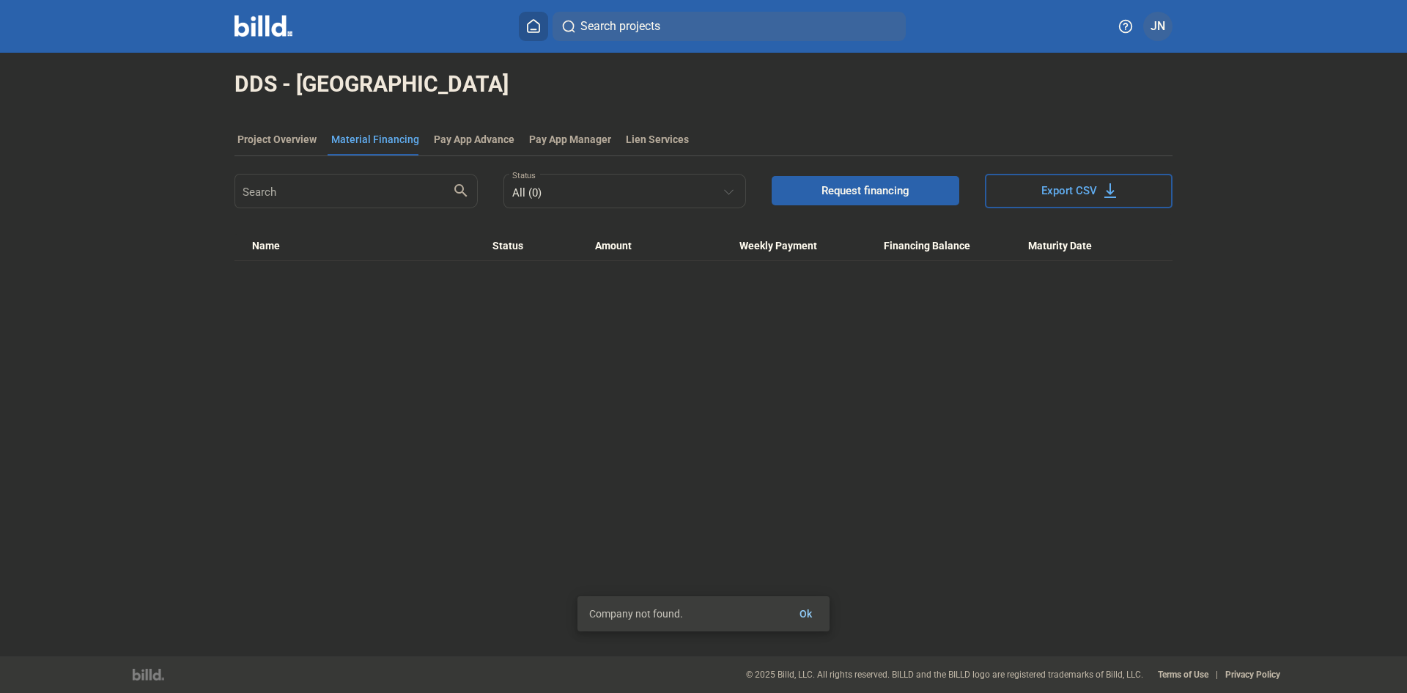
click at [810, 609] on div "DDS - [GEOGRAPHIC_DATA] Project Overview Material Financing Pay App Advance Pay…" at bounding box center [703, 354] width 1407 height 603
click at [446, 141] on div "Pay App Advance" at bounding box center [474, 139] width 81 height 15
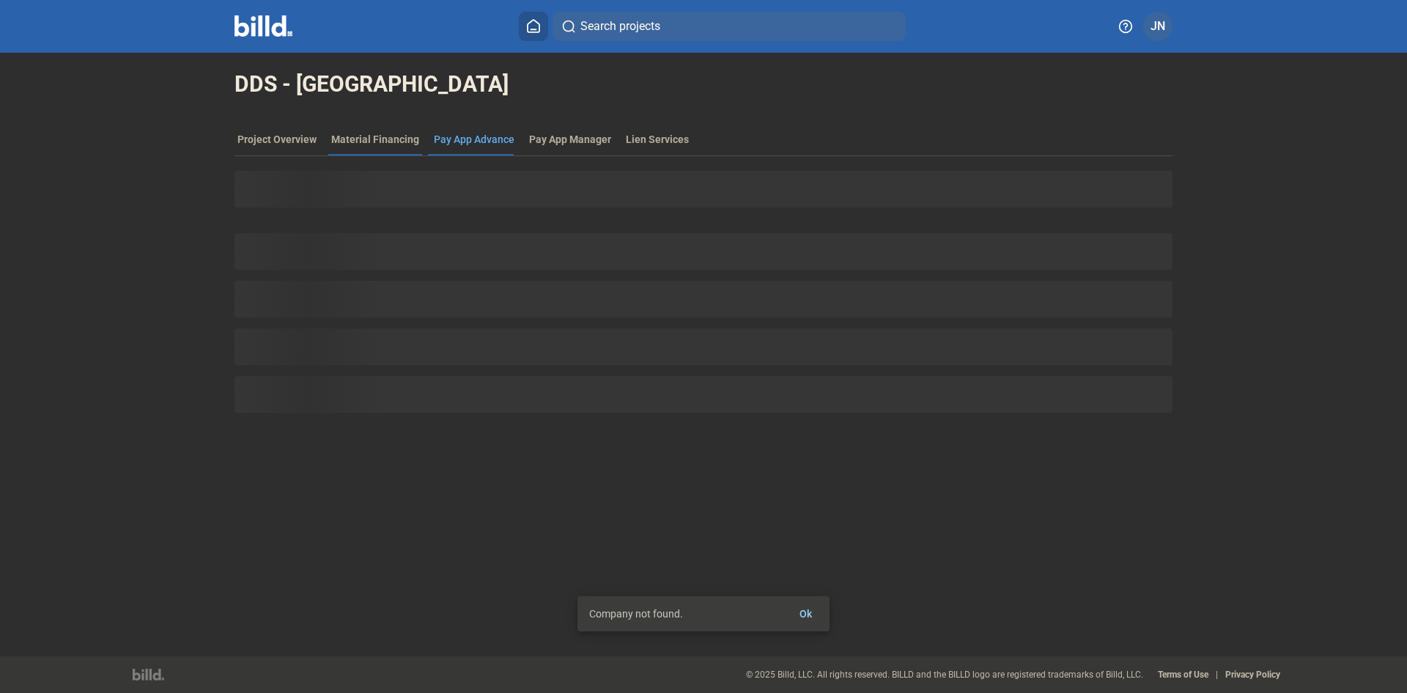
click at [366, 133] on div "Material Financing" at bounding box center [375, 139] width 88 height 15
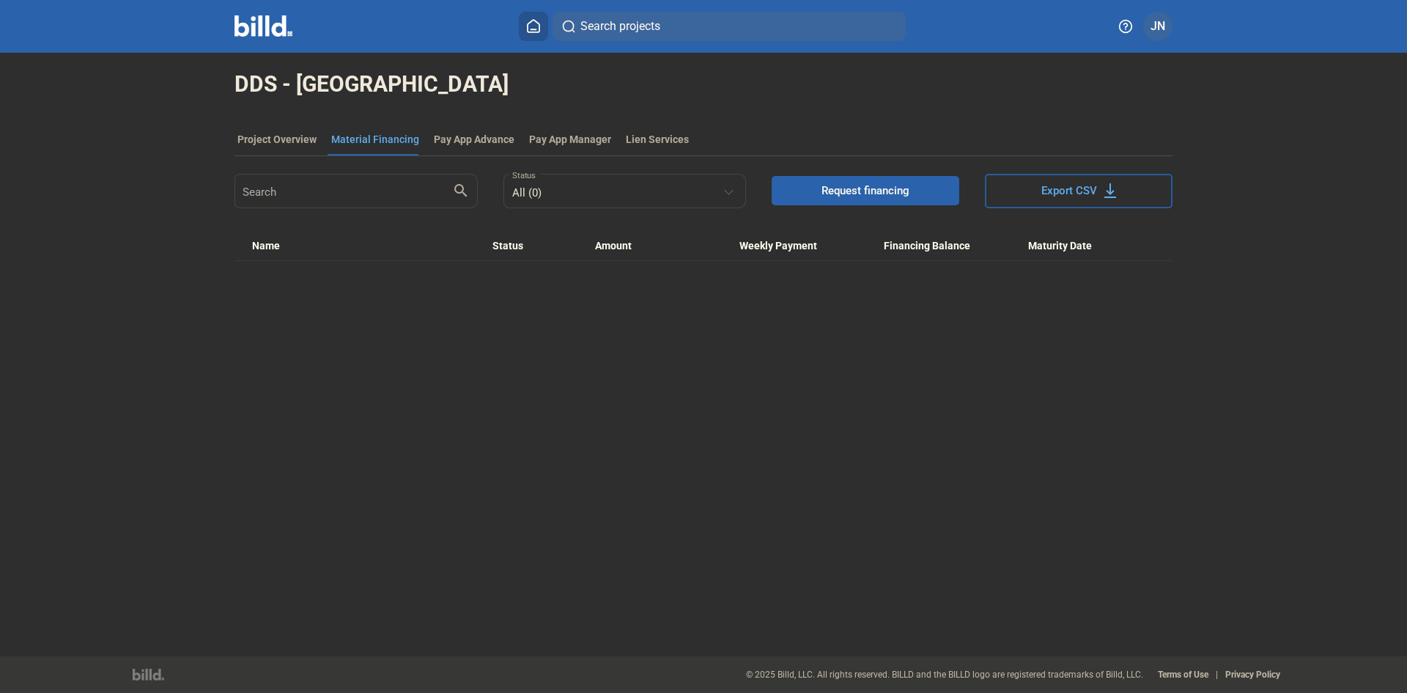
click at [542, 29] on button at bounding box center [533, 26] width 29 height 29
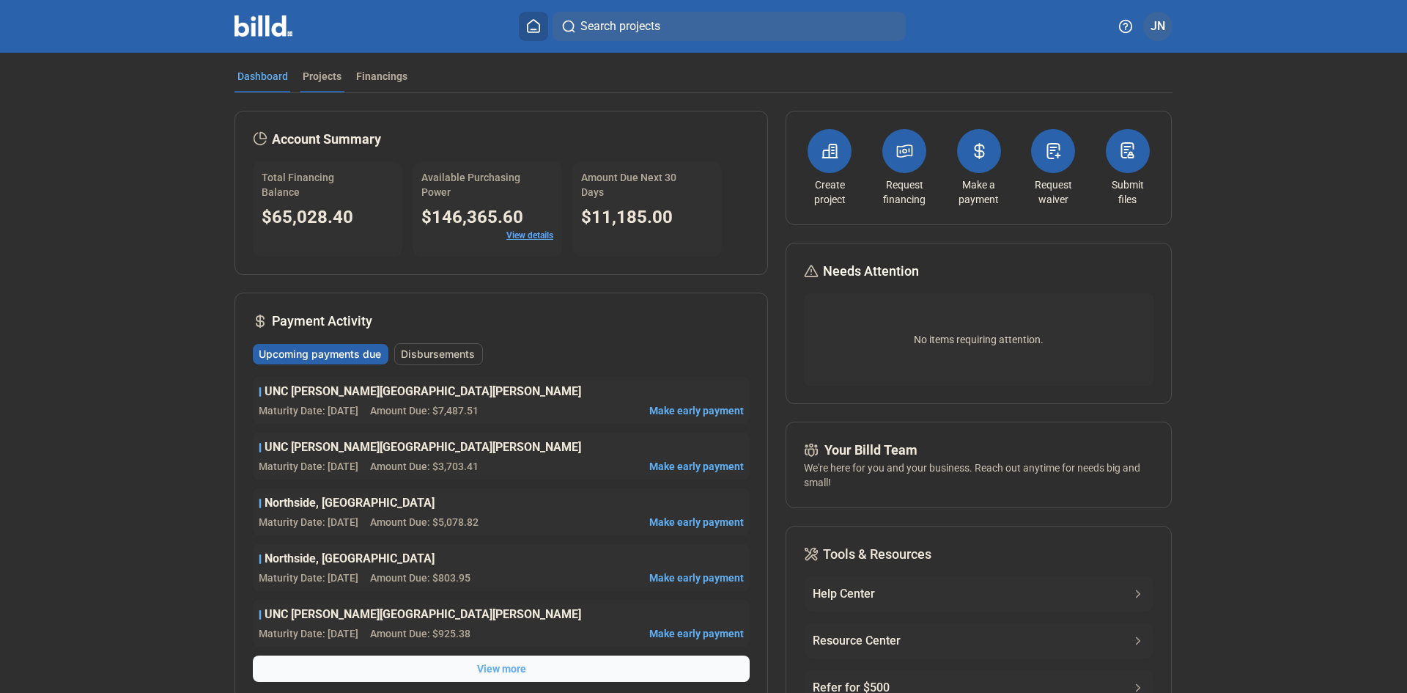
click at [309, 74] on div "Projects" at bounding box center [322, 76] width 39 height 15
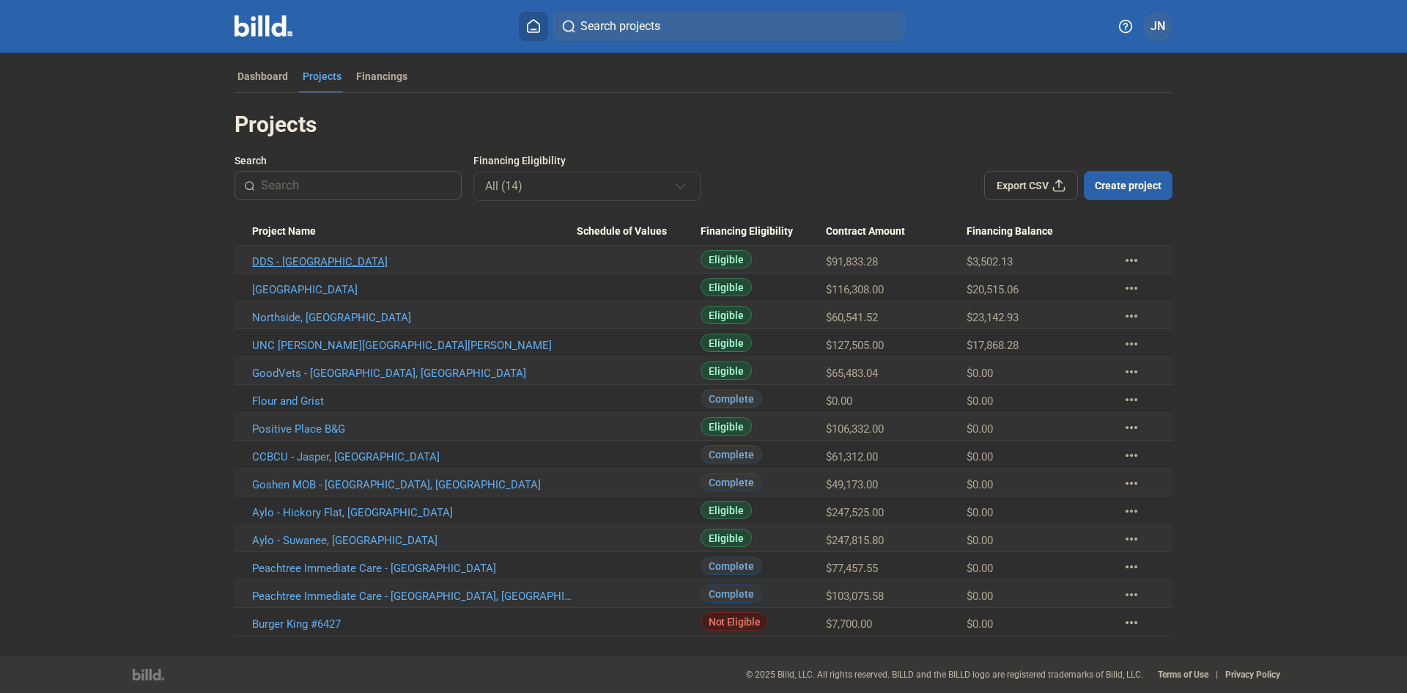
click at [301, 267] on link "DDS - [GEOGRAPHIC_DATA]" at bounding box center [414, 261] width 325 height 13
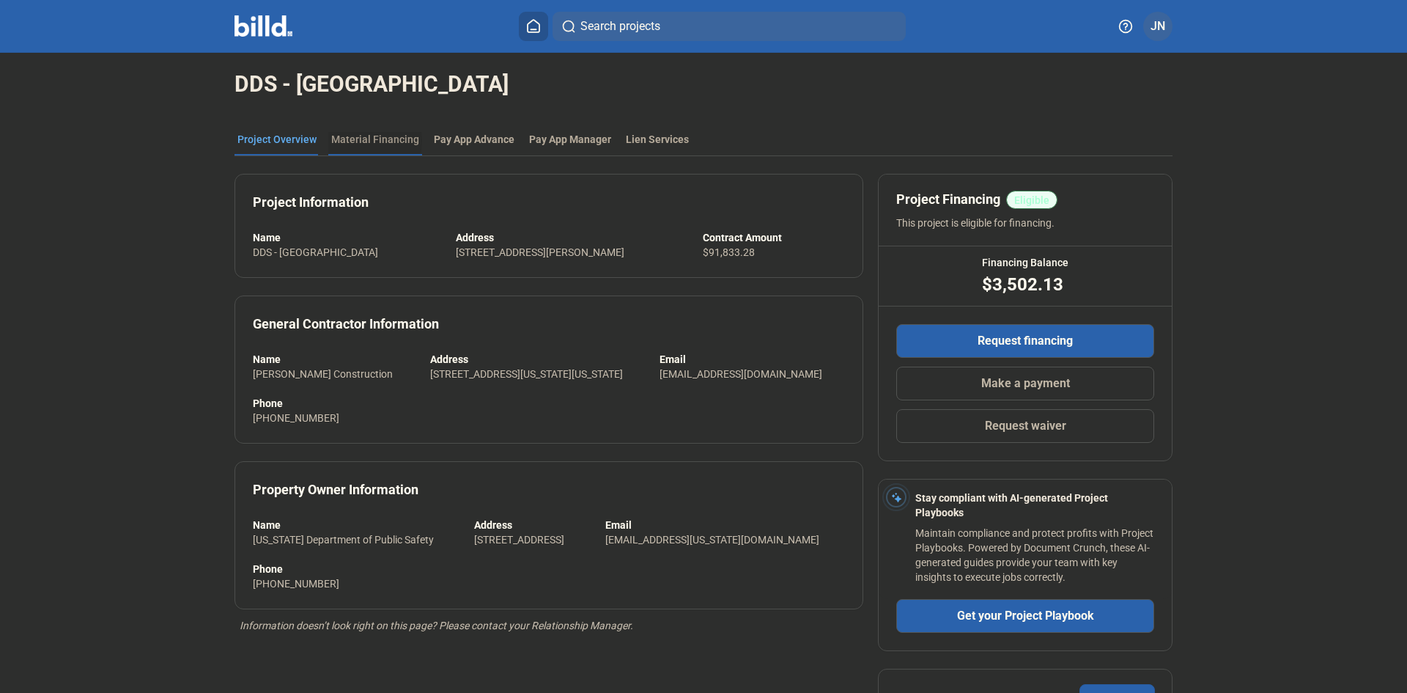
click at [365, 141] on div "Material Financing" at bounding box center [375, 139] width 88 height 15
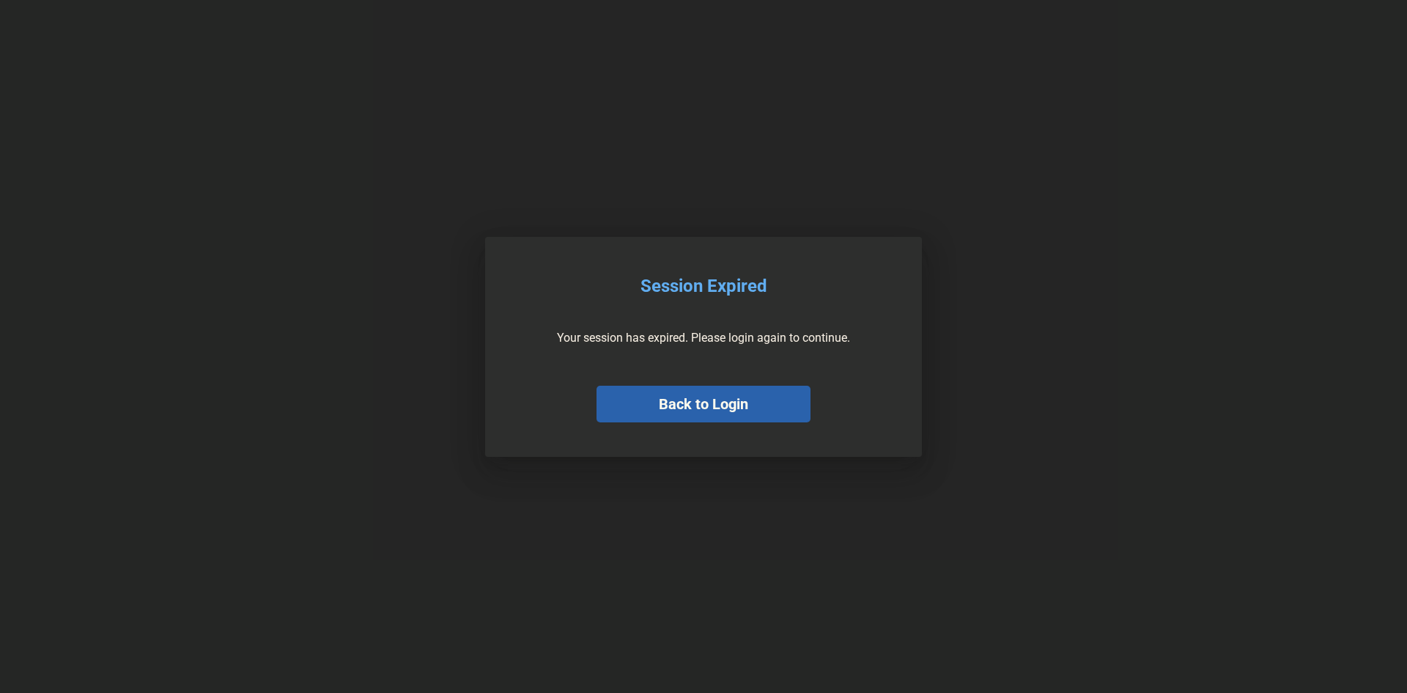
click at [734, 404] on button "Back to Login" at bounding box center [704, 403] width 214 height 37
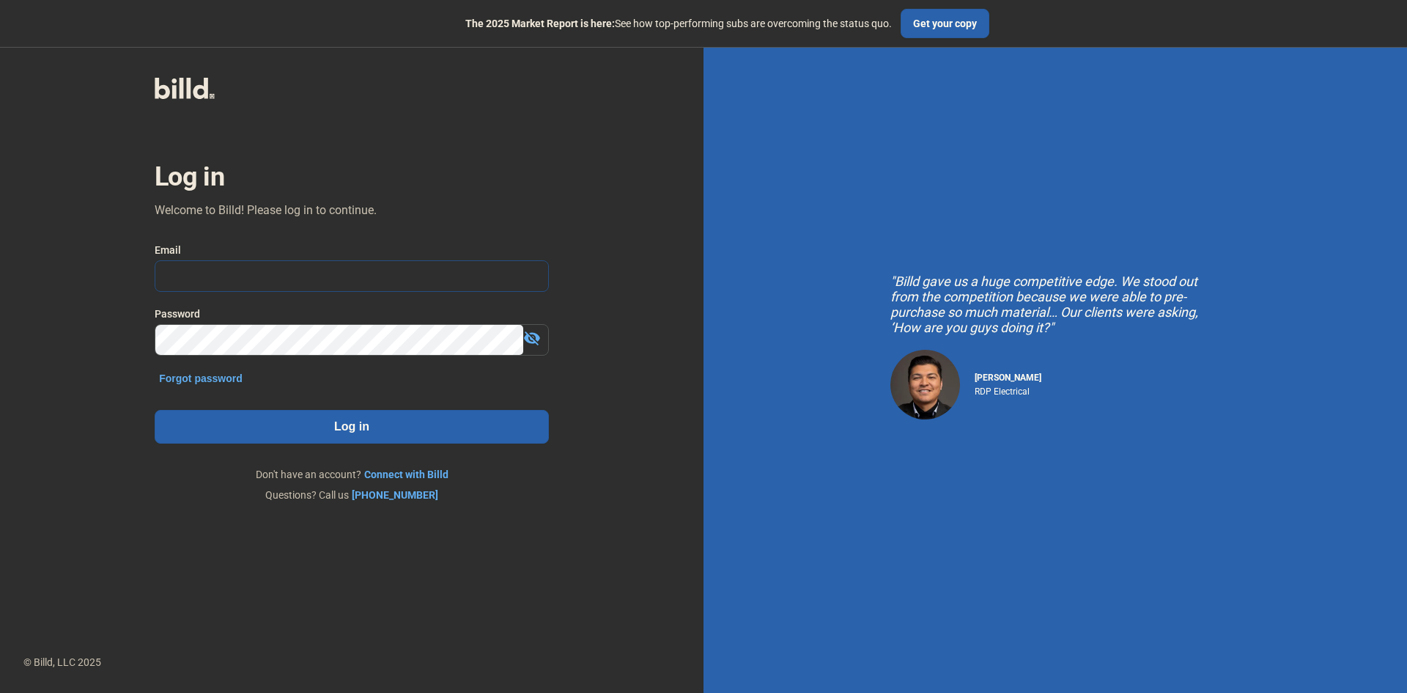
type input "[PERSON_NAME][EMAIL_ADDRESS][DOMAIN_NAME]"
click at [391, 418] on button "Log in" at bounding box center [352, 427] width 394 height 34
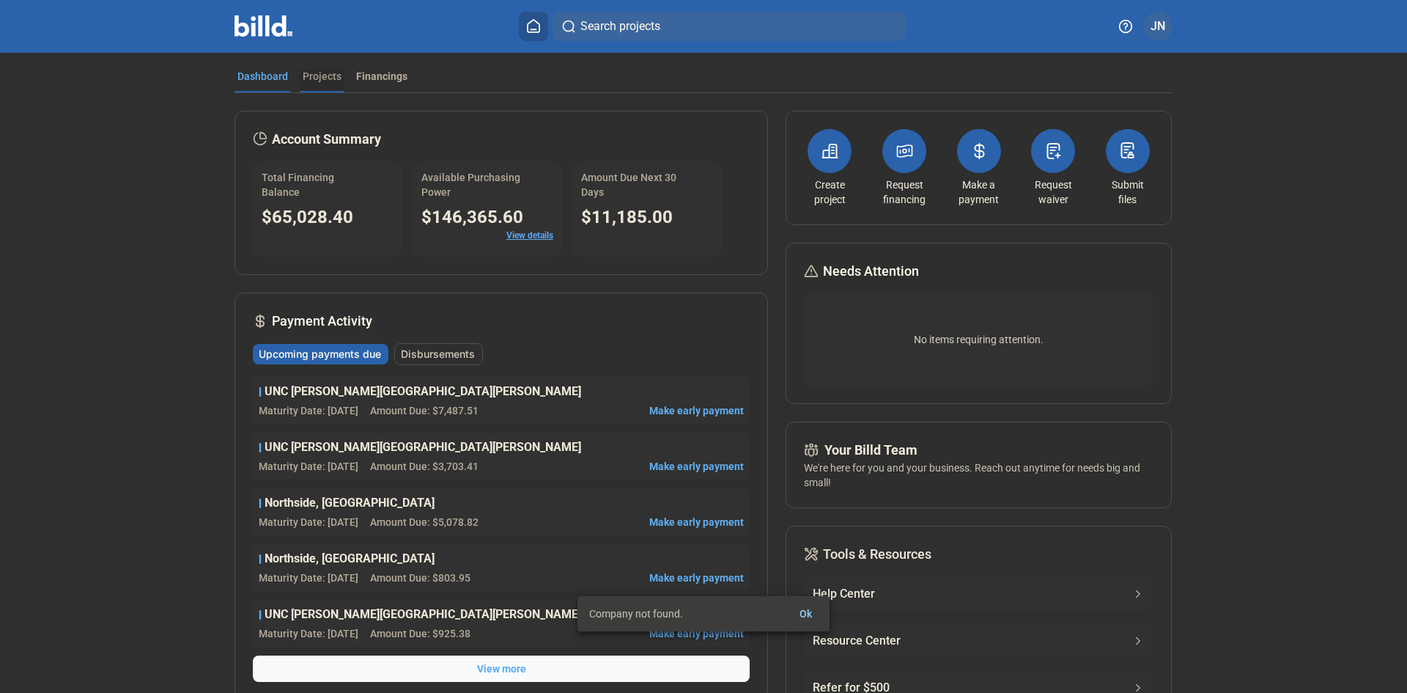
drag, startPoint x: 309, startPoint y: 75, endPoint x: 319, endPoint y: 84, distance: 13.5
click at [309, 74] on div "Projects" at bounding box center [322, 76] width 39 height 15
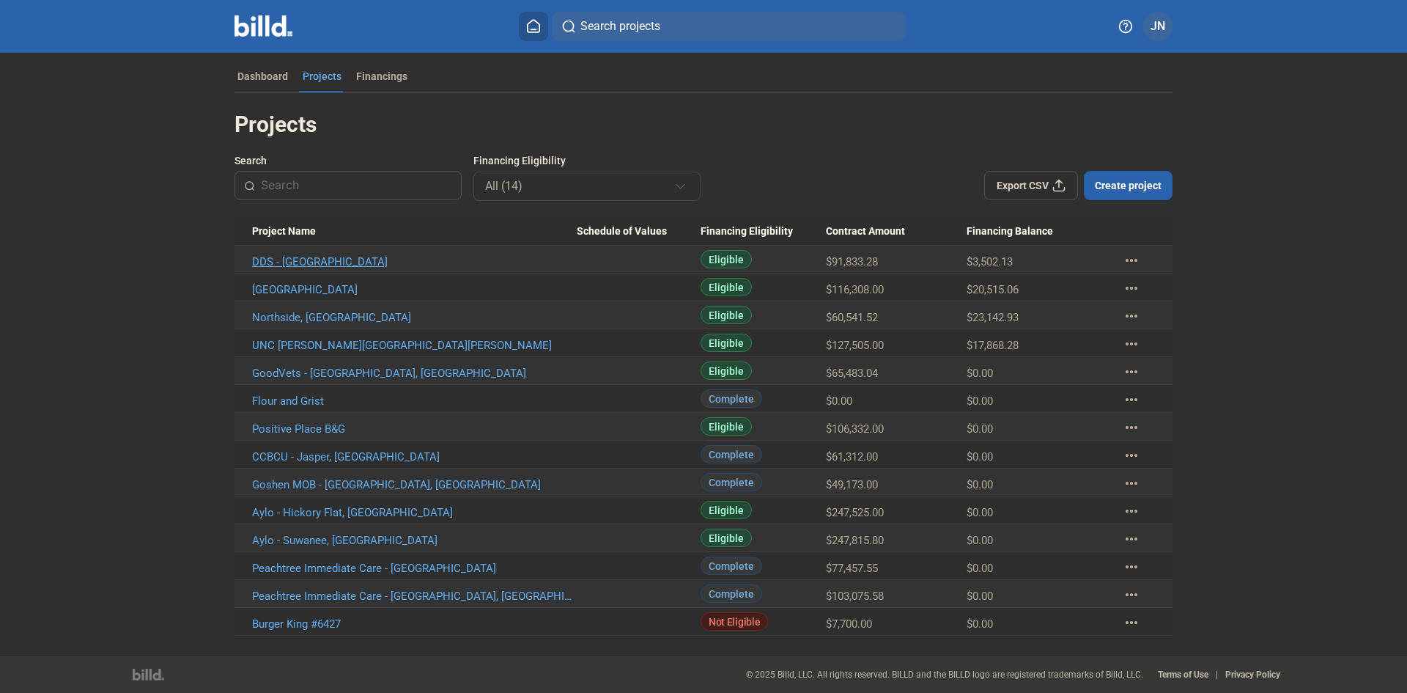
click at [278, 260] on link "DDS - [GEOGRAPHIC_DATA]" at bounding box center [414, 261] width 325 height 13
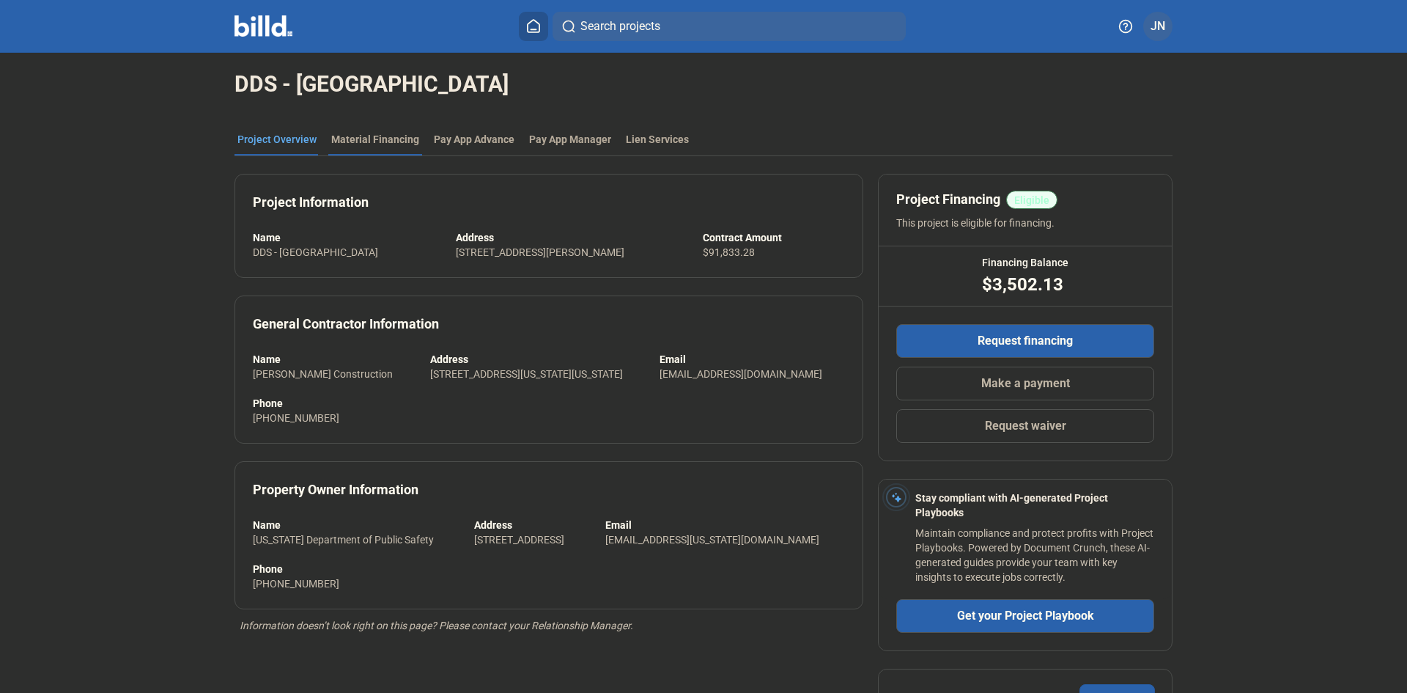
click at [360, 139] on div "Material Financing" at bounding box center [375, 139] width 88 height 15
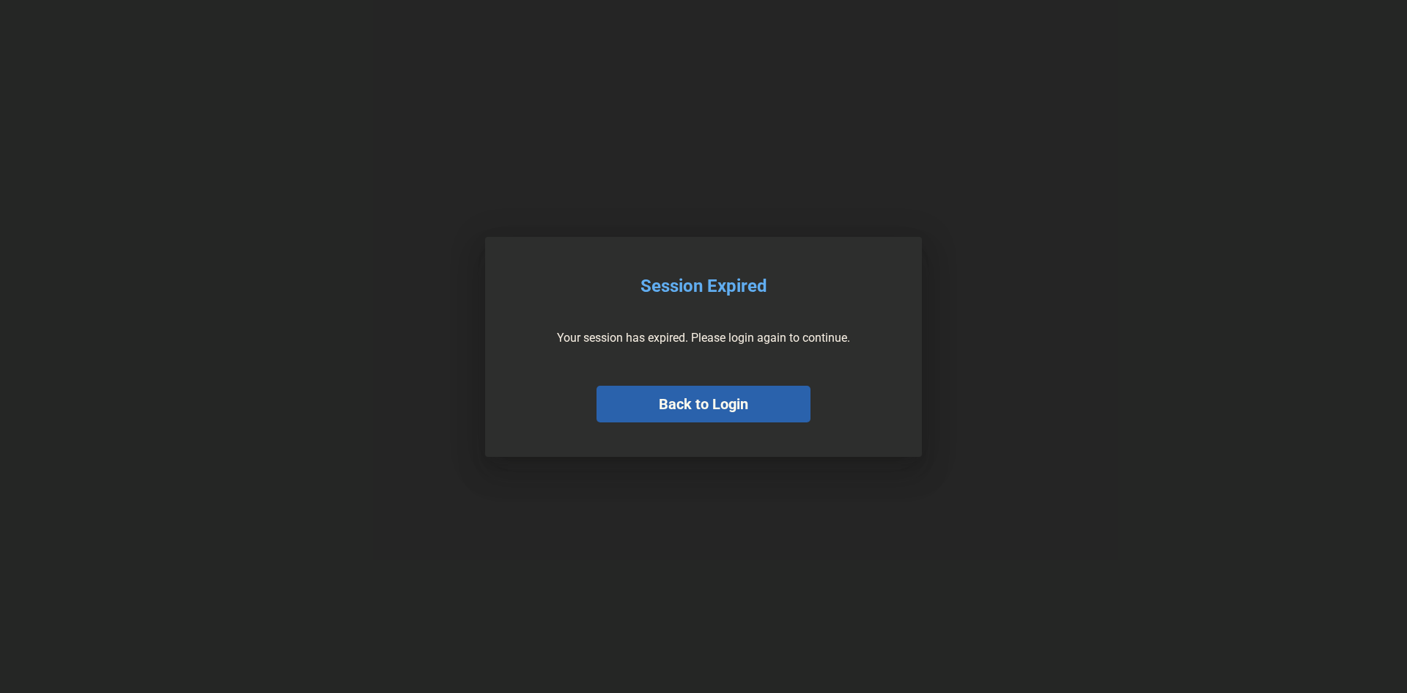
click at [639, 400] on button "Back to Login" at bounding box center [704, 403] width 214 height 37
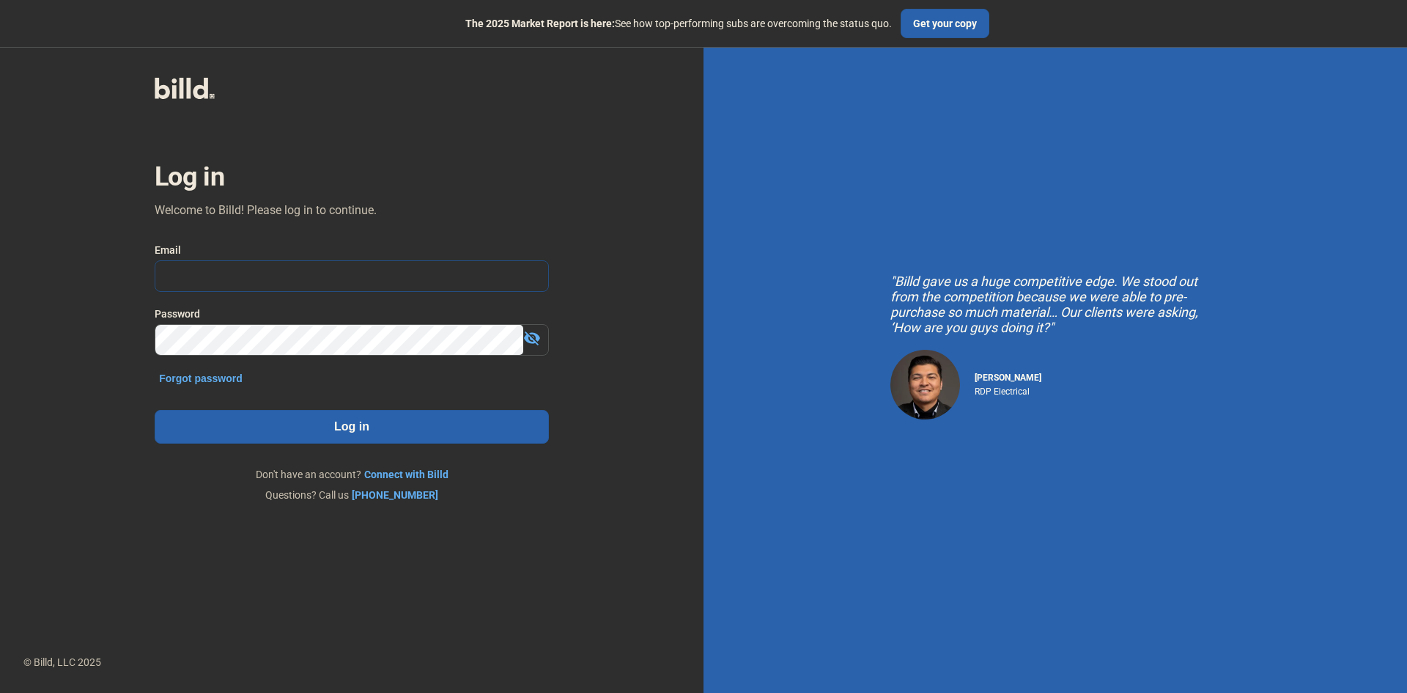
type input "[PERSON_NAME][EMAIL_ADDRESS][DOMAIN_NAME]"
click at [411, 424] on button "Log in" at bounding box center [352, 427] width 394 height 34
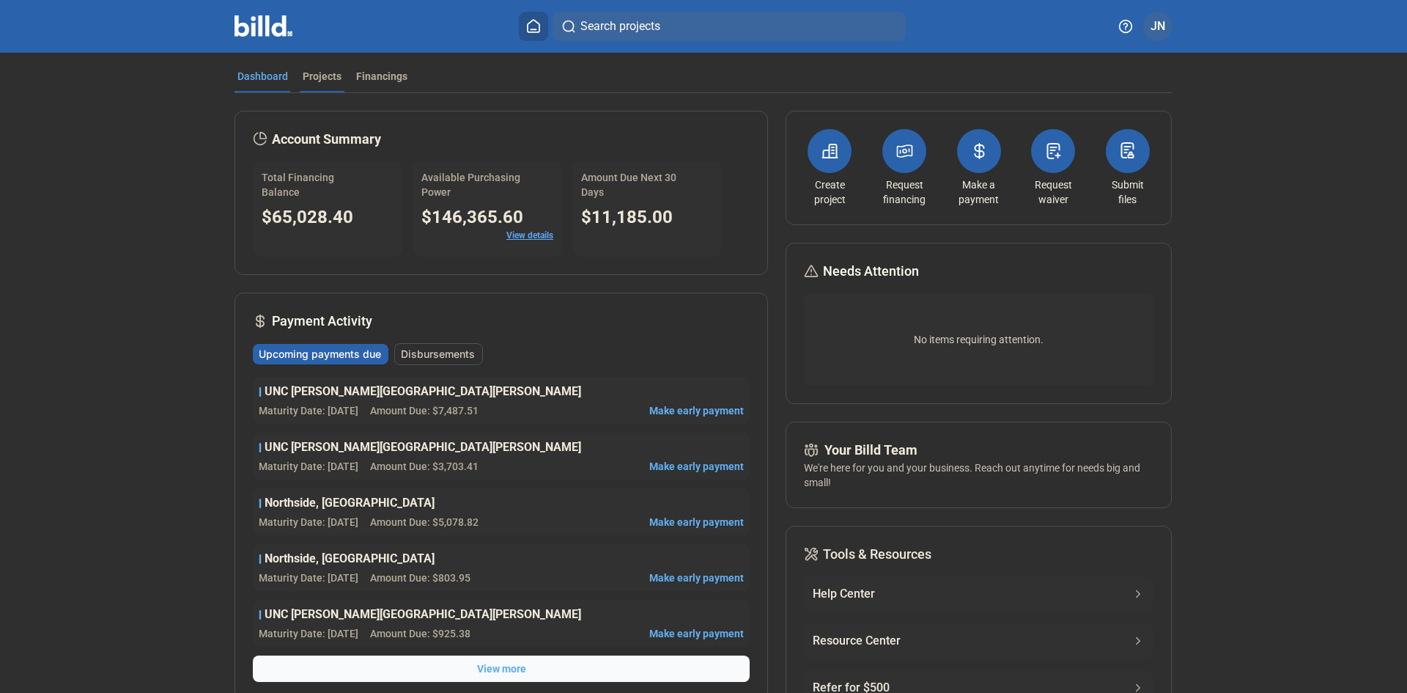
click at [319, 74] on div "Projects" at bounding box center [322, 76] width 39 height 15
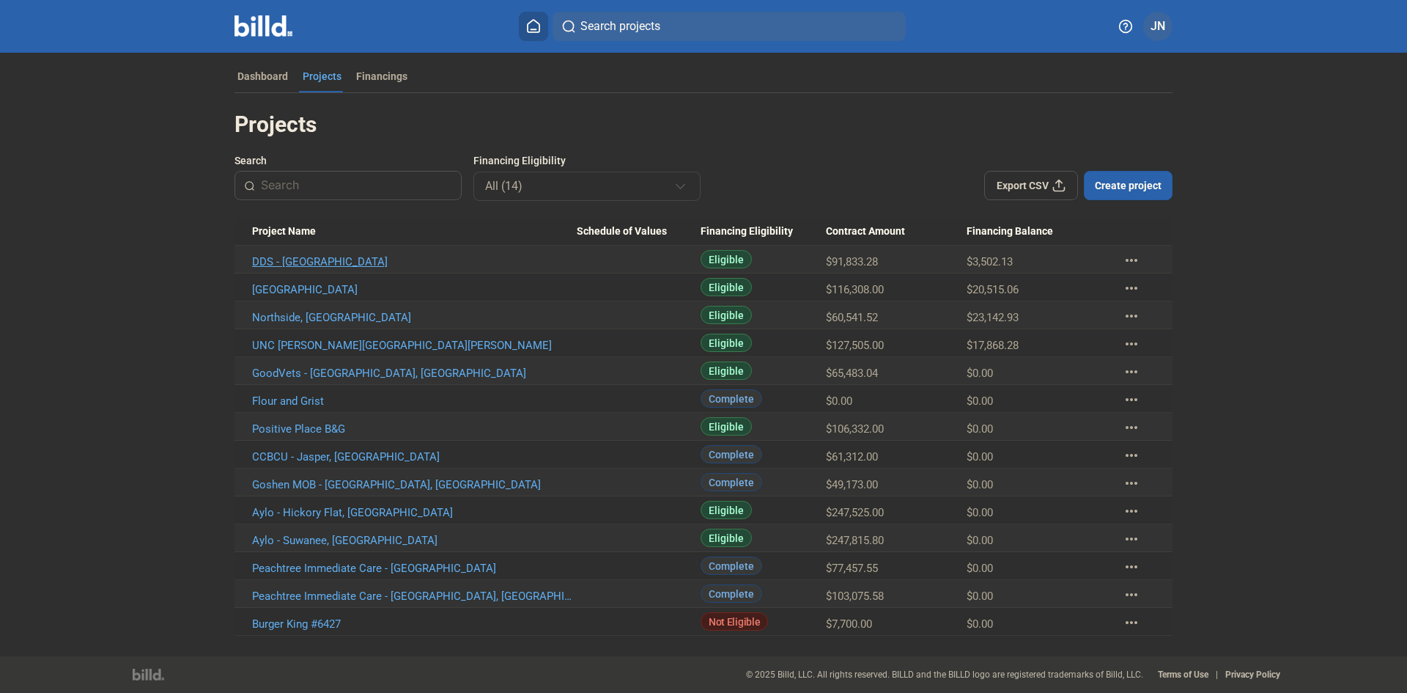
click at [297, 262] on link "DDS - [GEOGRAPHIC_DATA]" at bounding box center [414, 261] width 325 height 13
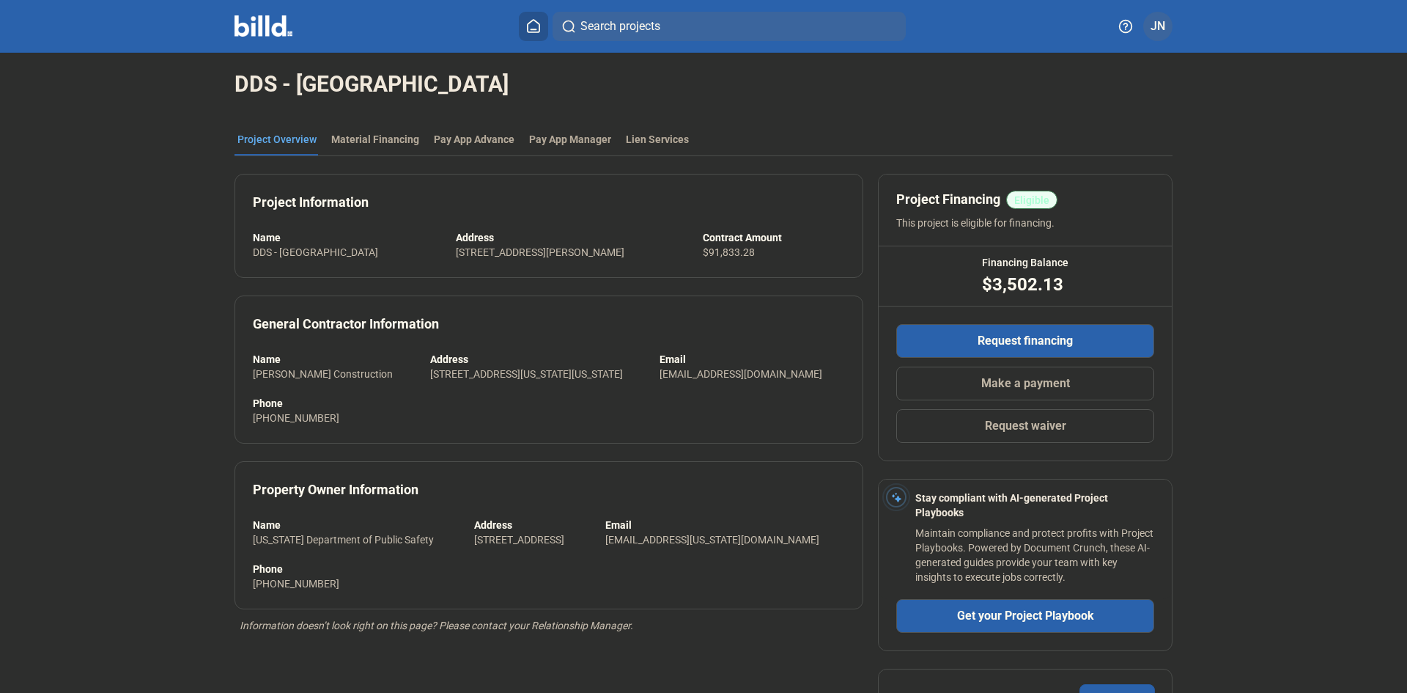
click at [374, 106] on div "DDS - [GEOGRAPHIC_DATA]" at bounding box center [704, 84] width 938 height 63
click at [376, 139] on div "Material Financing" at bounding box center [375, 139] width 88 height 15
